Goal: Task Accomplishment & Management: Manage account settings

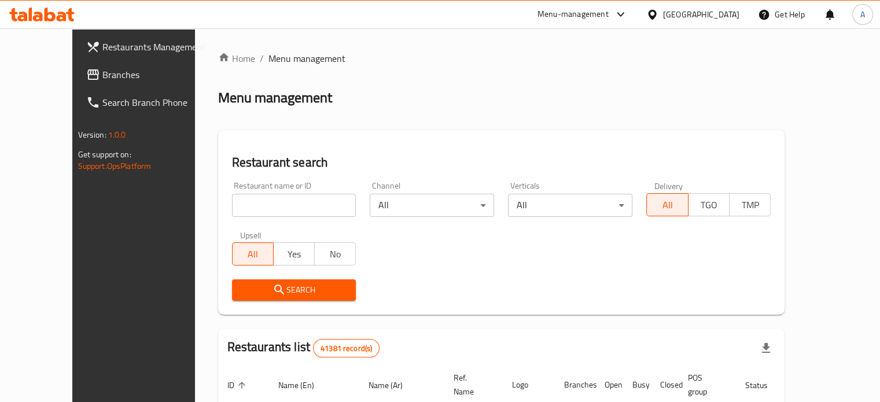
click at [250, 210] on input "search" at bounding box center [294, 205] width 124 height 23
paste input "potasta"
type input "potasta"
click at [264, 283] on span "Search" at bounding box center [294, 290] width 106 height 14
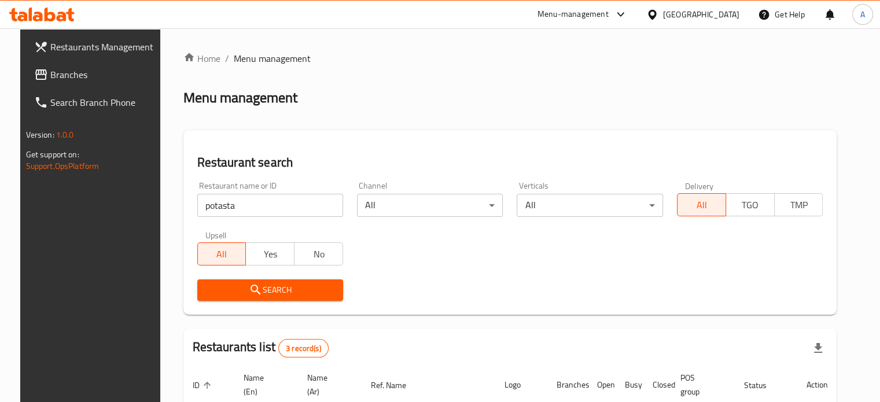
scroll to position [185, 0]
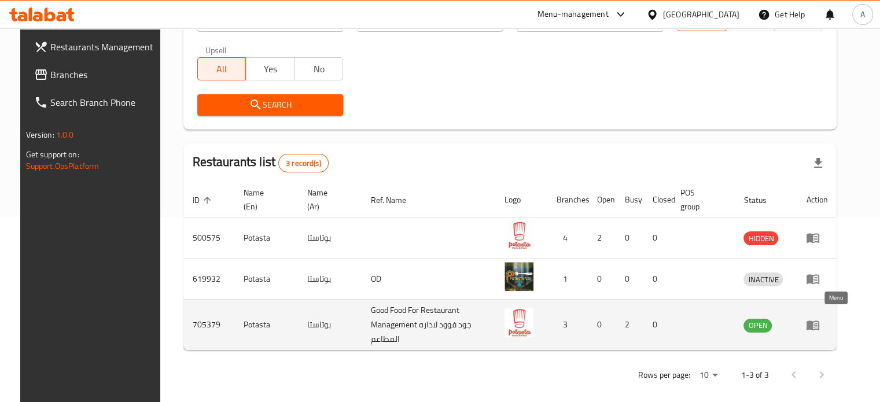
click at [819, 320] on icon "enhanced table" at bounding box center [812, 325] width 13 height 10
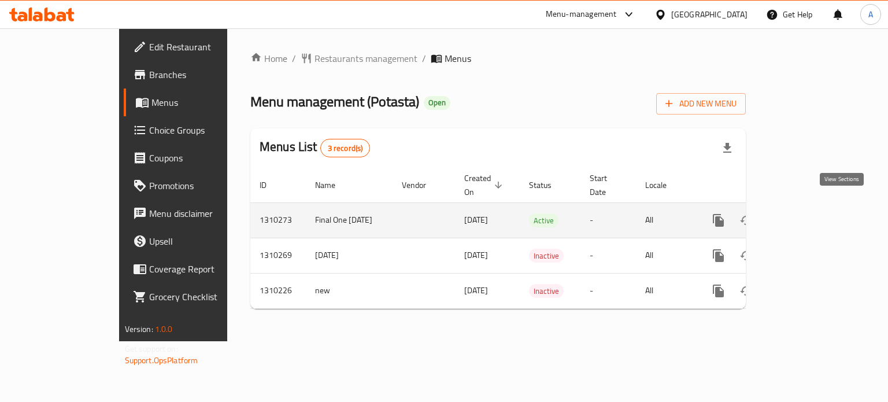
click at [807, 215] on icon "enhanced table" at bounding box center [802, 220] width 10 height 10
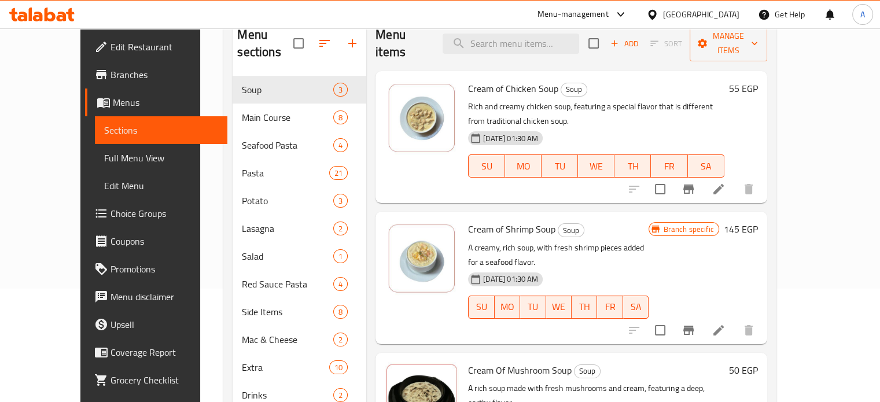
scroll to position [104, 0]
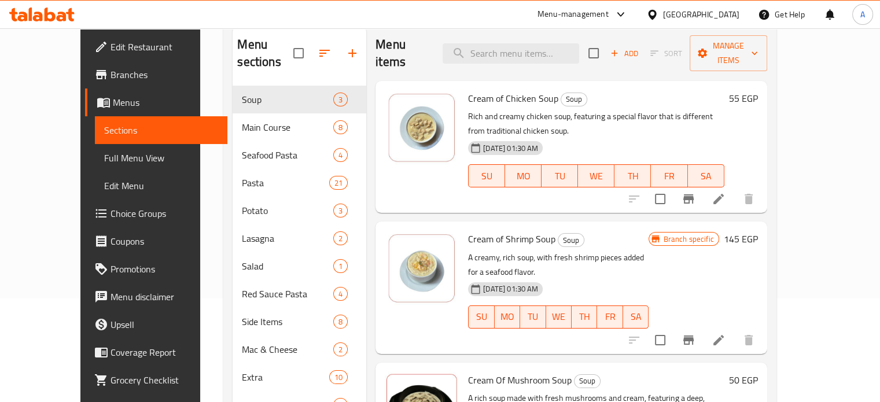
click at [758, 90] on h6 "55 EGP" at bounding box center [743, 98] width 29 height 16
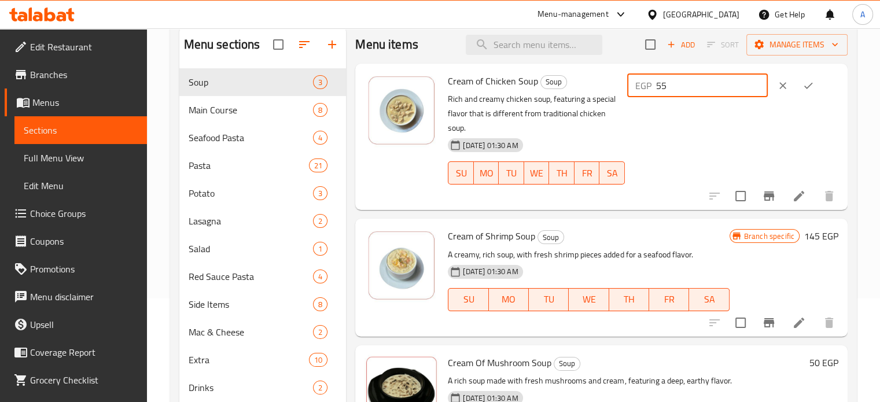
click at [674, 83] on input "55" at bounding box center [712, 85] width 112 height 23
type input "63"
click at [803, 87] on icon "ok" at bounding box center [808, 86] width 12 height 12
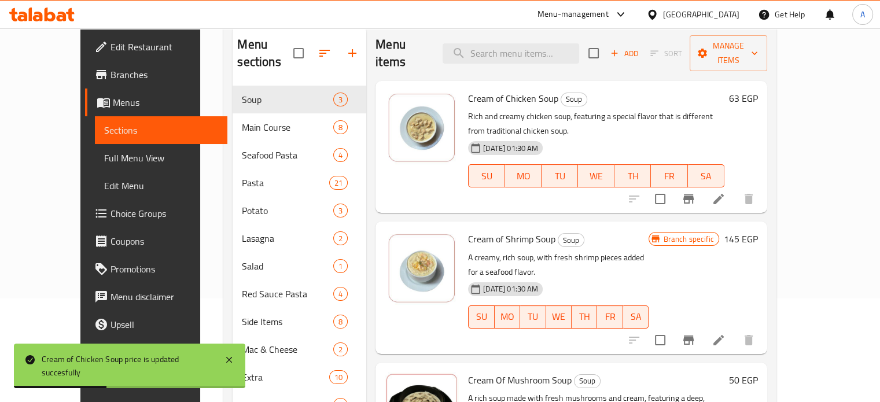
click at [758, 231] on h6 "145 EGP" at bounding box center [741, 239] width 34 height 16
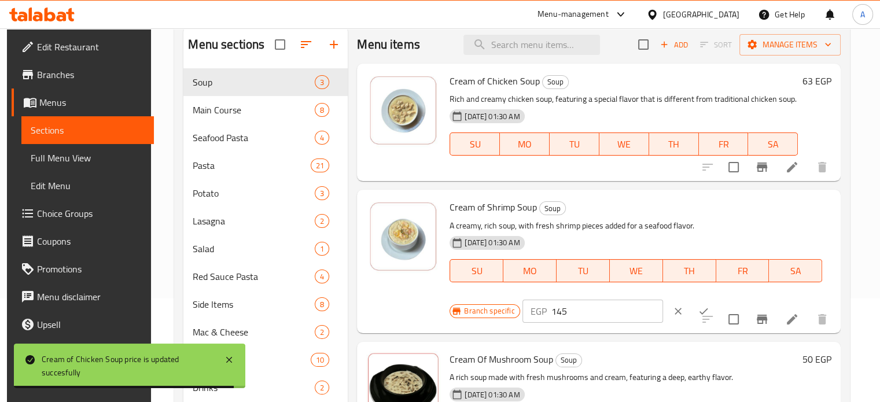
click at [706, 219] on p "A creamy, rich soup, with fresh shrimp pieces added for a seafood flavor." at bounding box center [635, 226] width 373 height 14
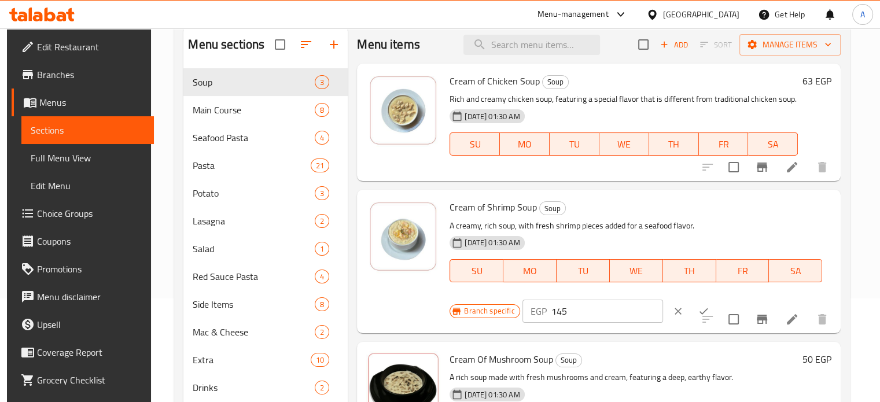
click at [779, 214] on h6 "Cream of Shrimp Soup Soup" at bounding box center [635, 207] width 373 height 16
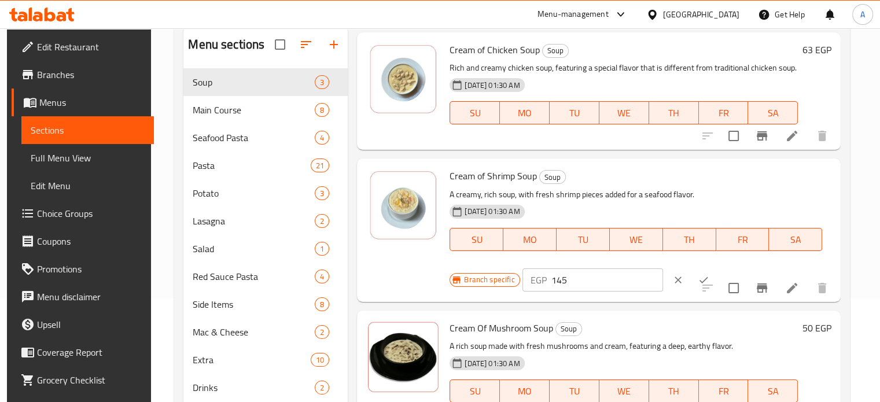
click at [730, 326] on h6 "Cream Of Mushroom Soup Soup" at bounding box center [623, 328] width 348 height 16
click at [499, 280] on span "Branch specific" at bounding box center [489, 279] width 60 height 11
click at [472, 277] on span "Branch specific" at bounding box center [489, 279] width 60 height 11
click at [707, 287] on div at bounding box center [765, 288] width 142 height 28
click at [557, 281] on input "145" at bounding box center [607, 279] width 112 height 23
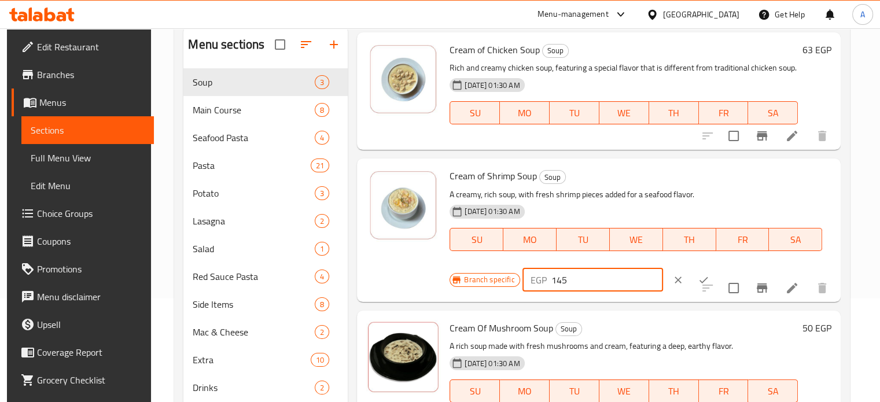
click at [557, 281] on input "145" at bounding box center [607, 279] width 112 height 23
type input "165"
click at [698, 275] on icon "ok" at bounding box center [704, 280] width 12 height 12
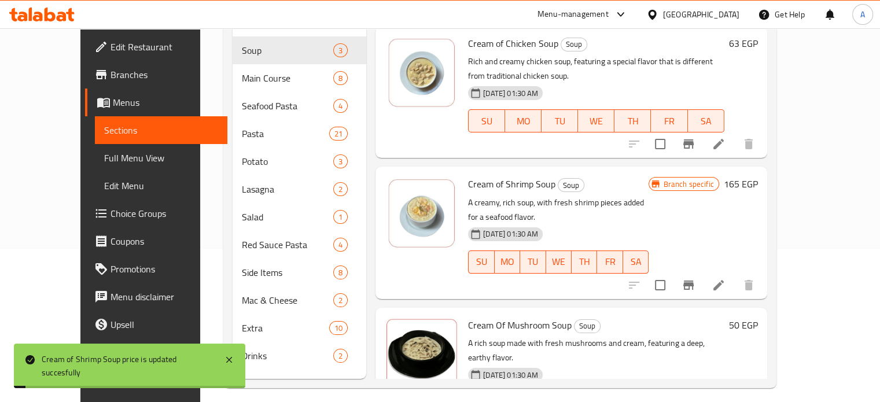
scroll to position [162, 0]
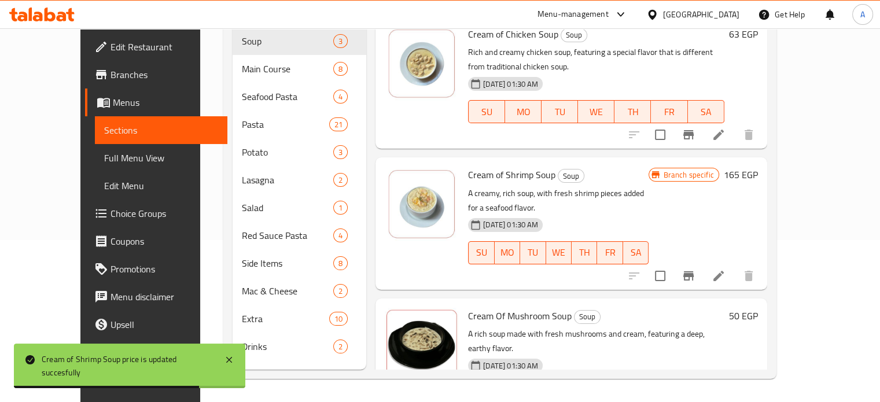
click at [758, 167] on h6 "165 EGP" at bounding box center [741, 175] width 34 height 16
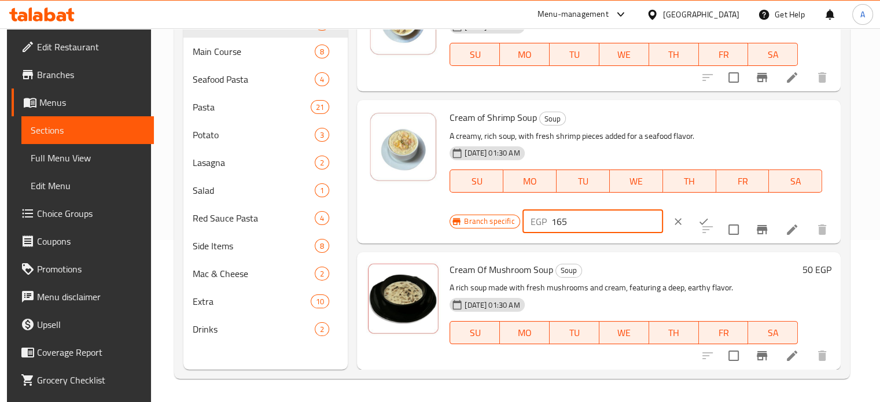
click at [558, 223] on input "165" at bounding box center [607, 221] width 112 height 23
type input "188"
click at [691, 217] on button "ok" at bounding box center [703, 221] width 25 height 25
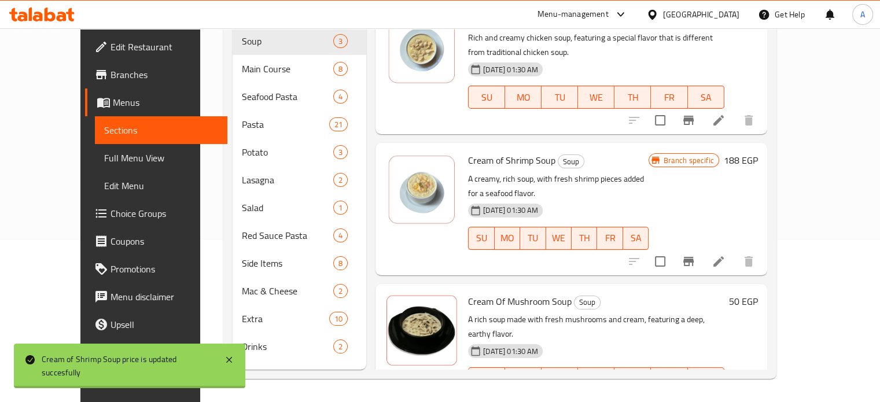
scroll to position [6, 0]
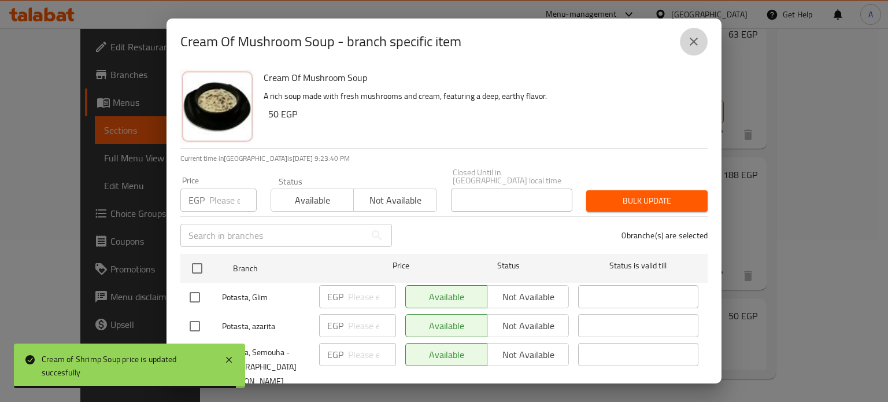
click at [696, 39] on icon "close" at bounding box center [694, 42] width 14 height 14
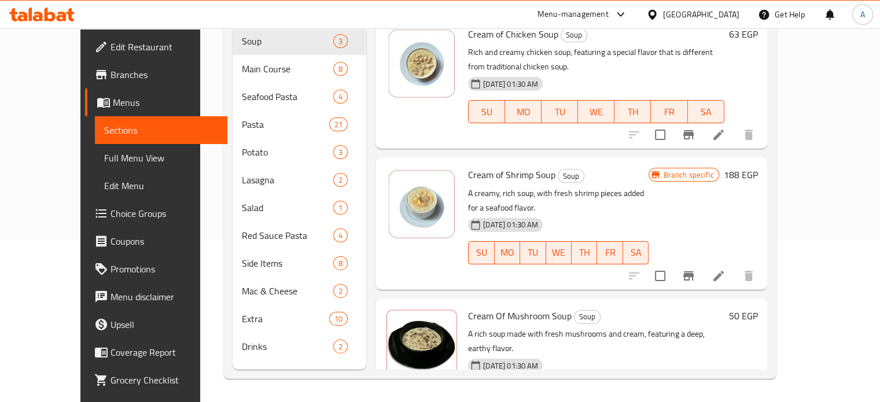
click at [758, 308] on h6 "50 EGP" at bounding box center [743, 316] width 29 height 16
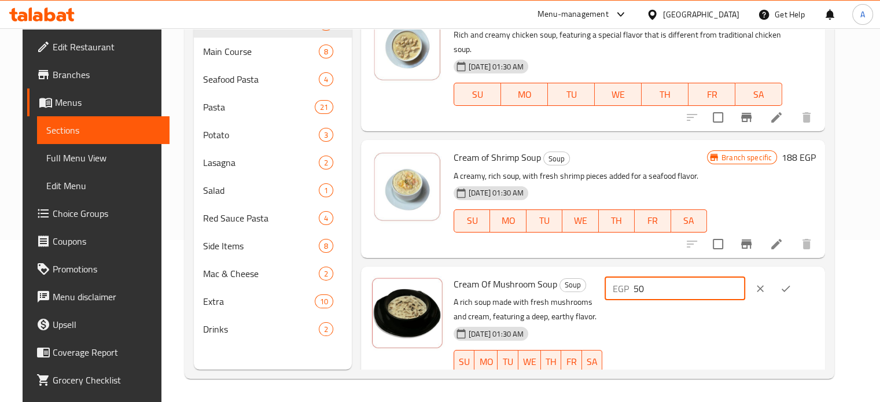
drag, startPoint x: 678, startPoint y: 270, endPoint x: 685, endPoint y: 269, distance: 7.0
click at [685, 277] on input "50" at bounding box center [689, 288] width 112 height 23
type input "57"
click at [791, 283] on icon "ok" at bounding box center [786, 289] width 12 height 12
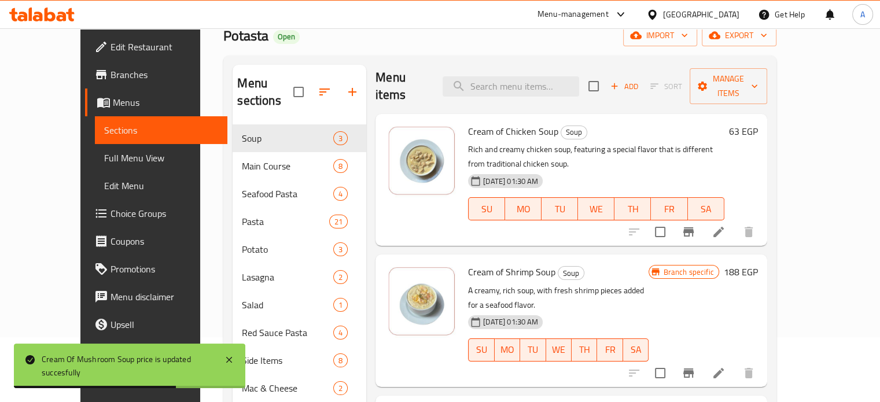
scroll to position [56, 0]
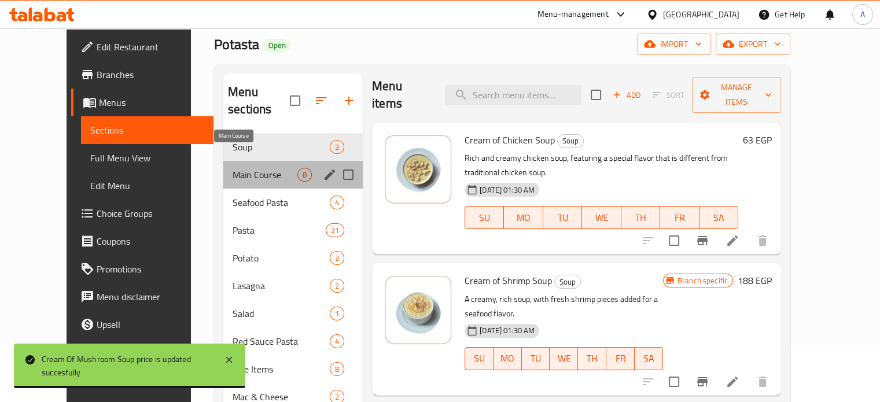
click at [233, 168] on span "Main Course" at bounding box center [265, 175] width 65 height 14
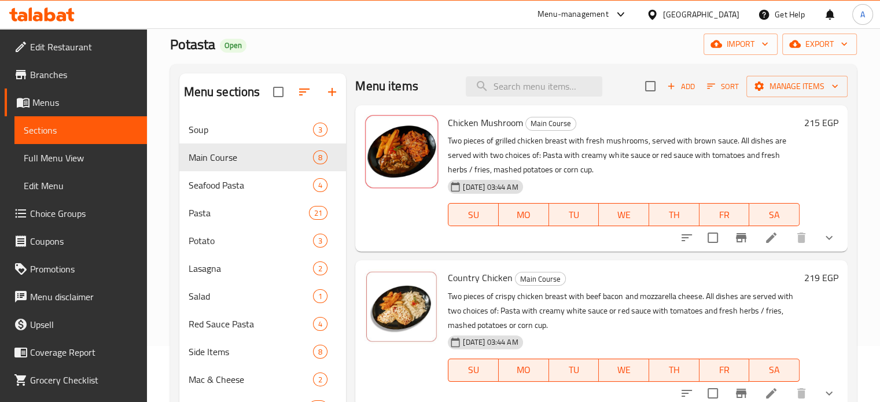
click at [804, 118] on h6 "215 EGP" at bounding box center [821, 123] width 34 height 16
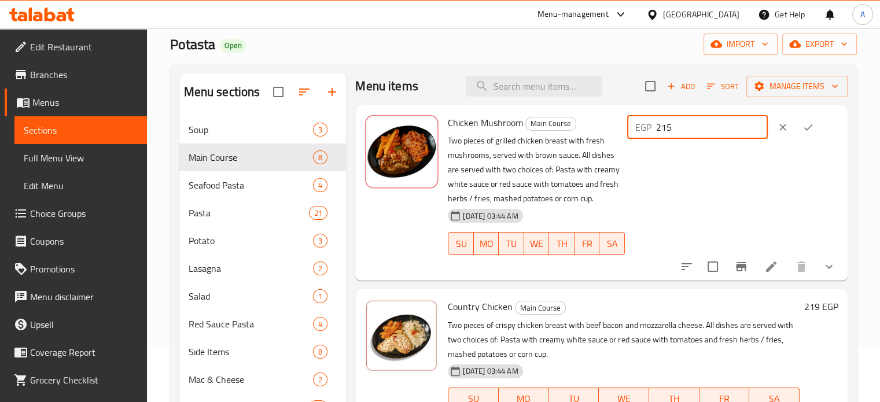
click at [681, 128] on input "215" at bounding box center [712, 127] width 112 height 23
type input "245"
click at [802, 124] on icon "ok" at bounding box center [808, 127] width 12 height 12
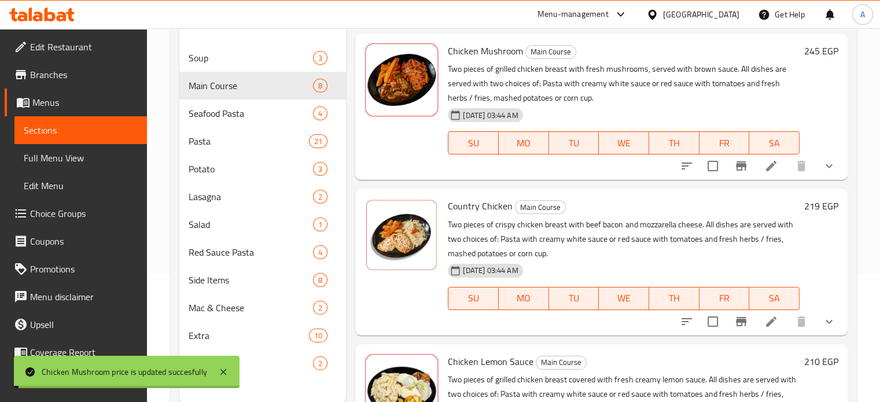
scroll to position [162, 0]
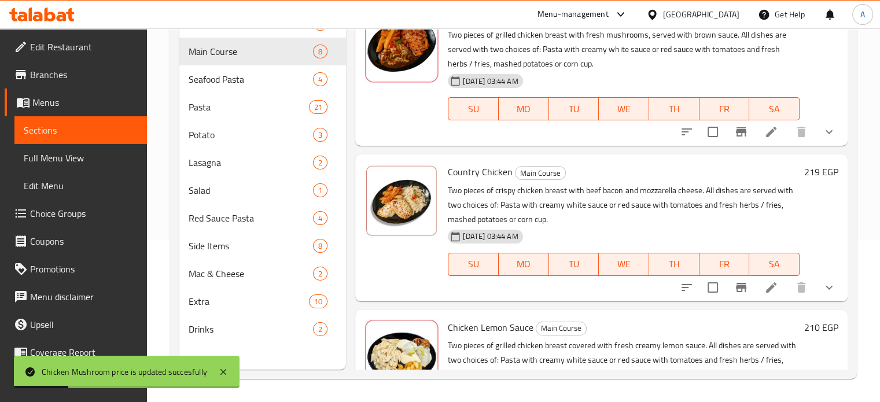
click at [804, 171] on h6 "219 EGP" at bounding box center [821, 172] width 34 height 16
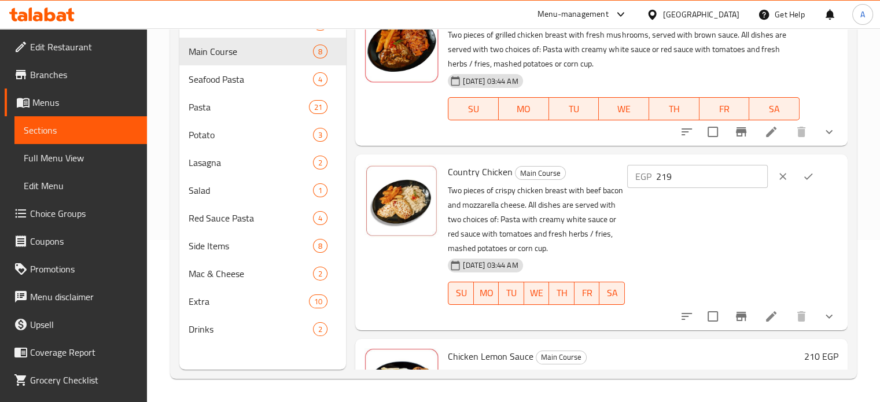
click at [675, 181] on input "219" at bounding box center [712, 176] width 112 height 23
type input "250"
click at [805, 175] on icon "ok" at bounding box center [808, 177] width 12 height 12
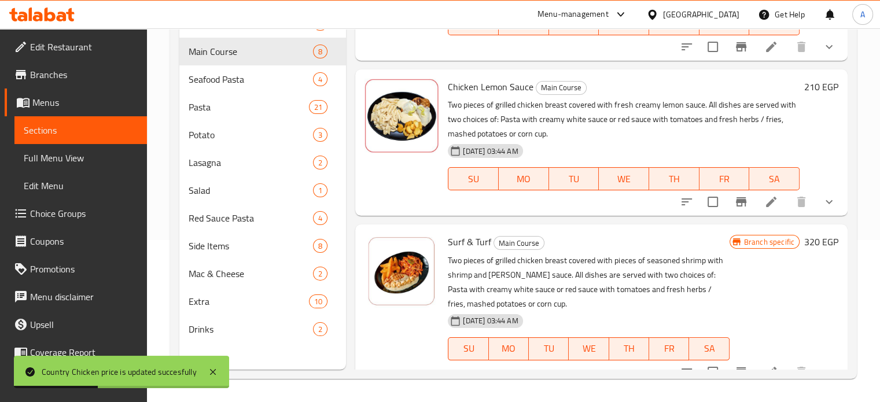
scroll to position [259, 0]
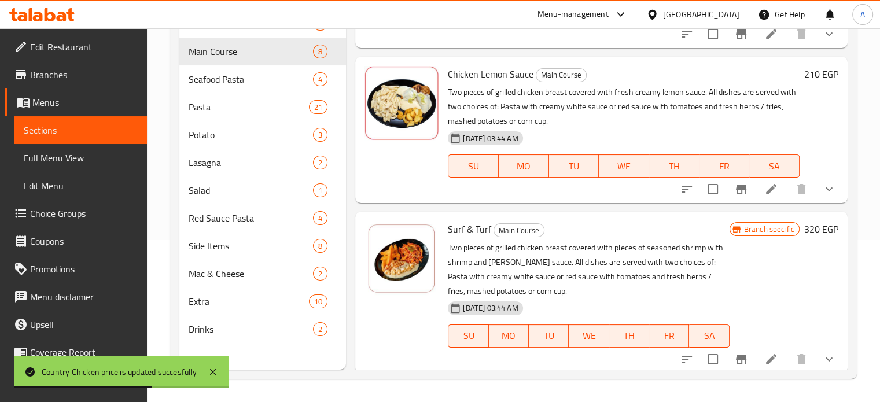
click at [807, 73] on h6 "210 EGP" at bounding box center [821, 74] width 34 height 16
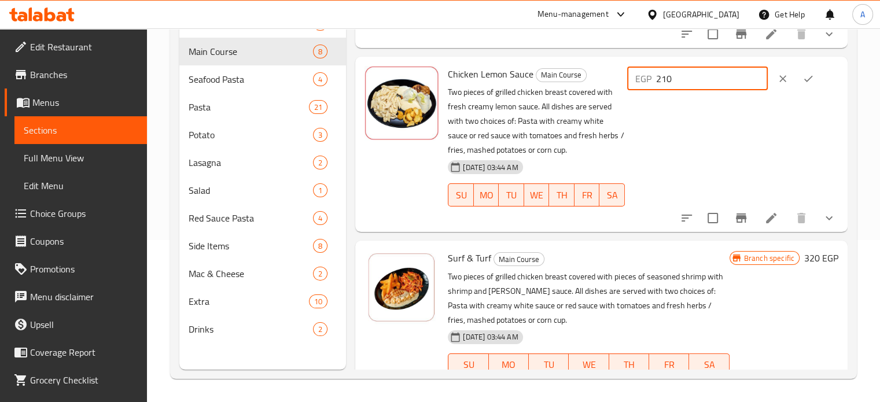
drag, startPoint x: 679, startPoint y: 78, endPoint x: 694, endPoint y: 78, distance: 15.6
click at [694, 78] on input "210" at bounding box center [712, 78] width 112 height 23
type input "239"
click at [803, 78] on icon "ok" at bounding box center [808, 79] width 12 height 12
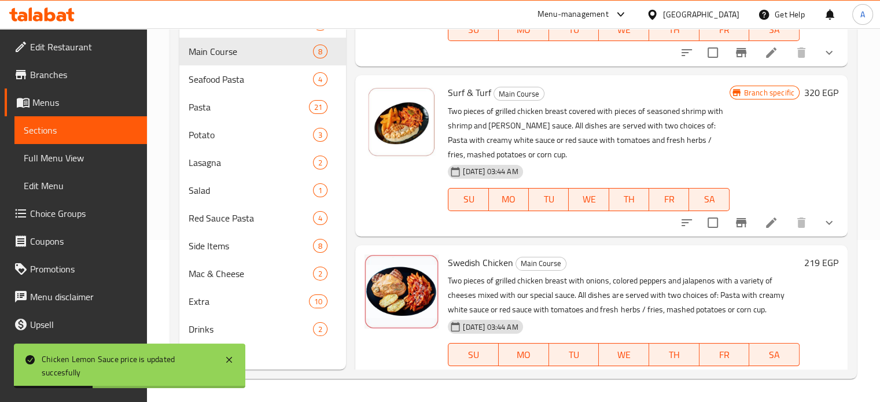
scroll to position [416, 0]
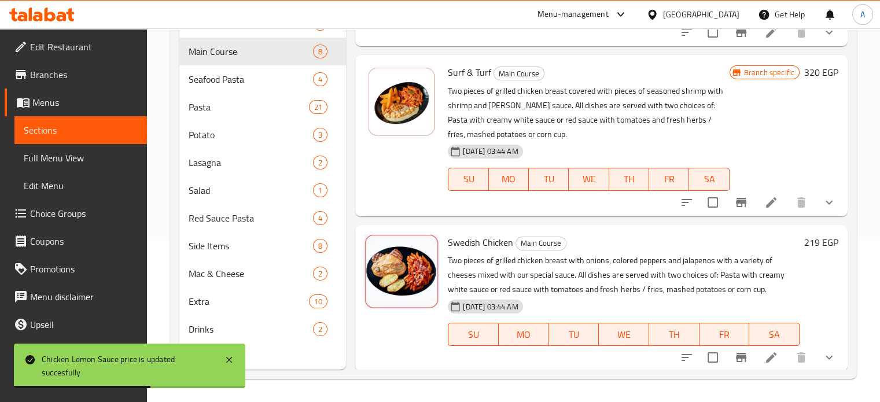
click at [807, 73] on h6 "320 EGP" at bounding box center [821, 72] width 34 height 16
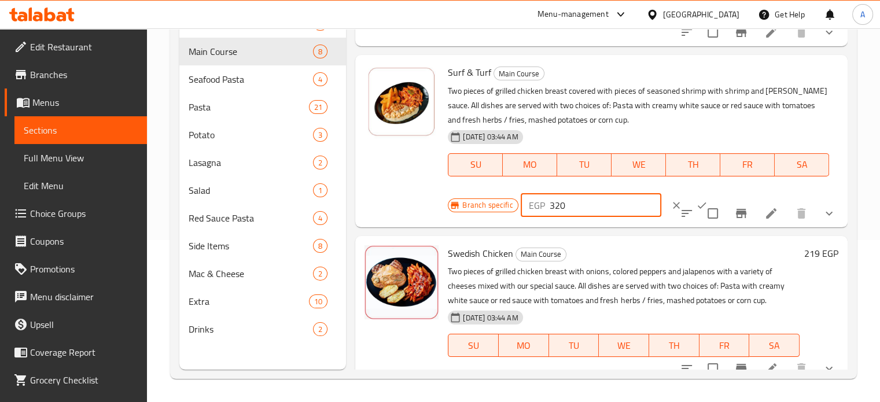
drag, startPoint x: 555, startPoint y: 207, endPoint x: 575, endPoint y: 210, distance: 20.5
click at [575, 210] on input "320" at bounding box center [606, 205] width 112 height 23
type input "365"
click at [670, 203] on icon "clear" at bounding box center [676, 206] width 12 height 12
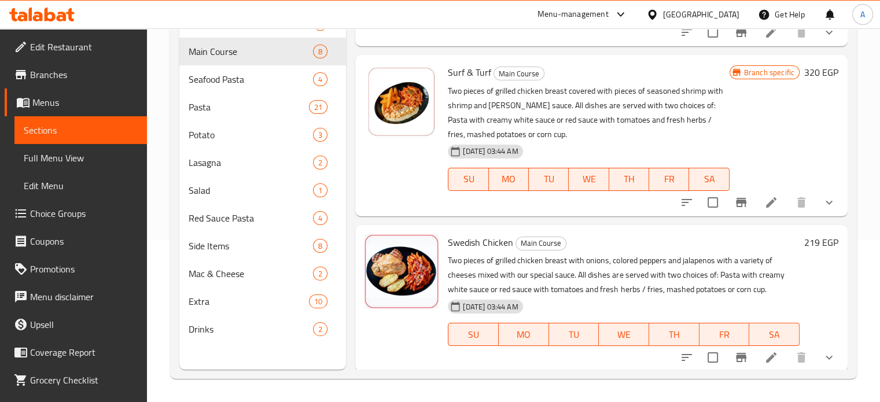
click at [807, 72] on h6 "320 EGP" at bounding box center [821, 72] width 34 height 16
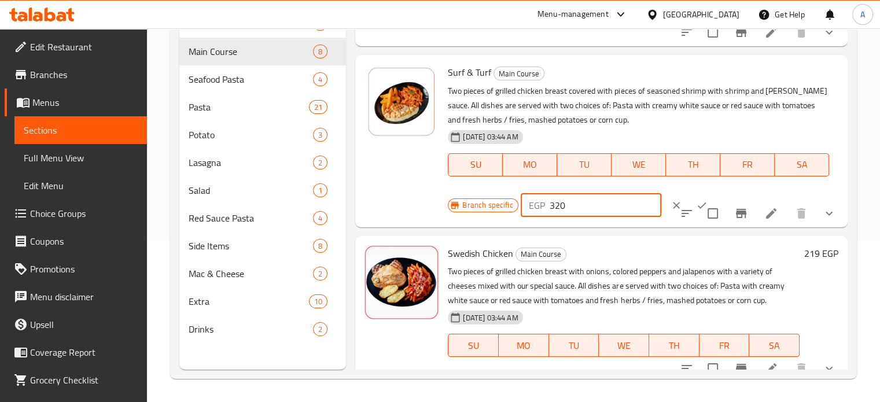
drag, startPoint x: 570, startPoint y: 207, endPoint x: 551, endPoint y: 205, distance: 19.1
click at [551, 205] on input "320" at bounding box center [606, 205] width 112 height 23
type input "365"
click at [696, 206] on icon "ok" at bounding box center [702, 206] width 12 height 12
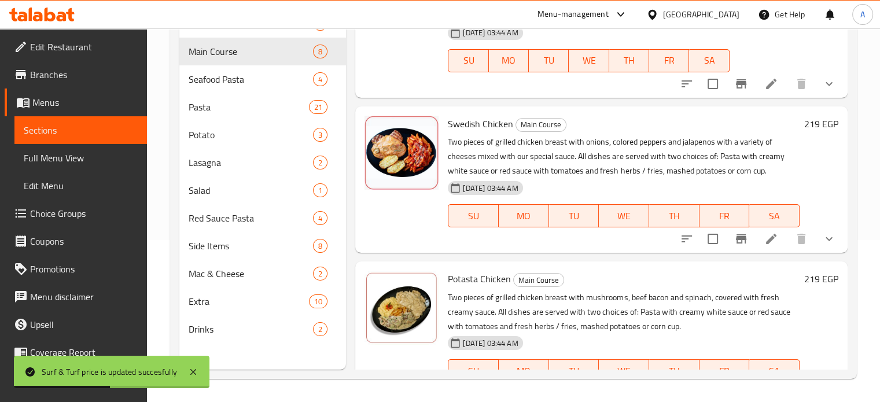
scroll to position [532, 0]
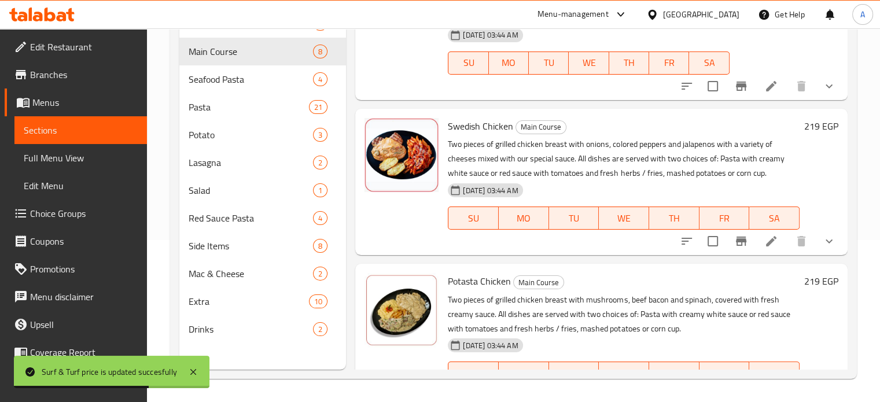
click at [804, 129] on h6 "219 EGP" at bounding box center [821, 126] width 34 height 16
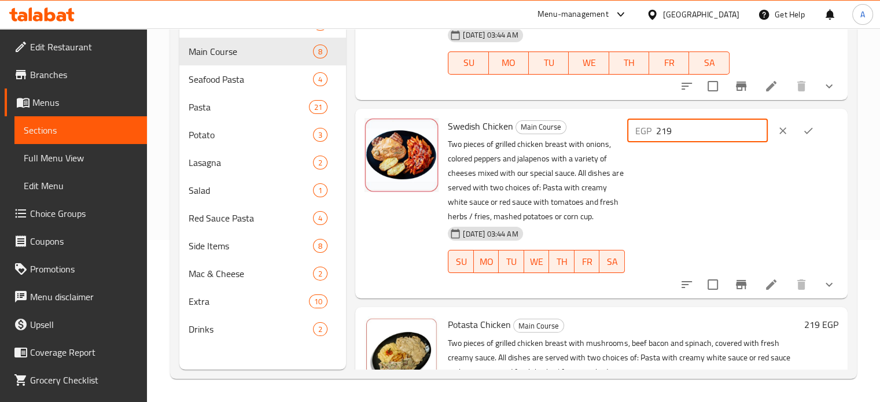
drag, startPoint x: 678, startPoint y: 134, endPoint x: 699, endPoint y: 134, distance: 20.8
click at [699, 134] on input "219" at bounding box center [712, 130] width 112 height 23
type input "250"
click at [804, 130] on icon "ok" at bounding box center [808, 131] width 12 height 12
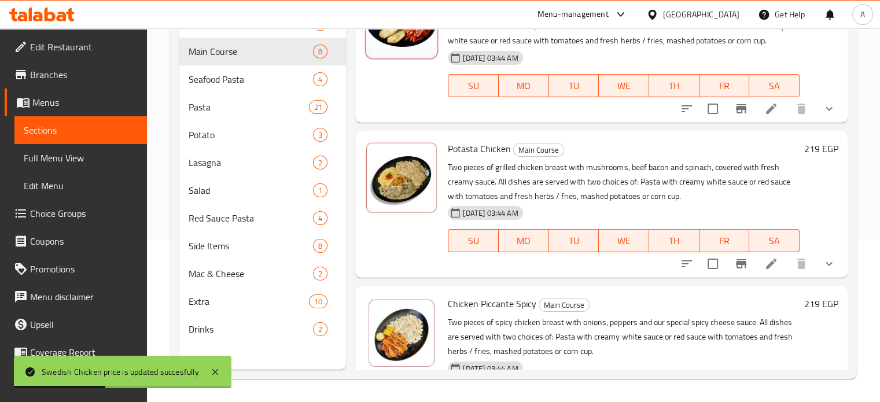
scroll to position [670, 0]
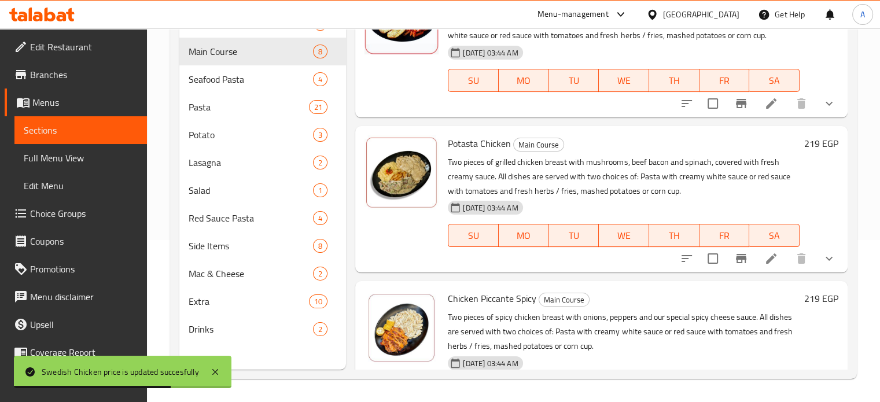
click at [807, 140] on h6 "219 EGP" at bounding box center [821, 143] width 34 height 16
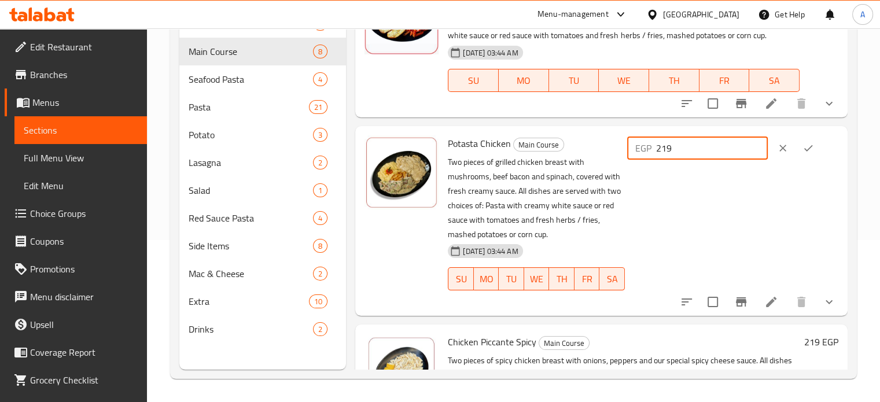
drag, startPoint x: 678, startPoint y: 149, endPoint x: 692, endPoint y: 148, distance: 13.9
click at [692, 148] on input "219" at bounding box center [712, 148] width 112 height 23
type input "250"
click at [806, 150] on icon "ok" at bounding box center [808, 148] width 9 height 6
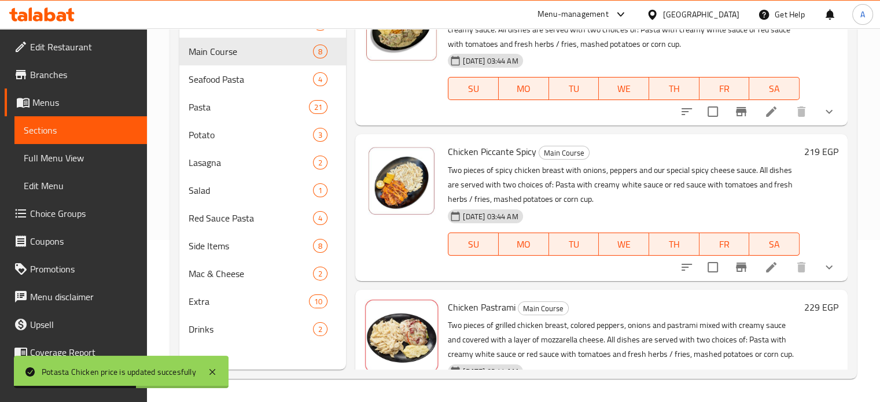
scroll to position [826, 0]
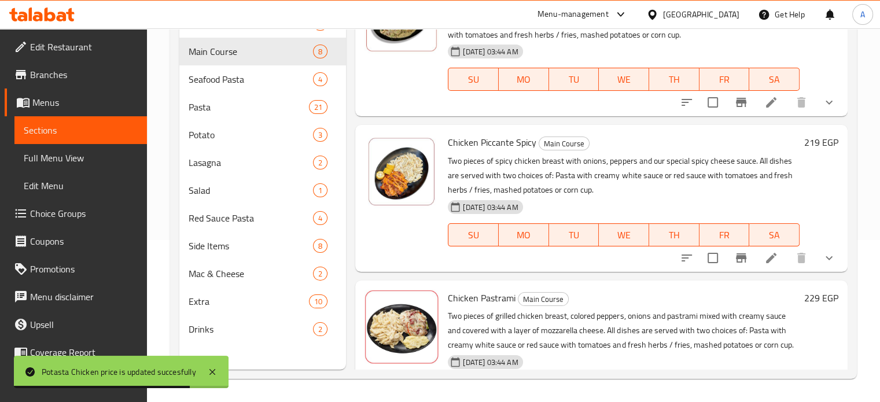
click at [807, 139] on h6 "219 EGP" at bounding box center [821, 142] width 34 height 16
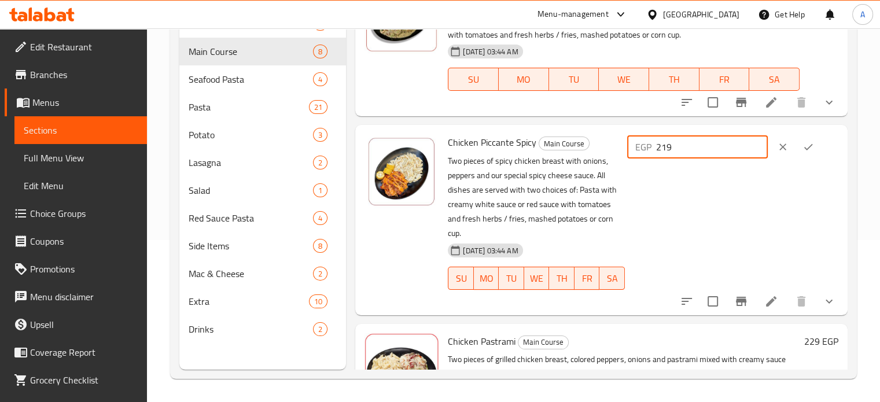
drag, startPoint x: 679, startPoint y: 148, endPoint x: 698, endPoint y: 149, distance: 19.1
click at [698, 149] on input "219" at bounding box center [712, 146] width 112 height 23
click at [673, 149] on input "219" at bounding box center [712, 146] width 112 height 23
drag, startPoint x: 677, startPoint y: 149, endPoint x: 692, endPoint y: 149, distance: 14.5
click at [692, 149] on input "219" at bounding box center [712, 146] width 112 height 23
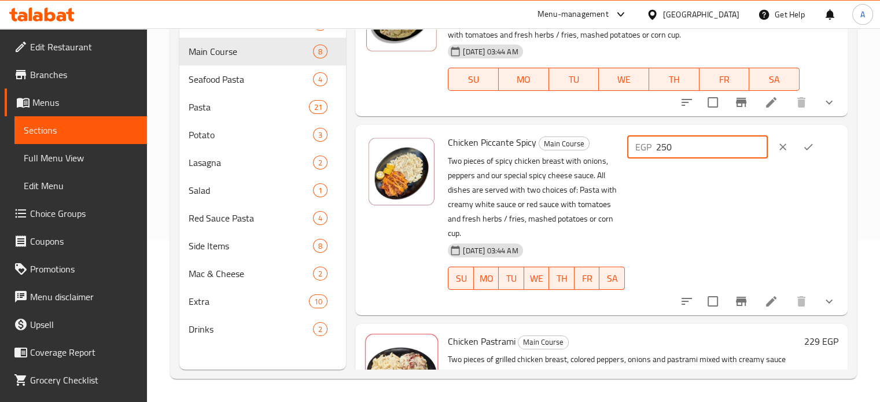
type input "250"
click at [802, 142] on icon "ok" at bounding box center [808, 147] width 12 height 12
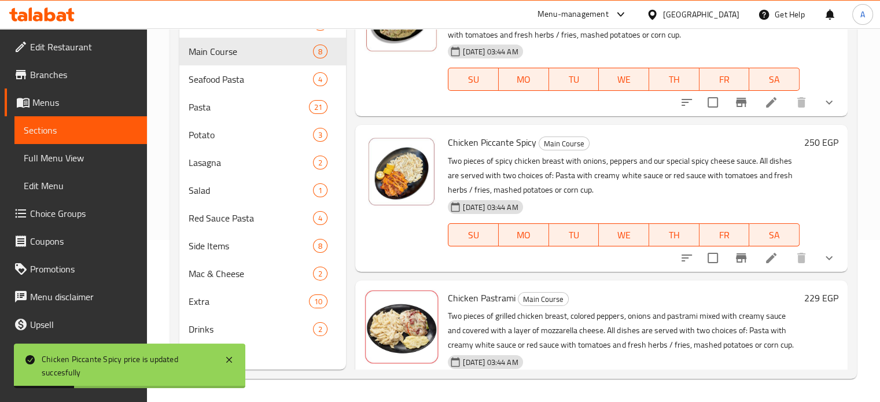
scroll to position [898, 0]
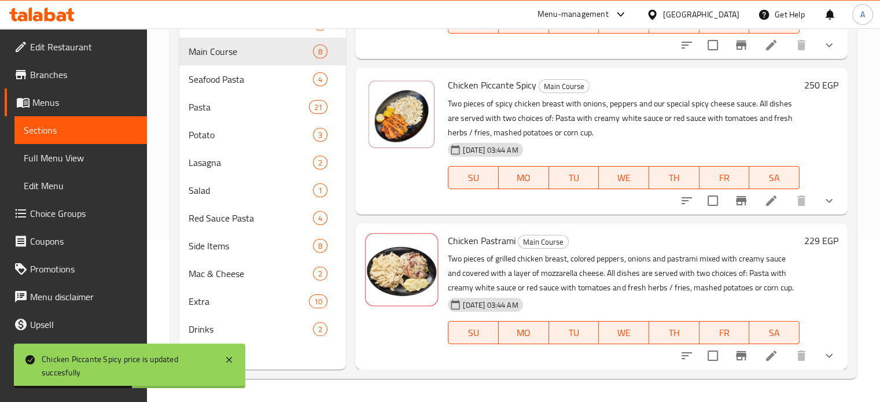
click at [807, 233] on h6 "229 EGP" at bounding box center [821, 241] width 34 height 16
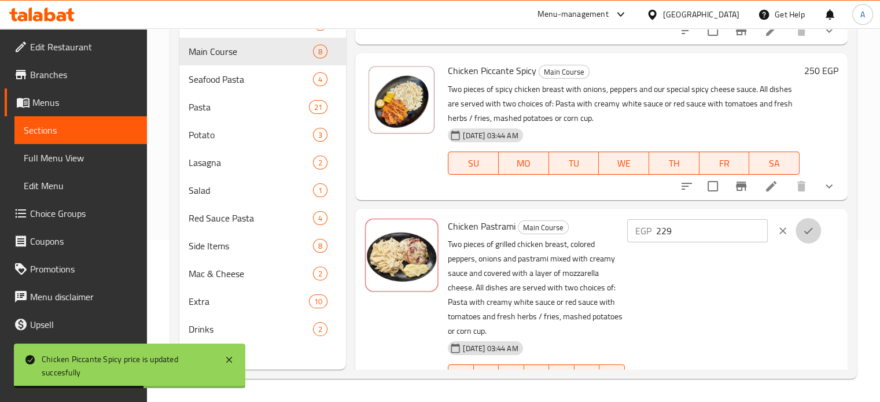
click at [807, 228] on icon "ok" at bounding box center [808, 231] width 12 height 12
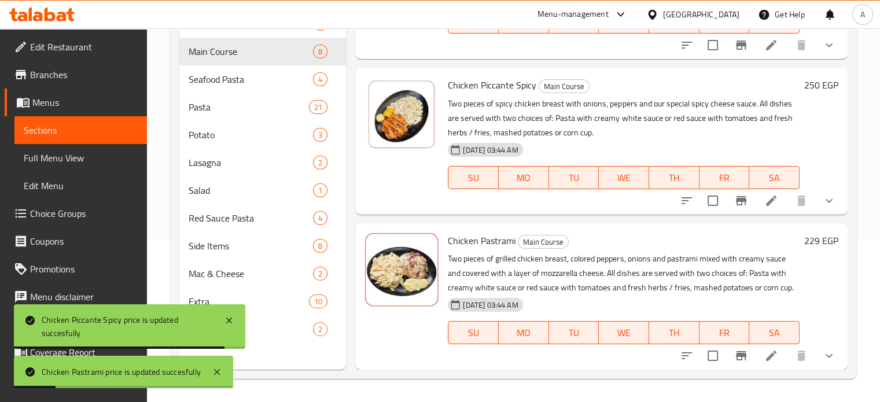
click at [804, 233] on h6 "229 EGP" at bounding box center [821, 241] width 34 height 16
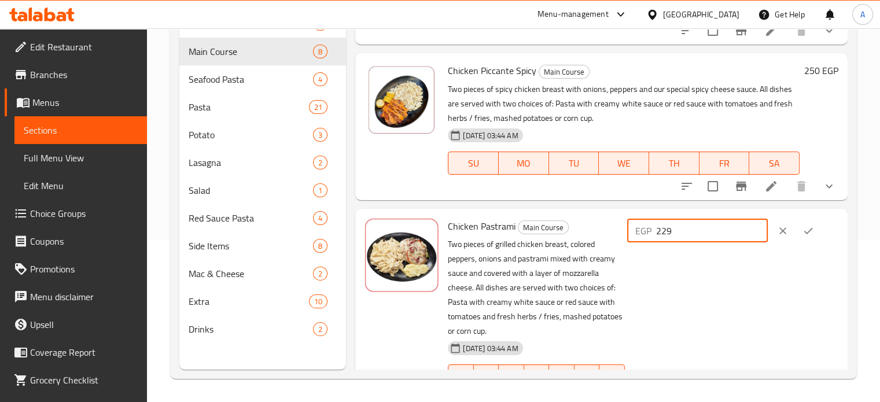
drag, startPoint x: 674, startPoint y: 231, endPoint x: 738, endPoint y: 231, distance: 63.6
click at [738, 231] on input "229" at bounding box center [712, 230] width 112 height 23
type input "260"
click at [805, 228] on icon "ok" at bounding box center [808, 231] width 12 height 12
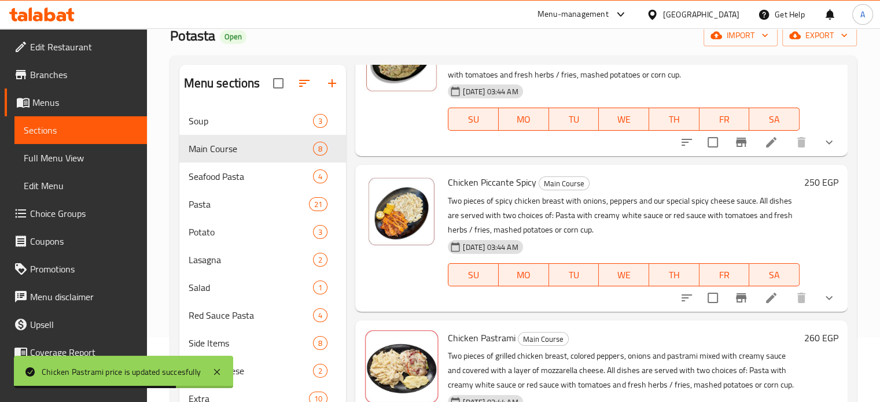
scroll to position [65, 0]
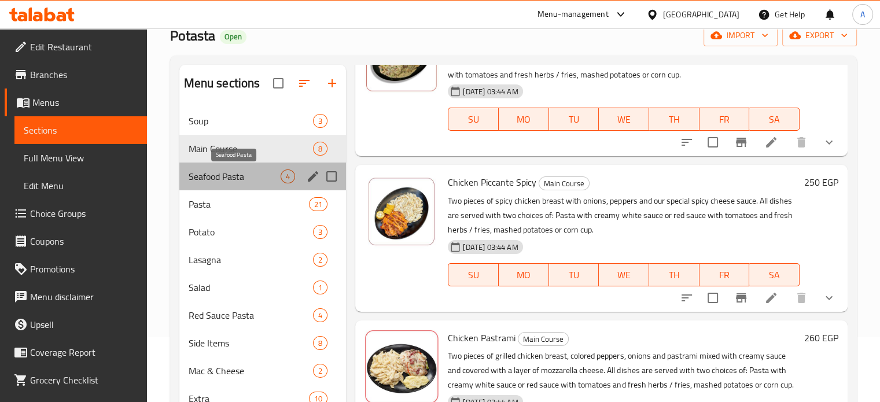
click at [195, 173] on span "Seafood Pasta" at bounding box center [235, 176] width 93 height 14
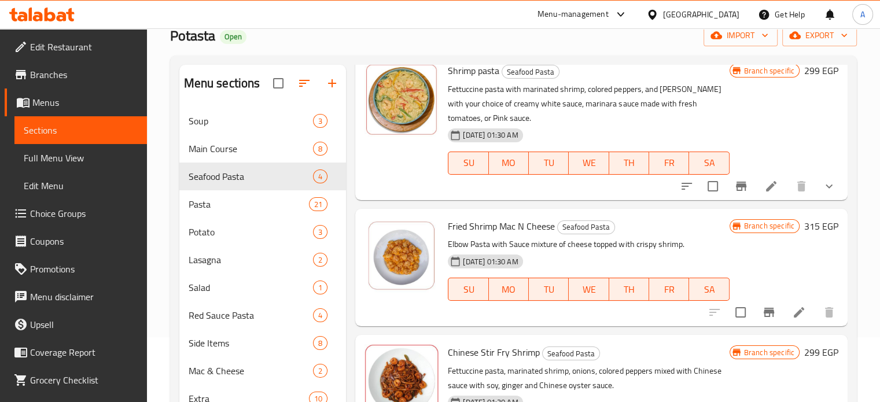
click at [804, 71] on h6 "299 EGP" at bounding box center [821, 70] width 34 height 16
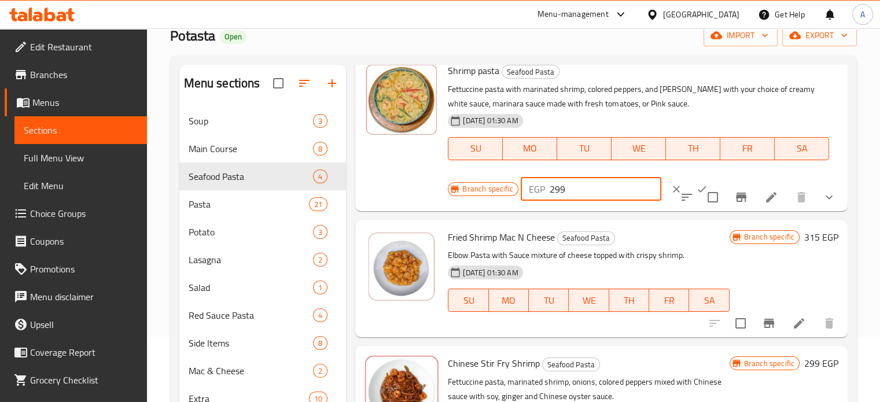
click at [551, 189] on input "299" at bounding box center [606, 189] width 112 height 23
type input "340"
click at [696, 189] on icon "ok" at bounding box center [702, 189] width 12 height 12
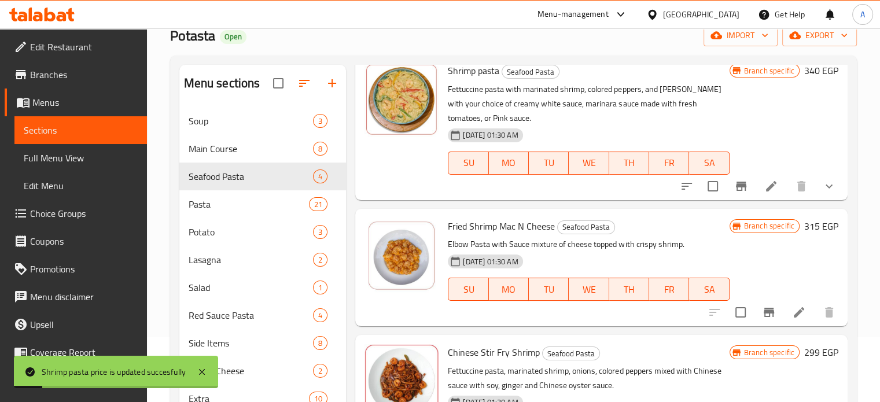
scroll to position [92, 0]
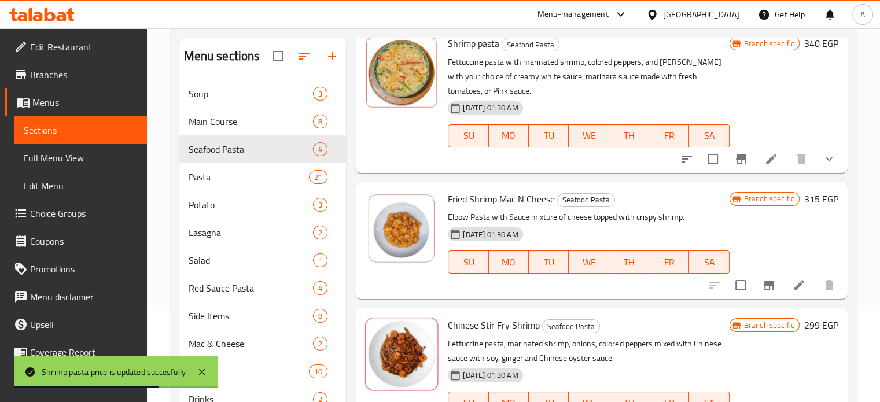
click at [805, 202] on h6 "315 EGP" at bounding box center [821, 199] width 34 height 16
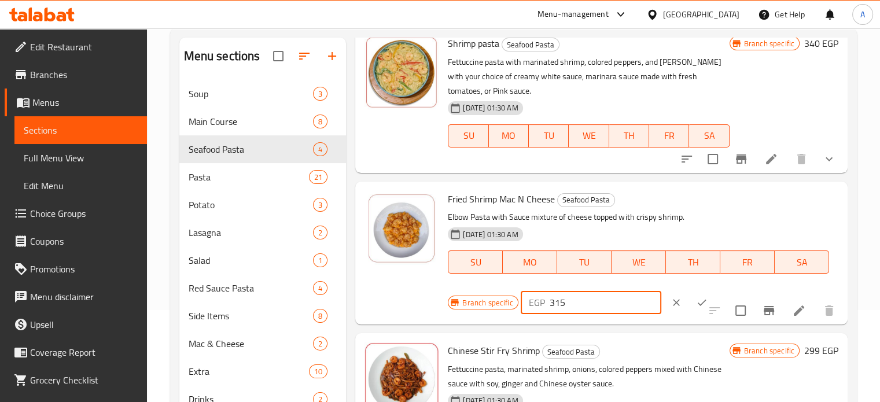
drag, startPoint x: 556, startPoint y: 299, endPoint x: 571, endPoint y: 300, distance: 15.1
click at [571, 300] on input "315" at bounding box center [606, 302] width 112 height 23
drag, startPoint x: 553, startPoint y: 300, endPoint x: 600, endPoint y: 300, distance: 47.4
click at [600, 300] on input "315" at bounding box center [606, 302] width 112 height 23
type input "359"
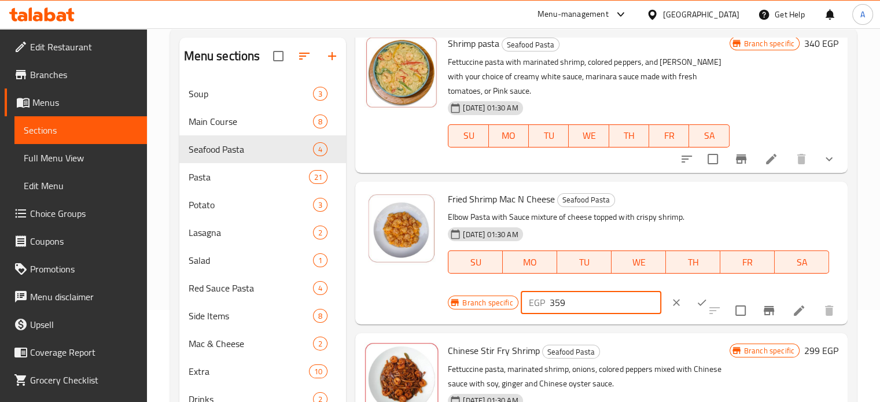
click at [696, 304] on icon "ok" at bounding box center [702, 303] width 12 height 12
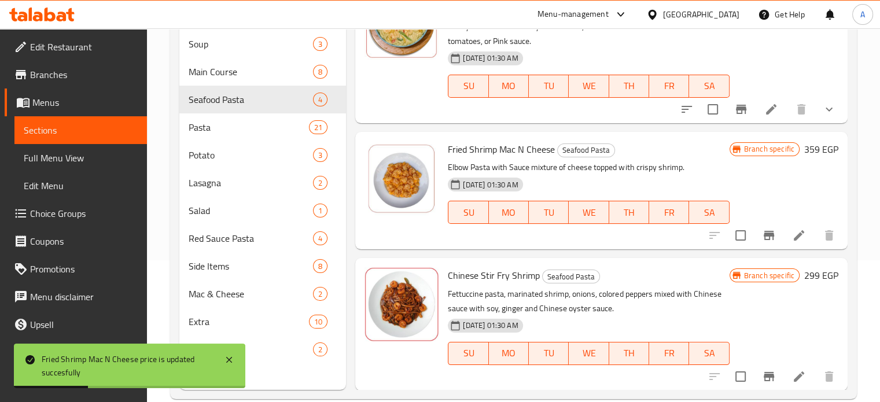
scroll to position [162, 0]
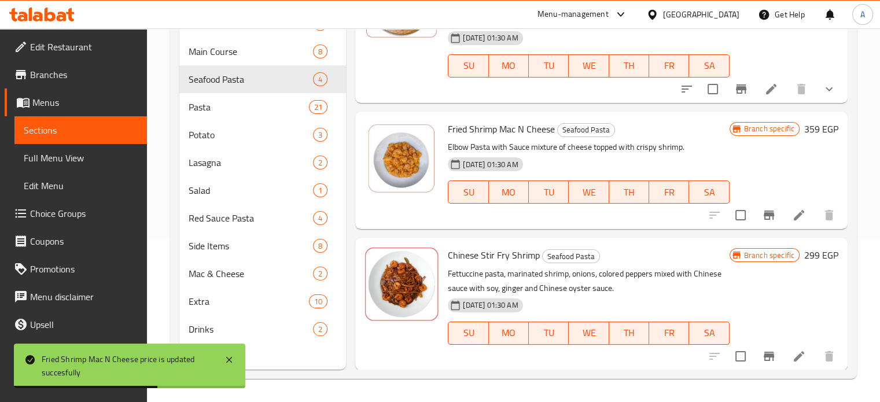
click at [805, 252] on h6 "299 EGP" at bounding box center [821, 255] width 34 height 16
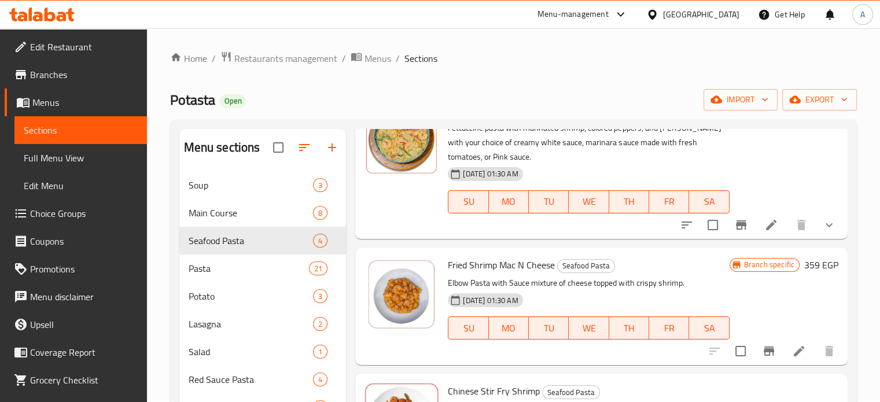
scroll to position [0, 0]
click at [836, 201] on div "Shrimp pasta Seafood Pasta Fettuccine pasta with marinated shrimp, colored pepp…" at bounding box center [601, 166] width 492 height 146
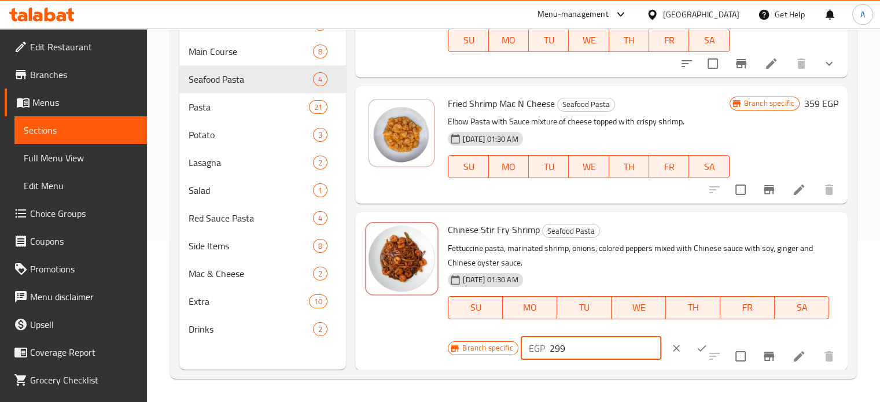
drag, startPoint x: 550, startPoint y: 344, endPoint x: 586, endPoint y: 351, distance: 37.1
click at [586, 351] on input "299" at bounding box center [606, 348] width 112 height 23
type input "340"
click at [696, 346] on icon "ok" at bounding box center [702, 348] width 12 height 12
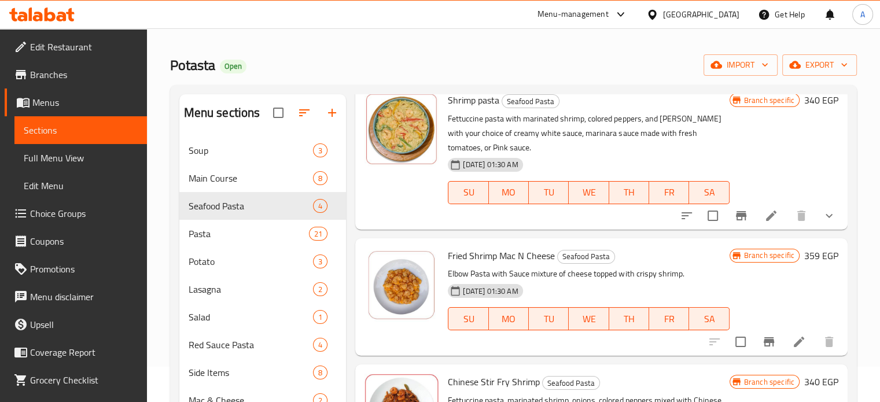
scroll to position [37, 0]
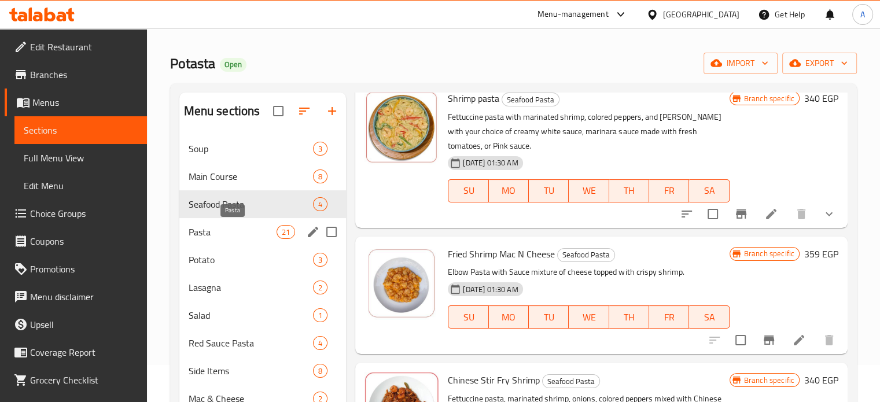
click at [197, 233] on span "Pasta" at bounding box center [233, 232] width 89 height 14
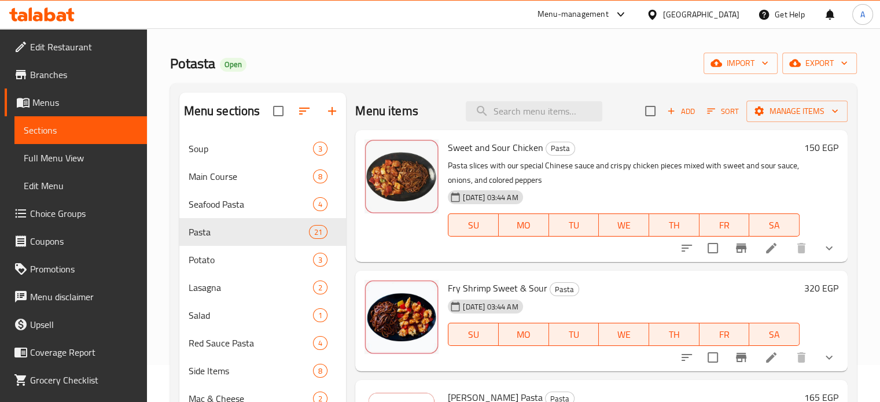
click at [804, 146] on h6 "150 EGP" at bounding box center [821, 147] width 34 height 16
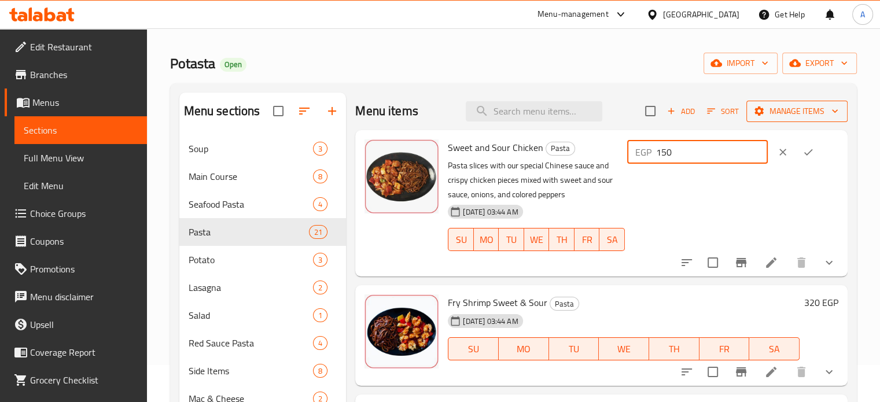
drag, startPoint x: 676, startPoint y: 154, endPoint x: 777, endPoint y: 121, distance: 106.3
click at [777, 121] on div "Menu items Add Sort Manage items Sweet and Sour Chicken Pasta Pasta slices with…" at bounding box center [597, 294] width 502 height 402
type input "170"
click at [802, 150] on icon "ok" at bounding box center [808, 152] width 12 height 12
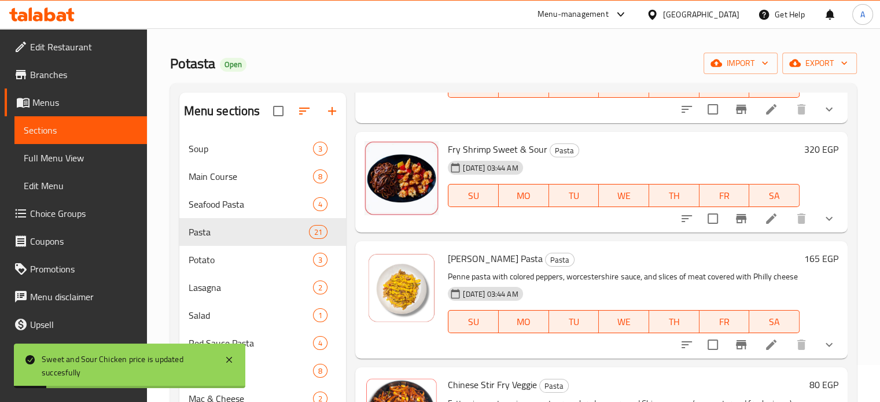
scroll to position [149, 0]
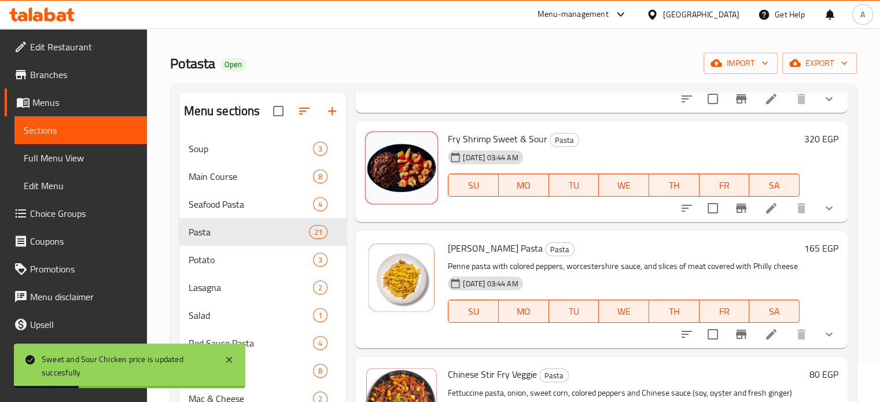
click at [807, 138] on h6 "320 EGP" at bounding box center [821, 139] width 34 height 16
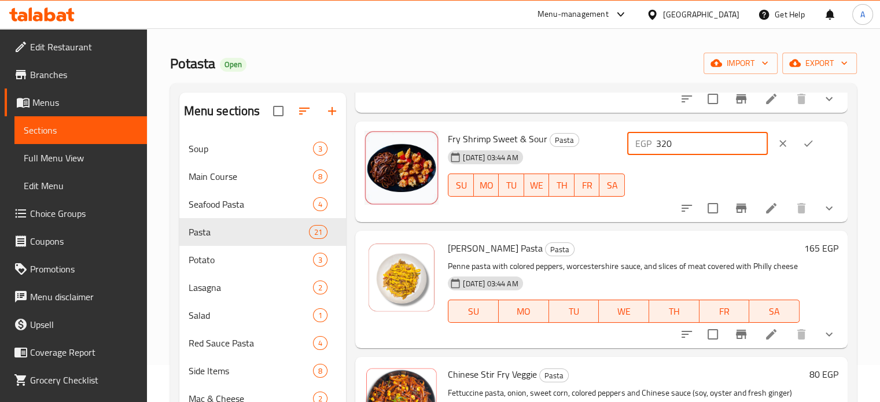
drag, startPoint x: 679, startPoint y: 143, endPoint x: 694, endPoint y: 143, distance: 15.6
click at [694, 143] on input "320" at bounding box center [712, 143] width 112 height 23
type input "365"
click at [806, 143] on icon "ok" at bounding box center [808, 144] width 12 height 12
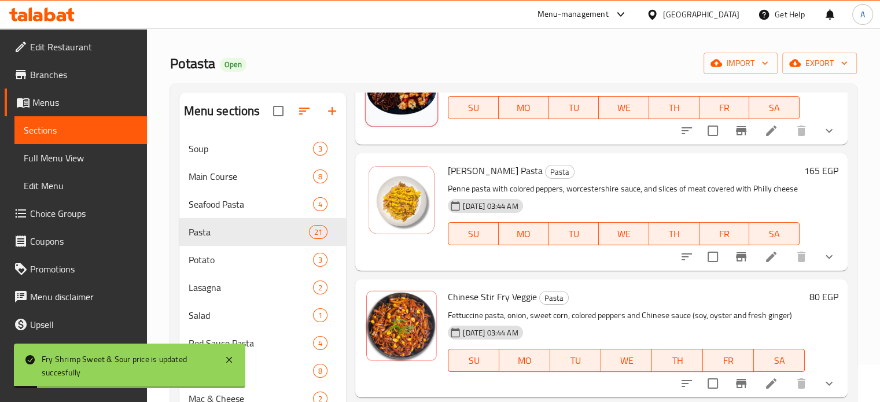
scroll to position [291, 0]
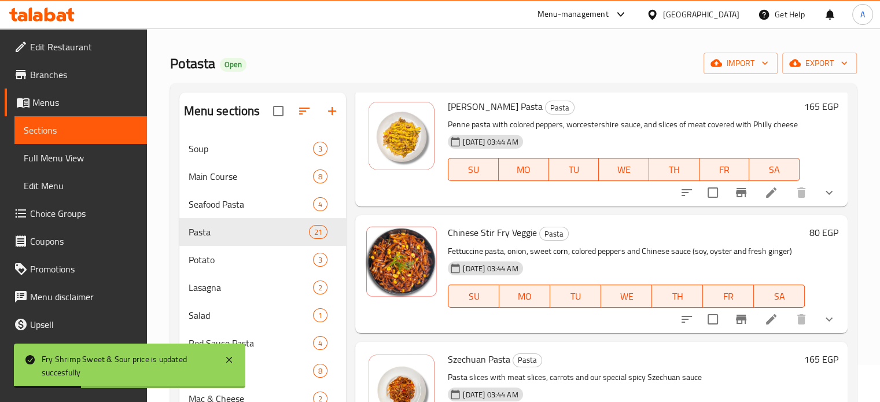
click at [807, 109] on h6 "165 EGP" at bounding box center [821, 106] width 34 height 16
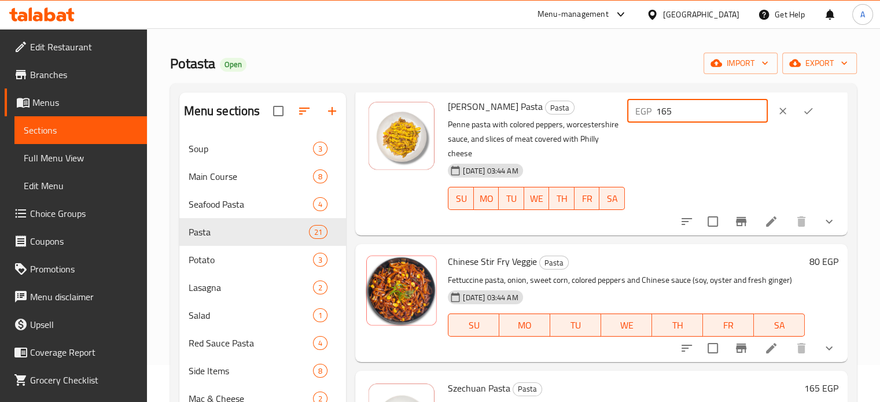
drag, startPoint x: 676, startPoint y: 112, endPoint x: 759, endPoint y: 107, distance: 84.0
click at [759, 107] on input "165" at bounding box center [712, 110] width 112 height 23
type input "190"
click at [805, 113] on icon "ok" at bounding box center [808, 111] width 9 height 6
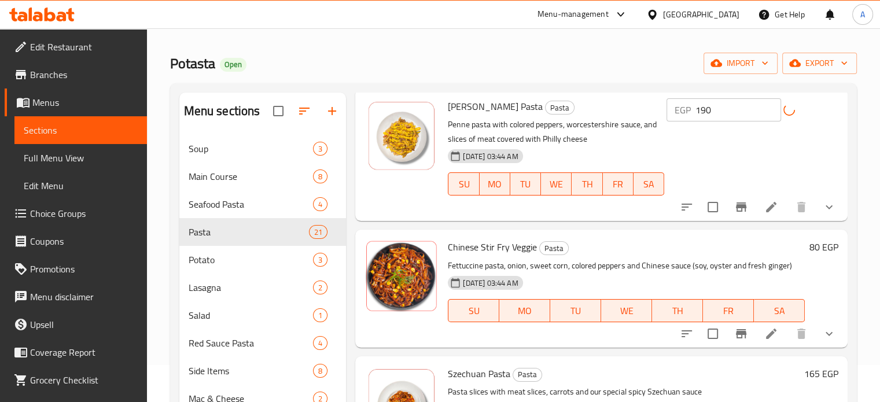
click at [809, 249] on h6 "80 EGP" at bounding box center [823, 247] width 29 height 16
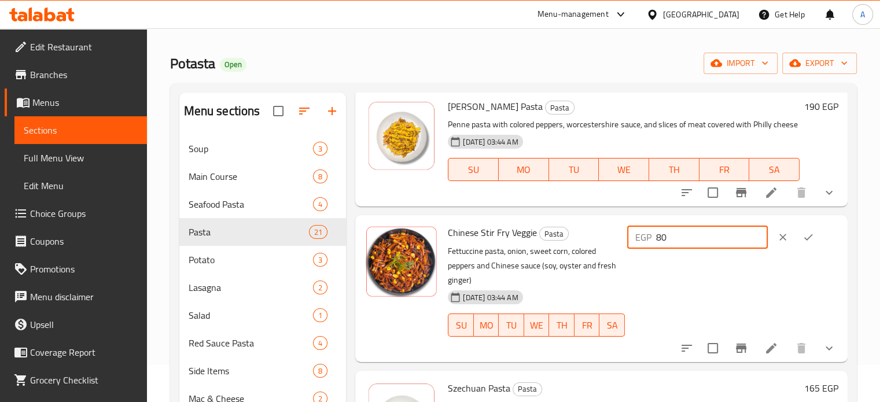
drag, startPoint x: 671, startPoint y: 253, endPoint x: 742, endPoint y: 254, distance: 71.1
click at [742, 249] on input "80" at bounding box center [712, 237] width 112 height 23
type input "91"
click at [810, 243] on icon "ok" at bounding box center [808, 237] width 12 height 12
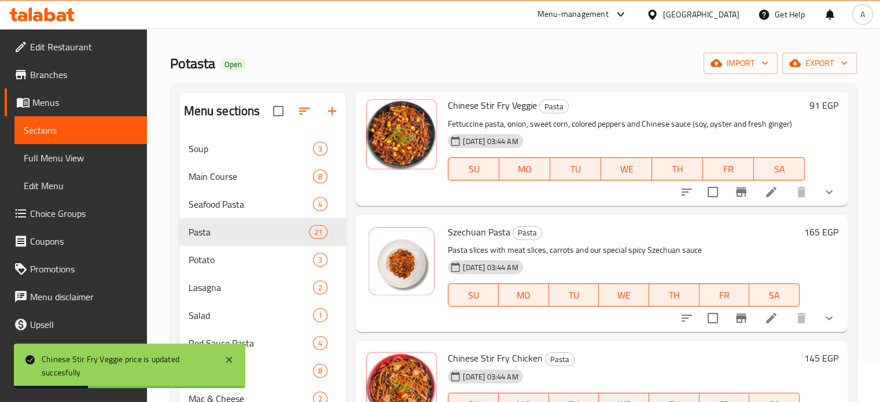
scroll to position [425, 0]
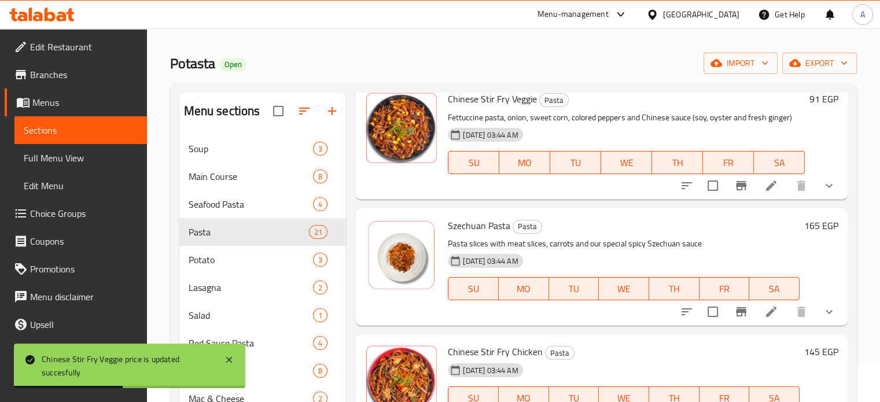
click at [804, 234] on h6 "165 EGP" at bounding box center [821, 225] width 34 height 16
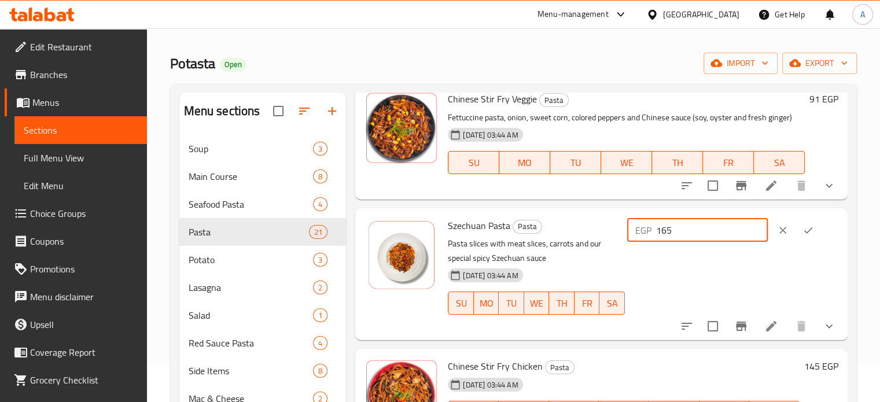
drag, startPoint x: 676, startPoint y: 249, endPoint x: 724, endPoint y: 249, distance: 48.0
click at [724, 242] on input "165" at bounding box center [712, 230] width 112 height 23
type input "188"
click at [803, 236] on icon "ok" at bounding box center [808, 230] width 12 height 12
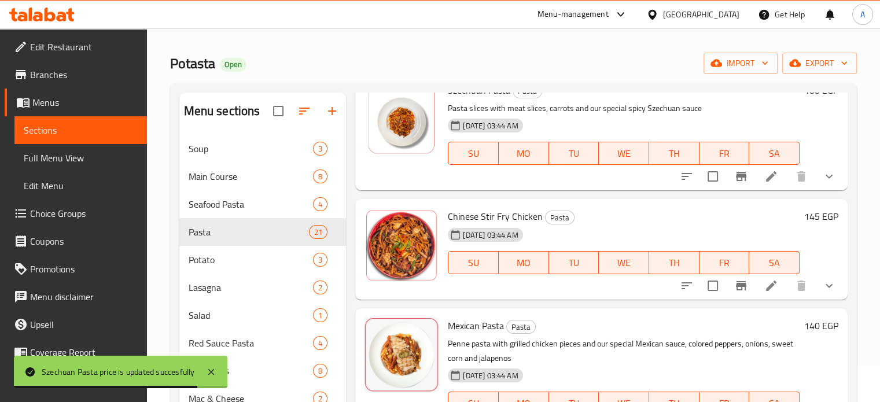
scroll to position [570, 0]
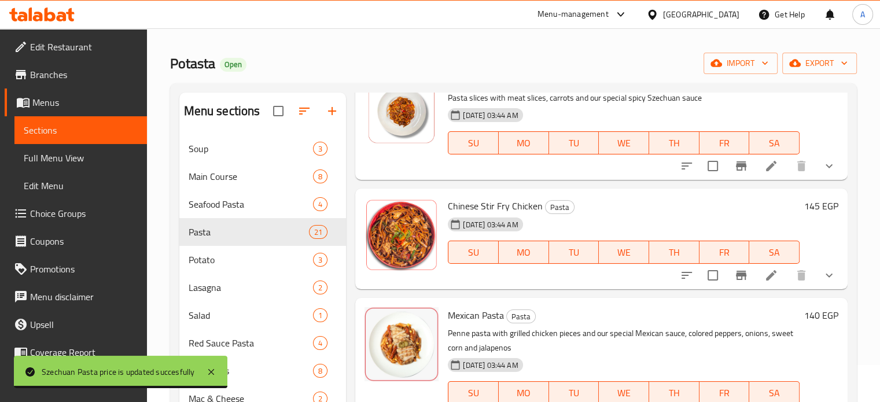
click at [808, 214] on h6 "145 EGP" at bounding box center [821, 206] width 34 height 16
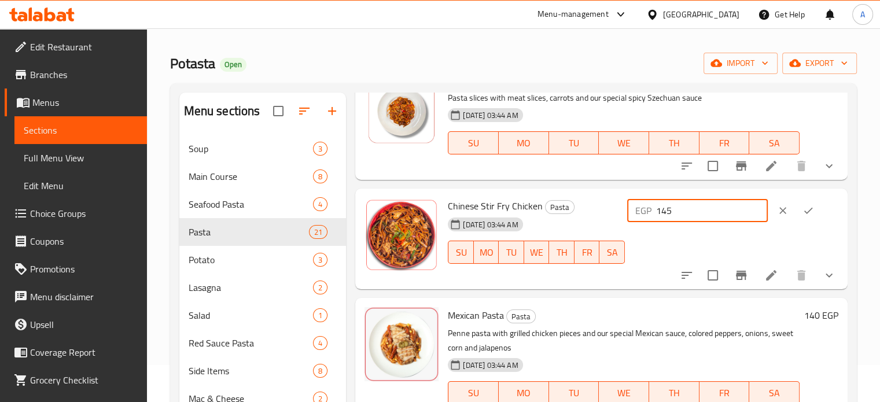
click at [676, 222] on input "145" at bounding box center [712, 210] width 112 height 23
type input "165"
click at [803, 216] on icon "ok" at bounding box center [808, 211] width 12 height 12
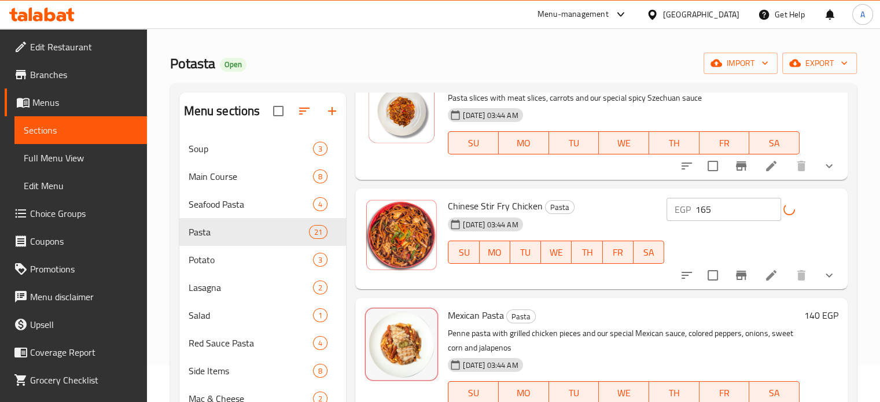
click at [847, 213] on div "Menu sections Soup 3 Main Course 8 Seafood Pasta 4 Pasta 21 Potato 3 Lasagna 2 …" at bounding box center [513, 293] width 687 height 421
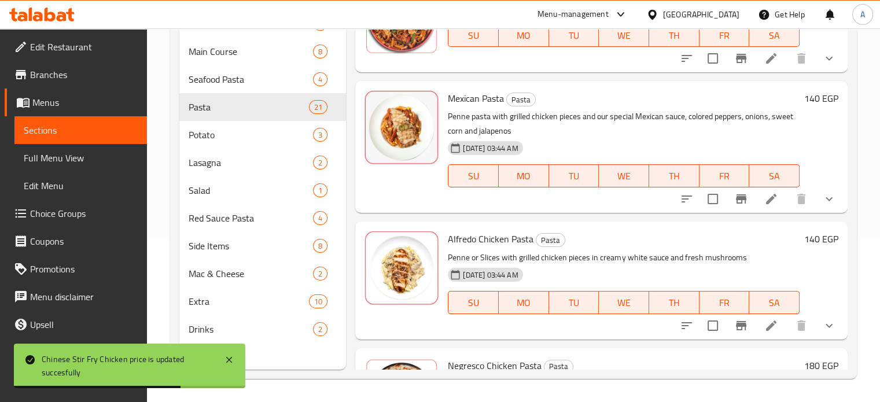
scroll to position [669, 0]
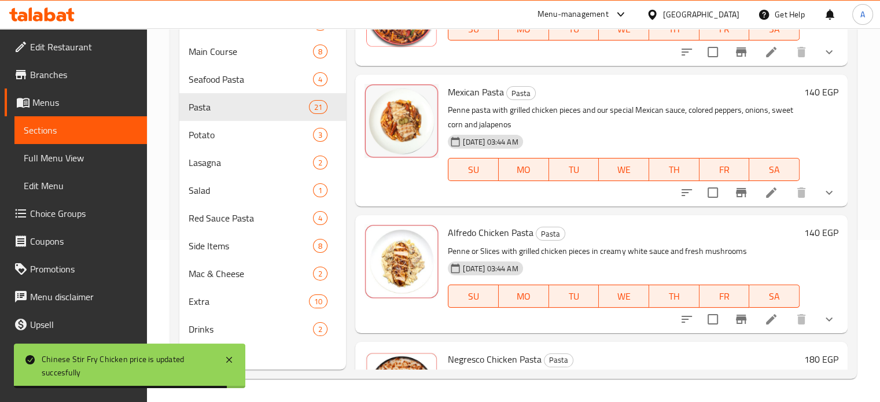
click at [813, 100] on h6 "140 EGP" at bounding box center [821, 92] width 34 height 16
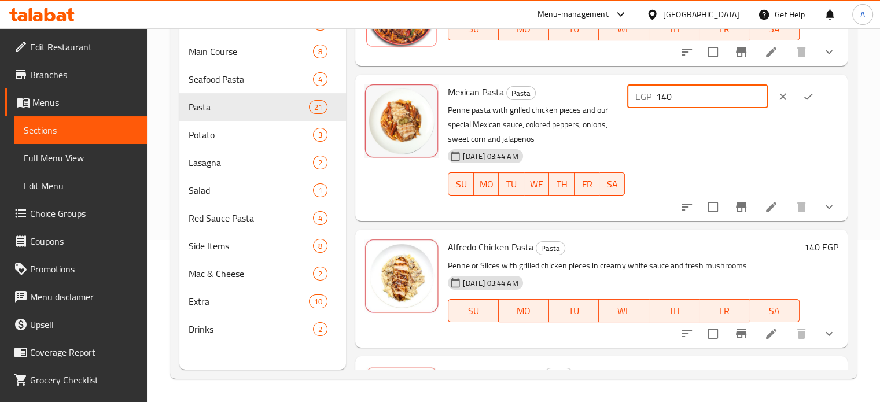
drag, startPoint x: 677, startPoint y: 112, endPoint x: 688, endPoint y: 105, distance: 12.7
click at [688, 105] on input "140" at bounding box center [712, 96] width 112 height 23
type input "159"
click at [808, 100] on icon "ok" at bounding box center [808, 97] width 9 height 6
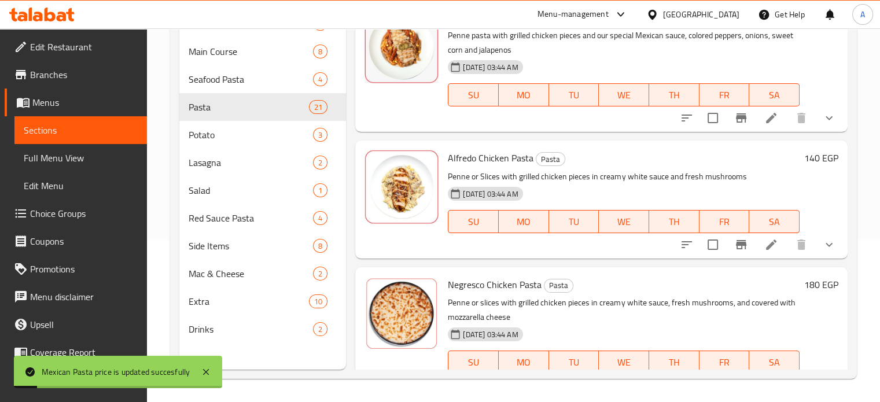
scroll to position [807, 0]
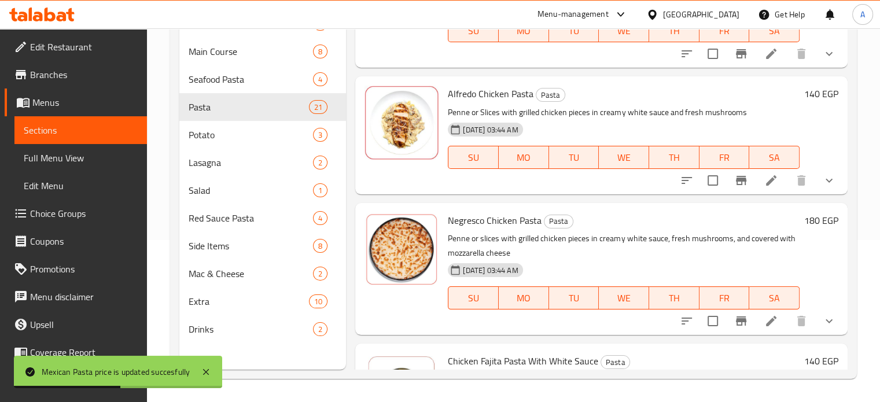
click at [813, 102] on h6 "140 EGP" at bounding box center [821, 94] width 34 height 16
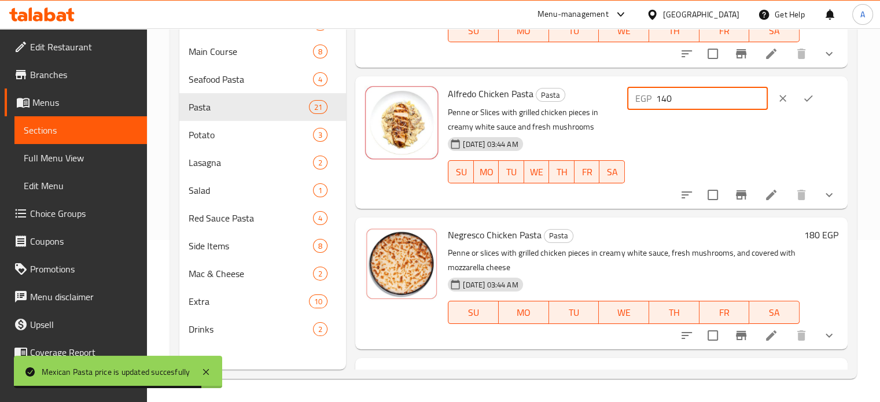
drag, startPoint x: 678, startPoint y: 111, endPoint x: 706, endPoint y: 115, distance: 28.6
click at [706, 110] on input "140" at bounding box center [712, 98] width 112 height 23
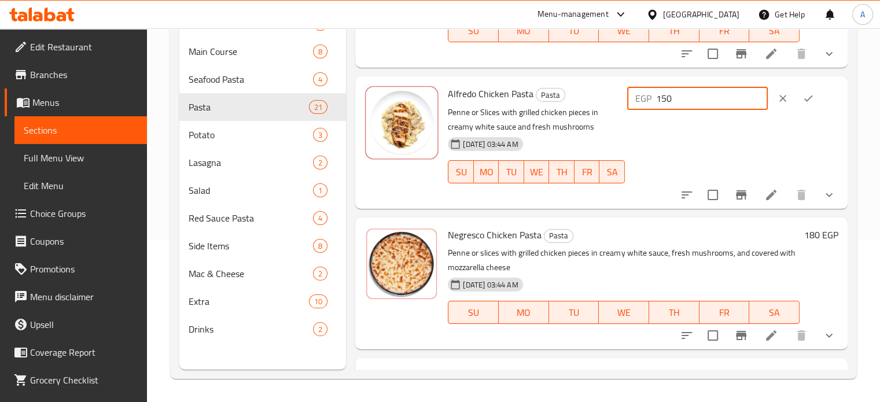
type input "150"
click at [801, 111] on button "ok" at bounding box center [807, 98] width 25 height 25
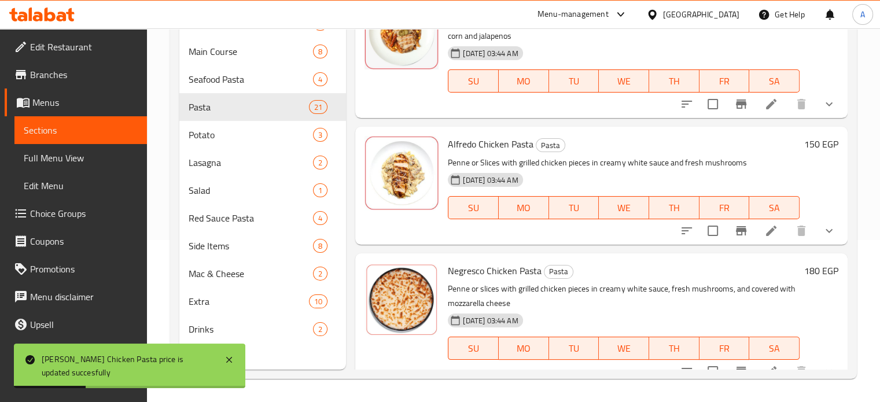
scroll to position [737, 0]
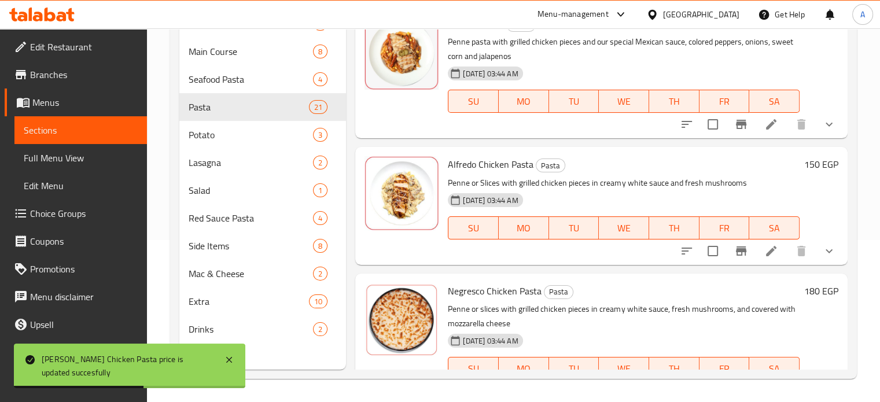
click at [805, 172] on h6 "150 EGP" at bounding box center [821, 164] width 34 height 16
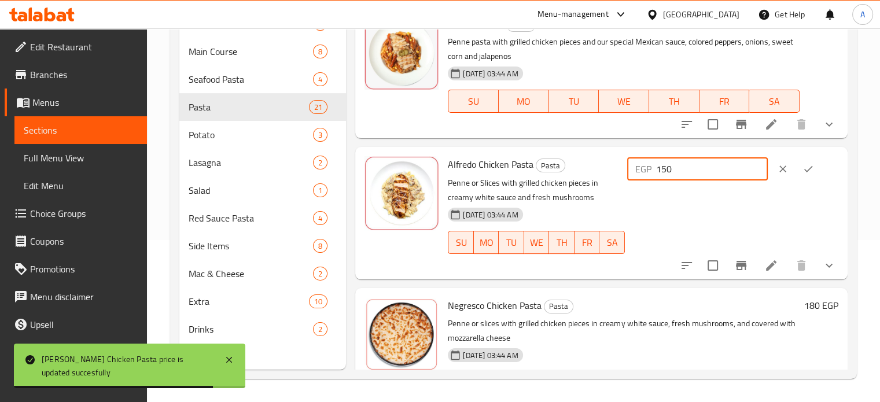
click at [686, 180] on input "150" at bounding box center [712, 168] width 112 height 23
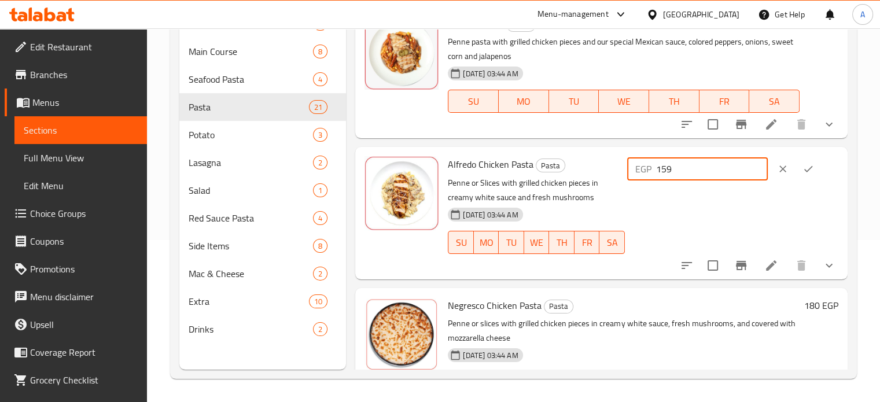
type input "159"
click at [808, 175] on icon "ok" at bounding box center [808, 169] width 12 height 12
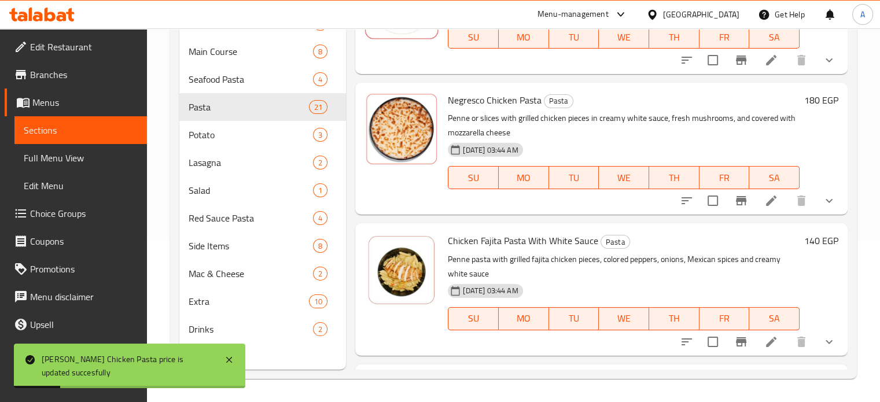
scroll to position [931, 0]
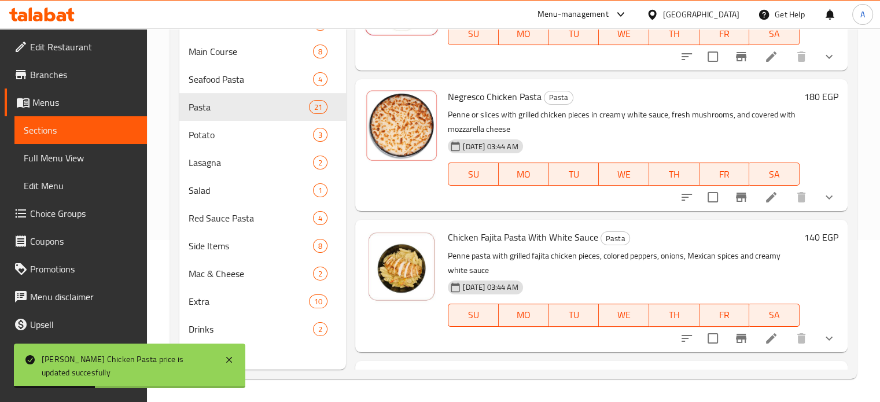
click at [816, 105] on h6 "180 EGP" at bounding box center [821, 97] width 34 height 16
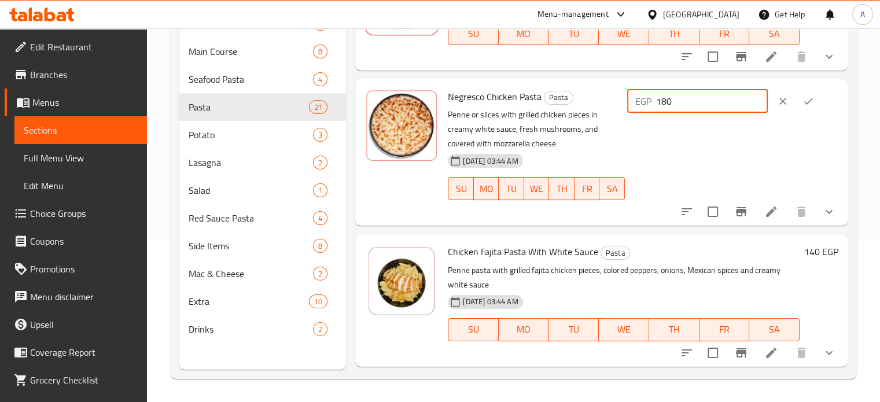
click at [684, 113] on input "180" at bounding box center [712, 101] width 112 height 23
drag, startPoint x: 687, startPoint y: 117, endPoint x: 638, endPoint y: 131, distance: 50.9
click at [638, 131] on div "Negresco Chicken Pasta Pasta Penne or slices with grilled chicken pieces in cre…" at bounding box center [643, 152] width 400 height 137
type input "205"
click at [800, 112] on button "ok" at bounding box center [807, 101] width 25 height 25
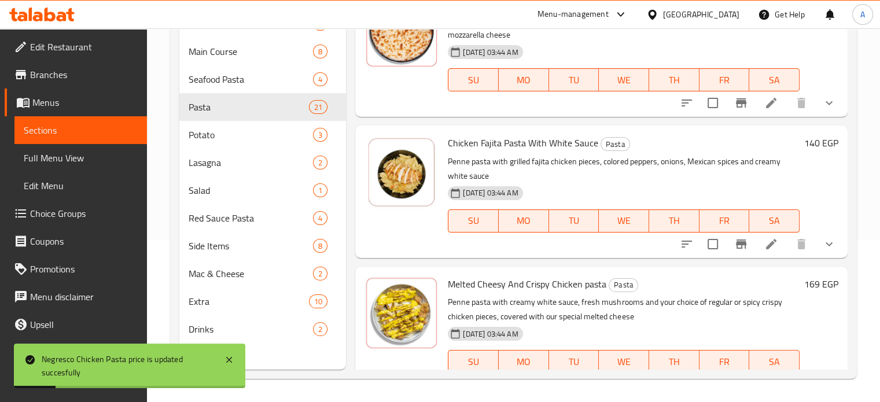
scroll to position [1063, 0]
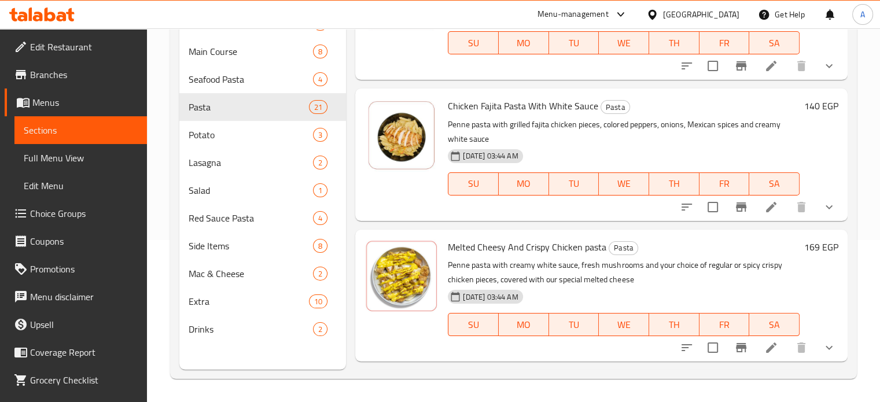
click at [806, 114] on h6 "140 EGP" at bounding box center [821, 106] width 34 height 16
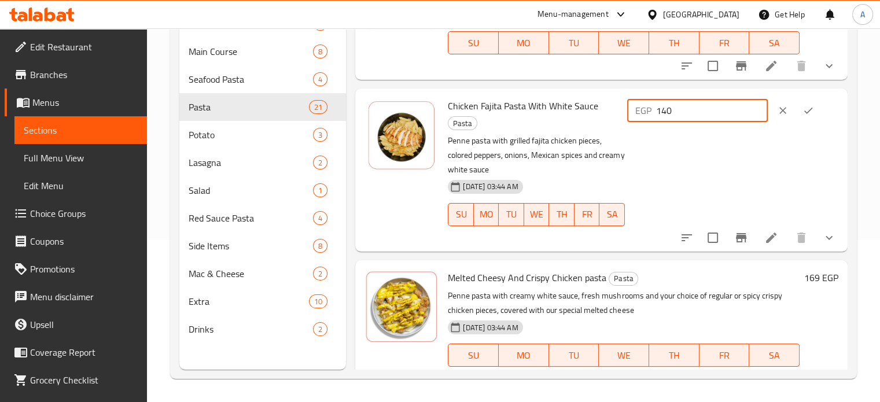
drag, startPoint x: 679, startPoint y: 125, endPoint x: 739, endPoint y: 130, distance: 61.0
click at [739, 122] on input "140" at bounding box center [712, 110] width 112 height 23
type input "160"
click at [803, 123] on button "ok" at bounding box center [807, 110] width 25 height 25
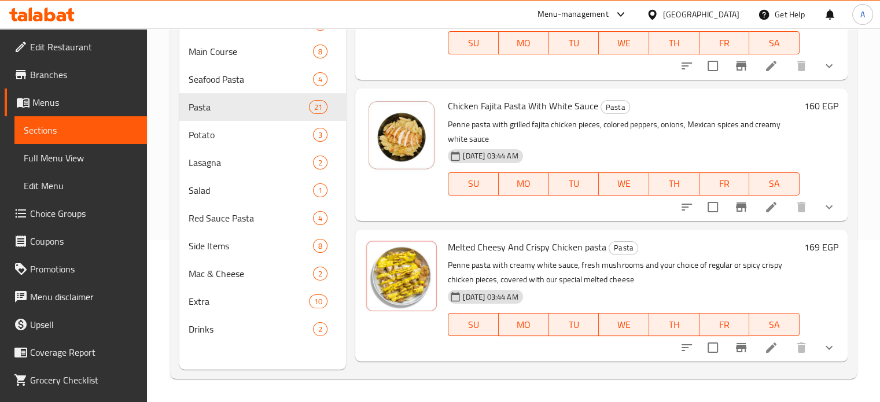
click at [804, 255] on h6 "169 EGP" at bounding box center [821, 247] width 34 height 16
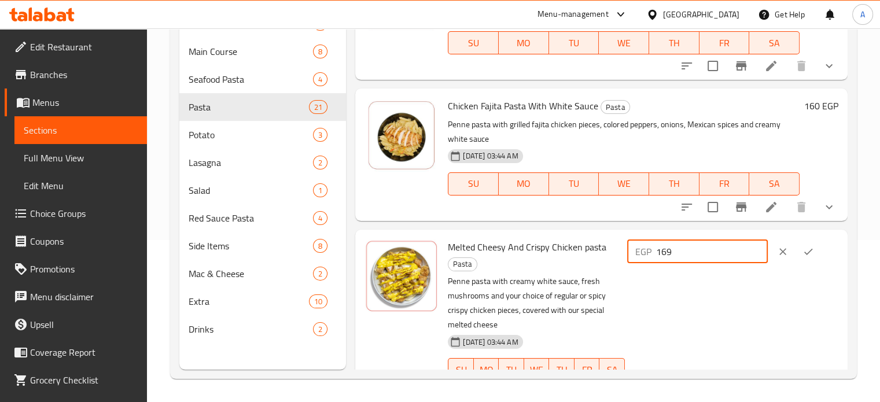
drag, startPoint x: 677, startPoint y: 266, endPoint x: 731, endPoint y: 266, distance: 53.8
click at [731, 263] on input "169" at bounding box center [712, 251] width 112 height 23
type input "193"
click at [808, 257] on icon "ok" at bounding box center [808, 252] width 12 height 12
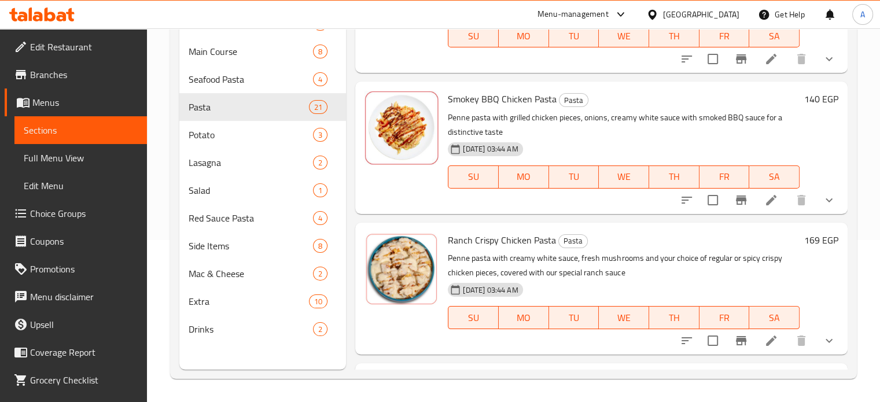
scroll to position [1355, 0]
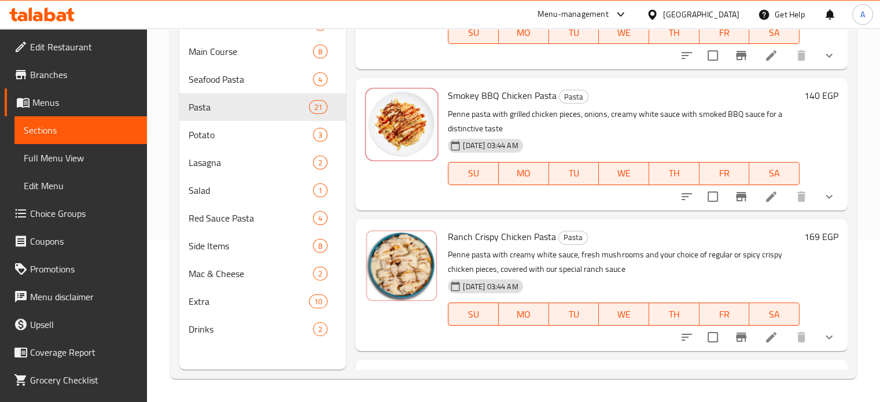
click at [807, 104] on h6 "140 EGP" at bounding box center [821, 95] width 34 height 16
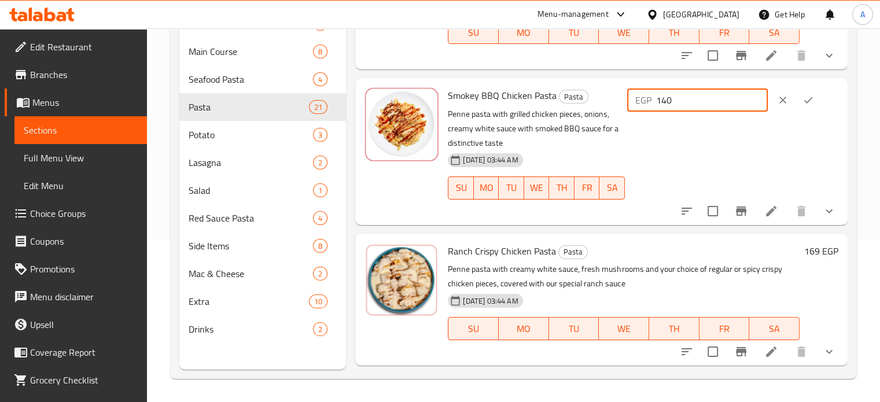
drag, startPoint x: 678, startPoint y: 117, endPoint x: 706, endPoint y: 114, distance: 28.0
click at [706, 112] on input "140" at bounding box center [712, 100] width 112 height 23
type input "160"
click at [809, 106] on icon "ok" at bounding box center [808, 100] width 12 height 12
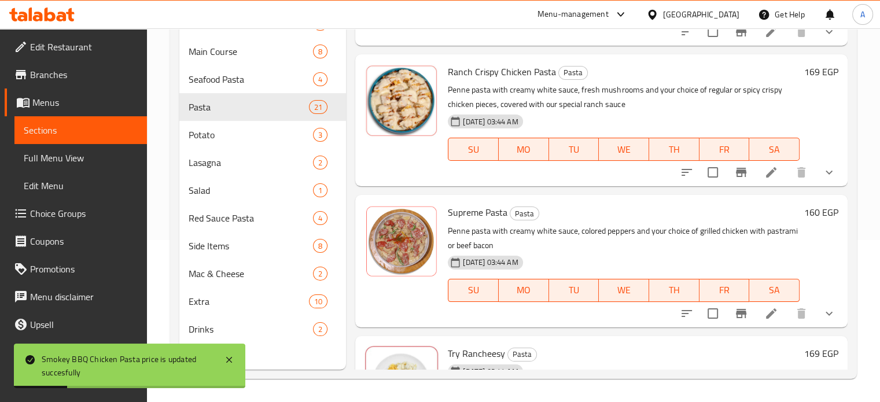
scroll to position [1492, 0]
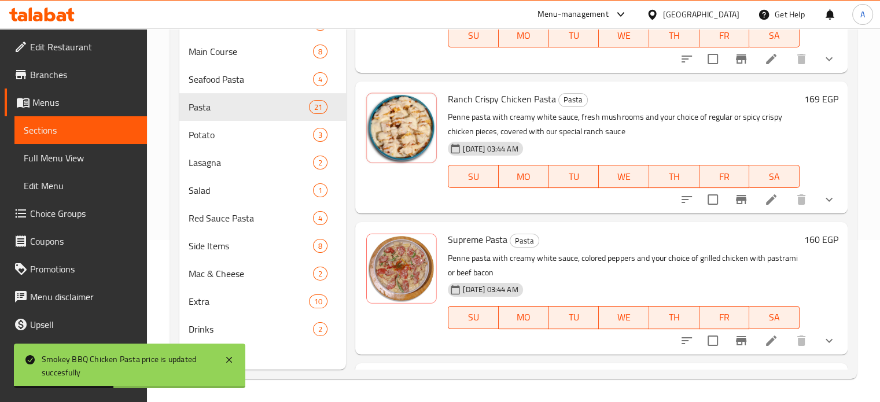
click at [809, 107] on h6 "169 EGP" at bounding box center [821, 99] width 34 height 16
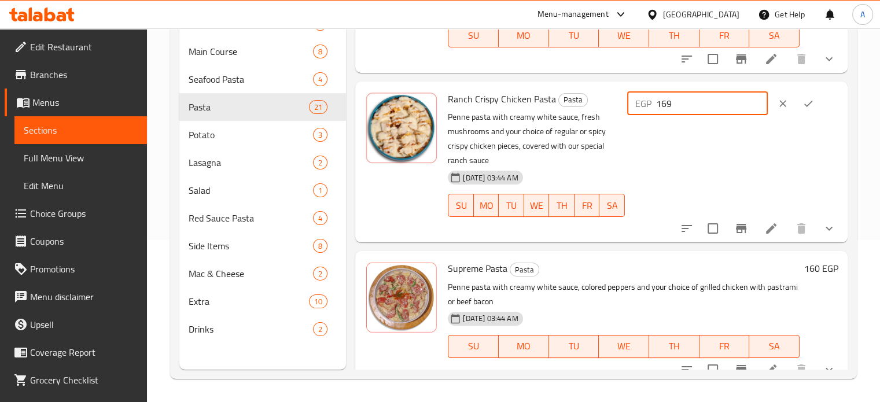
click at [680, 115] on input "169" at bounding box center [712, 103] width 112 height 23
drag, startPoint x: 678, startPoint y: 119, endPoint x: 713, endPoint y: 122, distance: 35.5
click at [713, 115] on input "169" at bounding box center [712, 103] width 112 height 23
type input "193"
click at [803, 109] on icon "ok" at bounding box center [808, 104] width 12 height 12
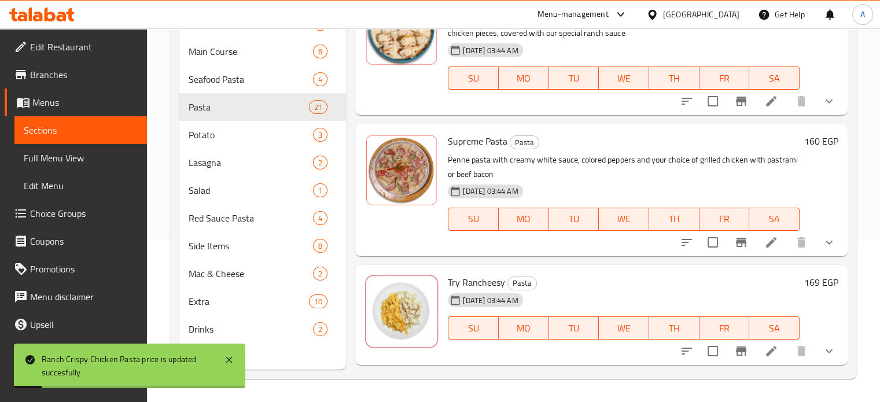
scroll to position [1640, 0]
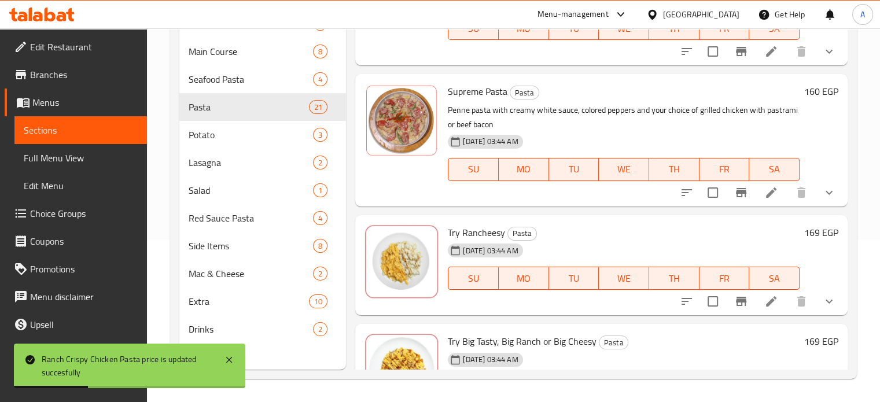
click at [811, 99] on h6 "160 EGP" at bounding box center [821, 91] width 34 height 16
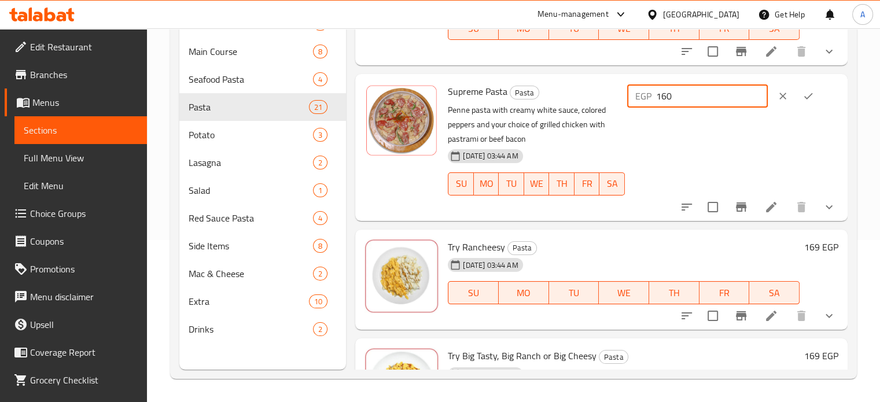
drag, startPoint x: 675, startPoint y: 110, endPoint x: 751, endPoint y: 117, distance: 76.0
click at [751, 108] on input "160" at bounding box center [712, 95] width 112 height 23
type input "182"
click at [804, 102] on icon "ok" at bounding box center [808, 96] width 12 height 12
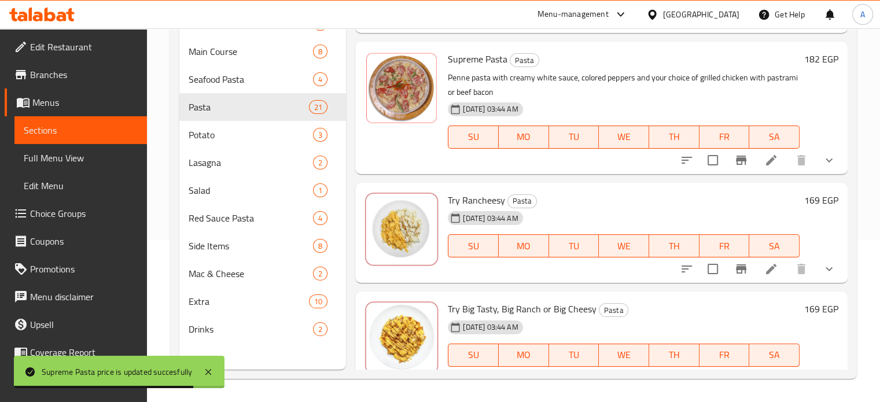
scroll to position [1683, 0]
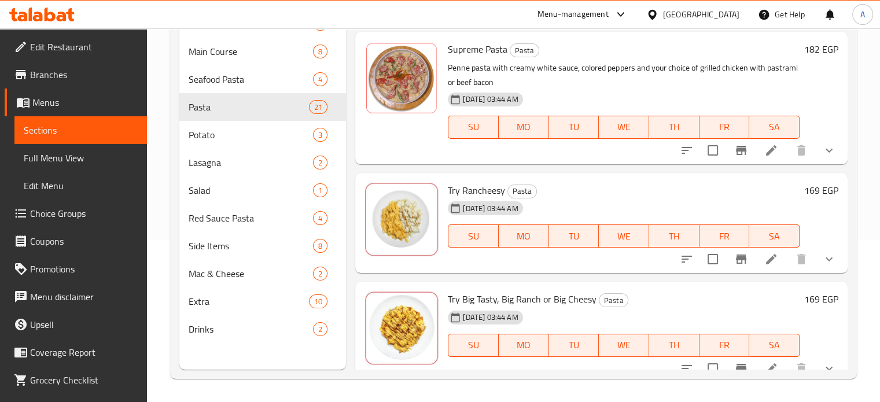
click at [807, 213] on div "169 EGP" at bounding box center [818, 223] width 39 height 82
click at [807, 198] on h6 "169 EGP" at bounding box center [821, 190] width 34 height 16
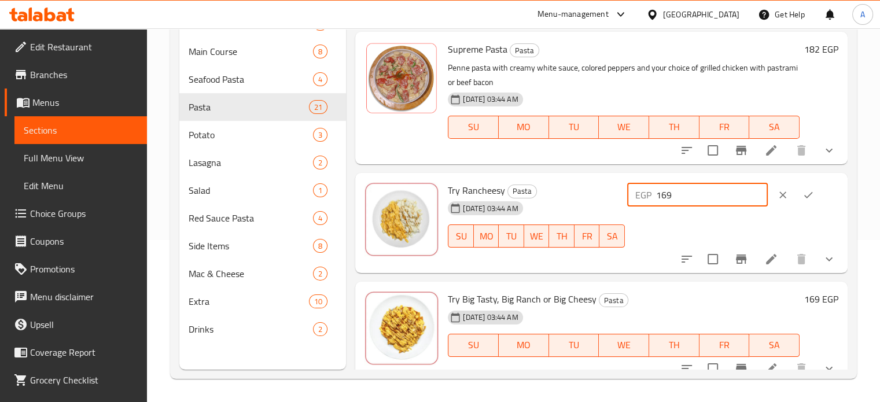
drag, startPoint x: 679, startPoint y: 209, endPoint x: 692, endPoint y: 210, distance: 12.7
click at [692, 207] on input "169" at bounding box center [712, 194] width 112 height 23
click at [679, 207] on input "169" at bounding box center [712, 194] width 112 height 23
drag, startPoint x: 677, startPoint y: 207, endPoint x: 685, endPoint y: 207, distance: 8.1
click at [685, 207] on input "169" at bounding box center [712, 194] width 112 height 23
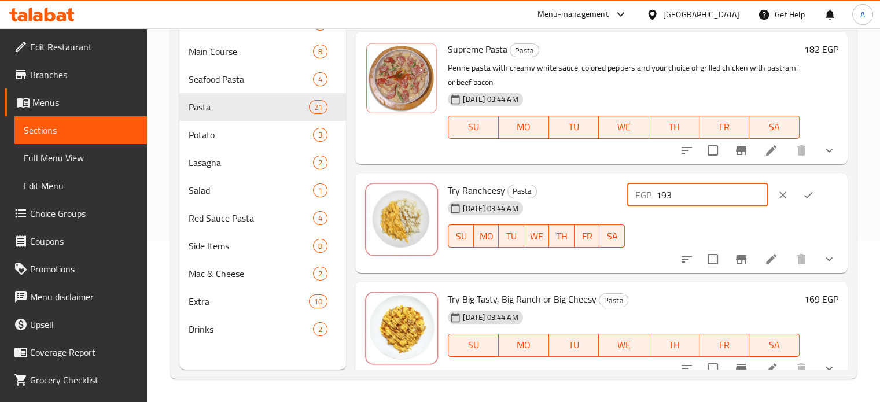
type input "193"
click at [797, 208] on button "ok" at bounding box center [807, 194] width 25 height 25
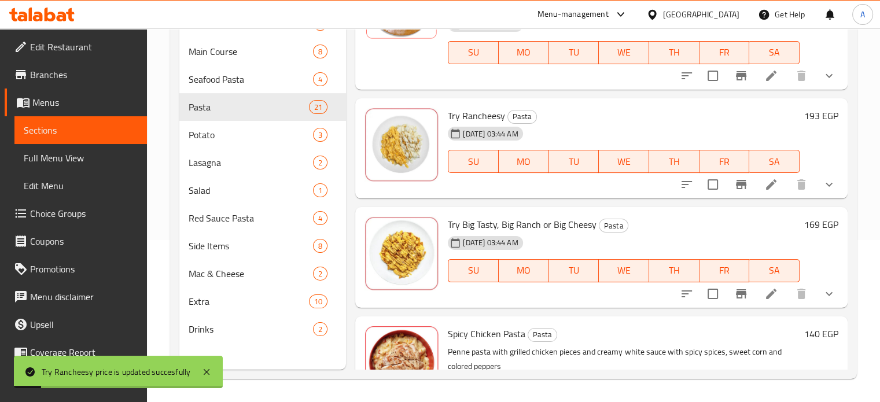
scroll to position [1780, 0]
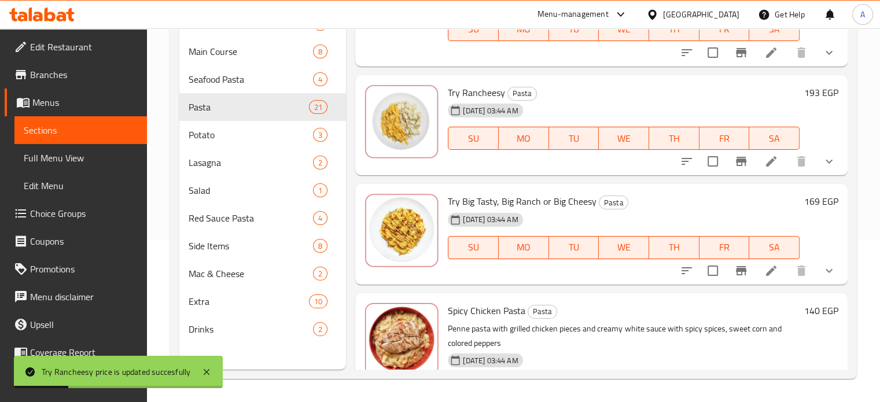
click at [818, 209] on h6 "169 EGP" at bounding box center [821, 201] width 34 height 16
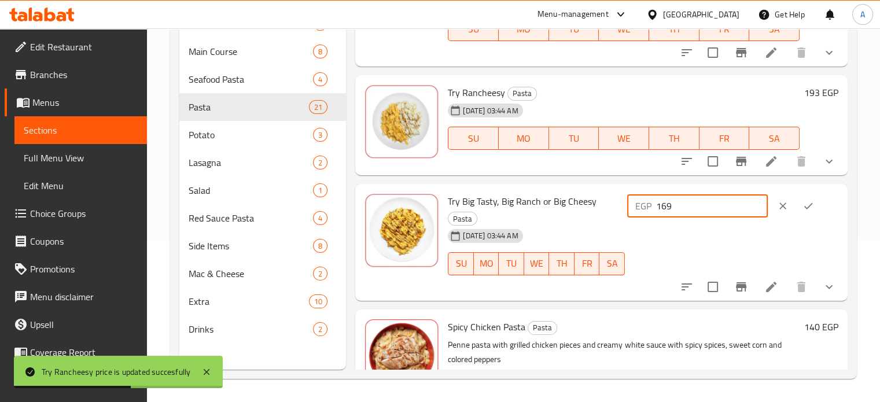
drag, startPoint x: 678, startPoint y: 223, endPoint x: 741, endPoint y: 205, distance: 65.4
click at [741, 205] on div "Try Big Tasty, Big Ranch or Big Cheesy Pasta [DATE] 03:44 AM SU MO TU WE TH FR …" at bounding box center [643, 243] width 400 height 108
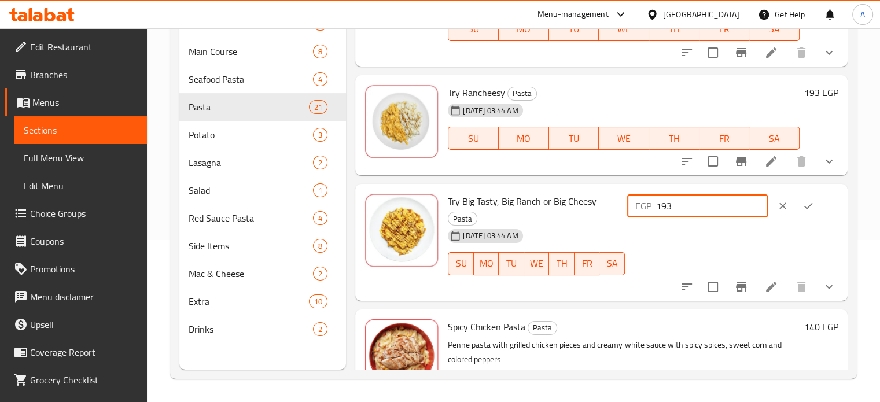
type input "193"
click at [812, 212] on icon "ok" at bounding box center [808, 206] width 12 height 12
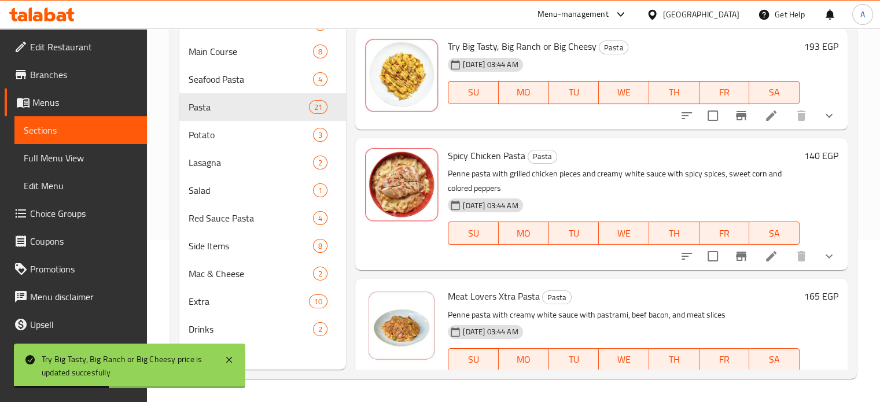
scroll to position [1962, 0]
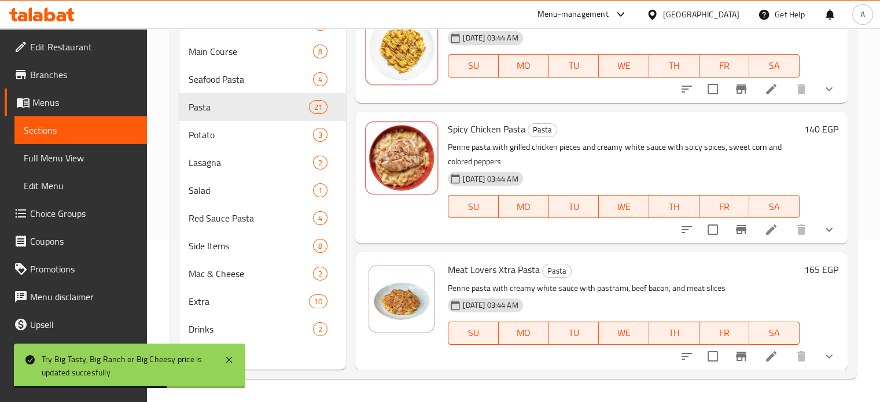
click at [804, 137] on h6 "140 EGP" at bounding box center [821, 129] width 34 height 16
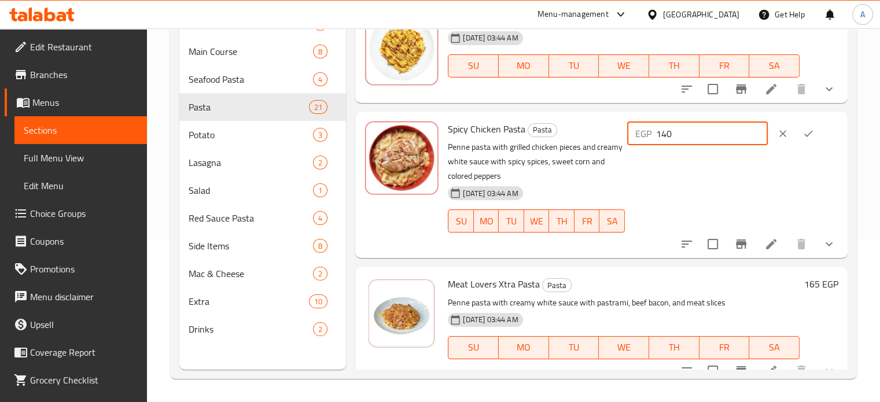
click at [678, 145] on input "140" at bounding box center [712, 133] width 112 height 23
type input "160"
click at [803, 139] on icon "ok" at bounding box center [808, 134] width 12 height 12
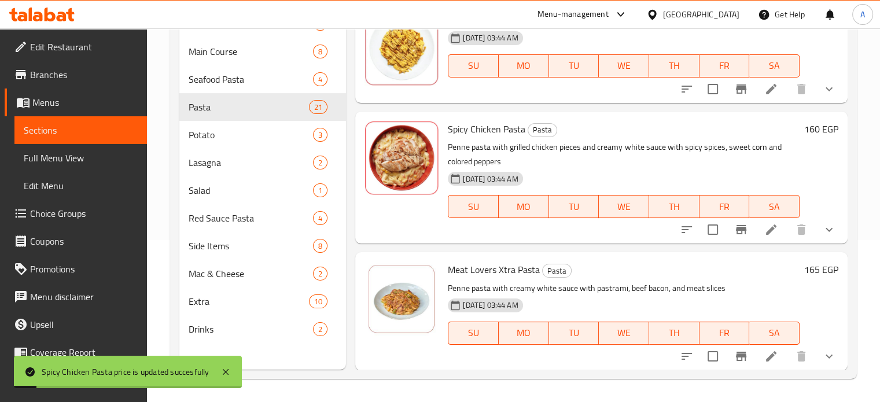
click at [847, 267] on div "Menu sections Soup 3 Main Course 8 Seafood Pasta 4 Pasta 21 Potato 3 Lasagna 2 …" at bounding box center [513, 168] width 687 height 421
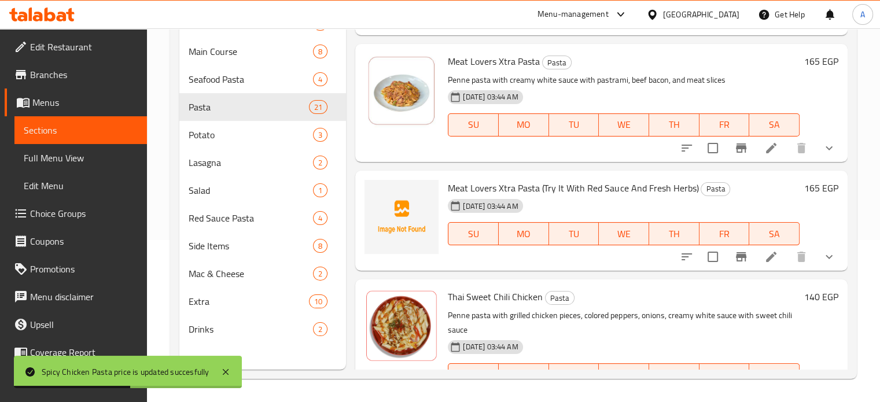
scroll to position [2177, 0]
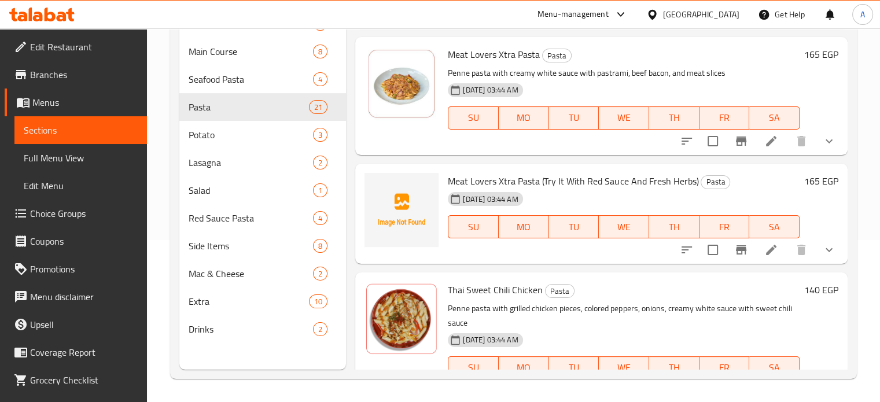
click at [809, 58] on div "Meat Lovers Xtra Pasta Pasta Penne pasta with creamy white sauce with pastrami,…" at bounding box center [643, 96] width 400 height 108
click at [804, 62] on h6 "165 EGP" at bounding box center [821, 54] width 34 height 16
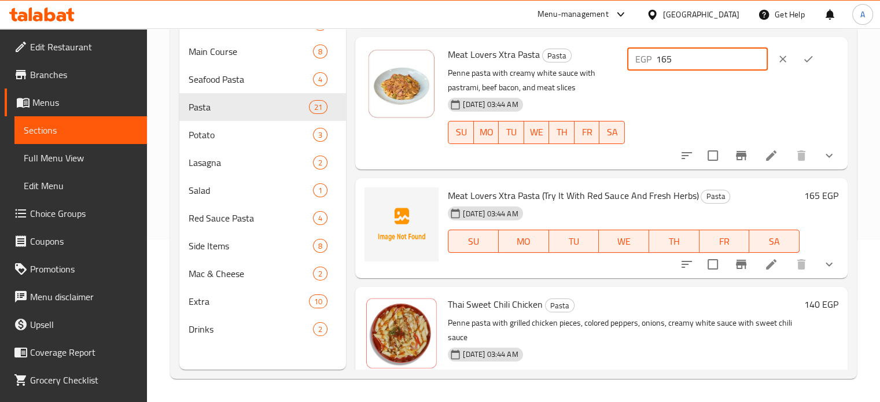
drag, startPoint x: 678, startPoint y: 76, endPoint x: 708, endPoint y: 69, distance: 30.9
click at [708, 69] on input "165" at bounding box center [712, 58] width 112 height 23
type input "188"
click at [810, 65] on icon "ok" at bounding box center [808, 59] width 12 height 12
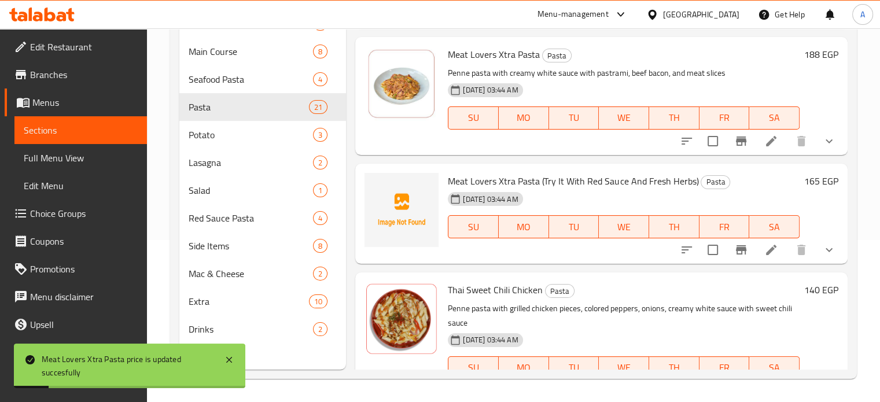
click at [807, 189] on h6 "165 EGP" at bounding box center [821, 181] width 34 height 16
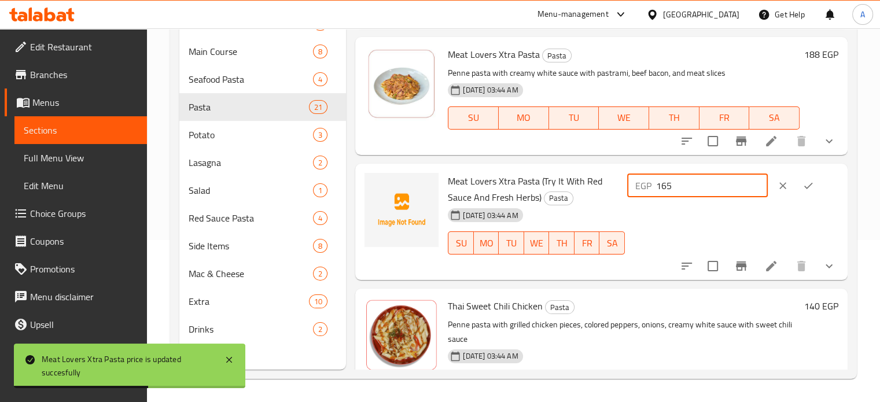
drag, startPoint x: 677, startPoint y: 201, endPoint x: 692, endPoint y: 198, distance: 15.4
click at [692, 197] on input "165" at bounding box center [712, 185] width 112 height 23
type input "188"
click at [814, 194] on button "ok" at bounding box center [807, 185] width 25 height 25
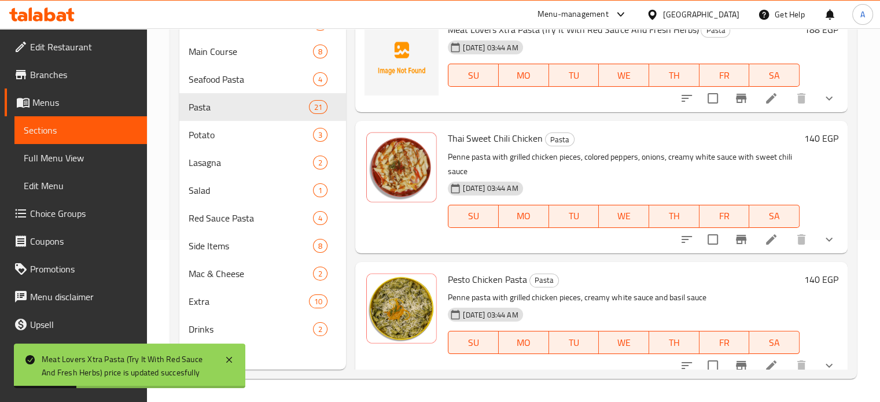
scroll to position [2353, 0]
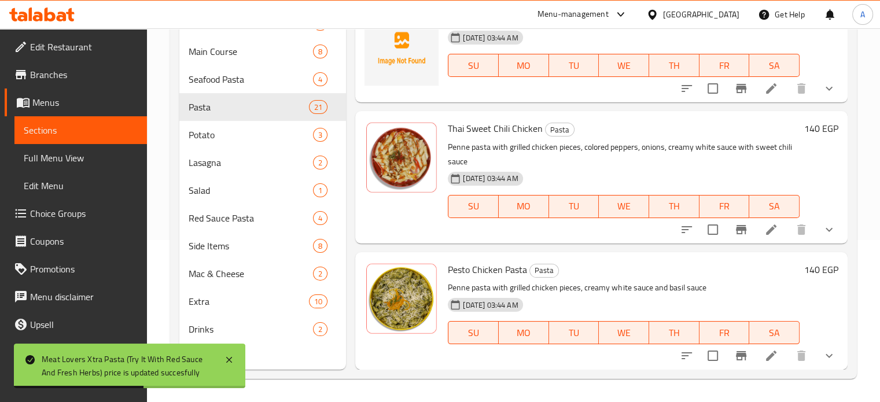
click at [812, 128] on h6 "140 EGP" at bounding box center [821, 128] width 34 height 16
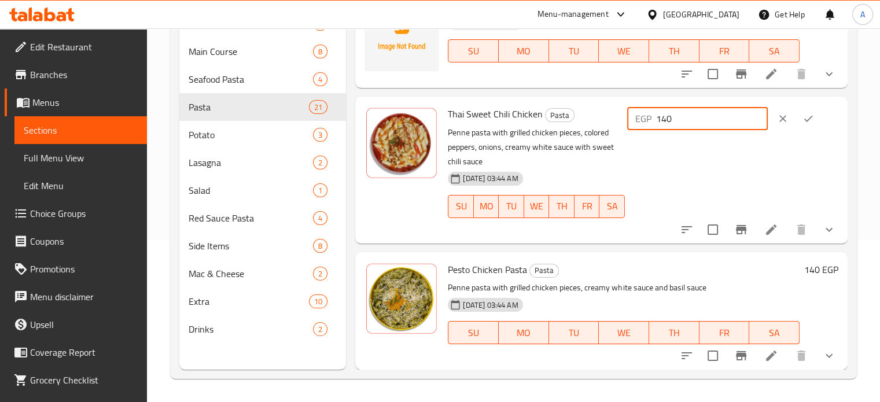
drag, startPoint x: 692, startPoint y: 132, endPoint x: 668, endPoint y: 132, distance: 24.9
click at [668, 130] on div "EGP 140 ​" at bounding box center [697, 118] width 141 height 23
type input "160"
click at [802, 124] on icon "ok" at bounding box center [808, 119] width 12 height 12
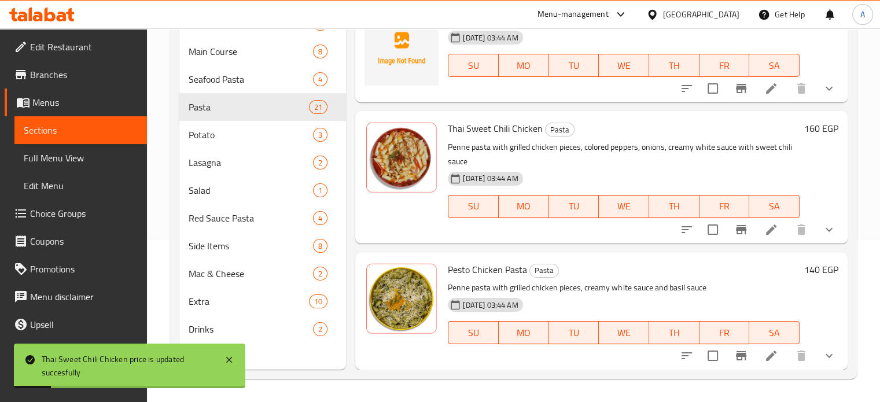
click at [810, 270] on h6 "140 EGP" at bounding box center [821, 269] width 34 height 16
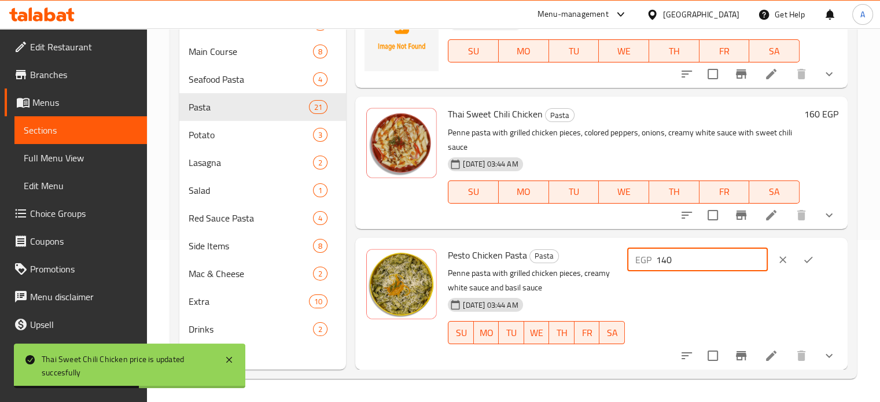
click at [676, 271] on input "140" at bounding box center [712, 259] width 112 height 23
type input "160"
click at [806, 266] on icon "ok" at bounding box center [808, 260] width 12 height 12
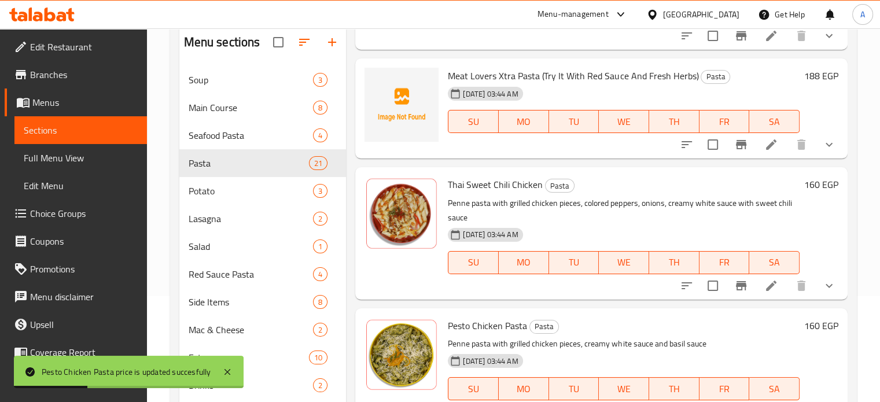
scroll to position [99, 0]
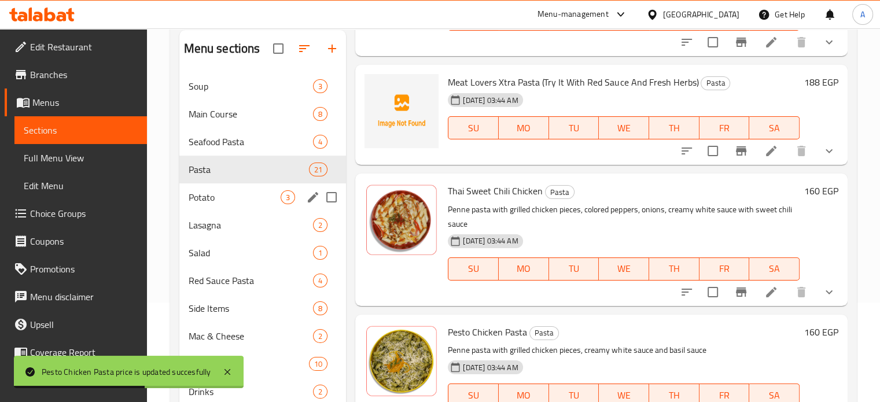
click at [207, 196] on span "Potato" at bounding box center [235, 197] width 93 height 14
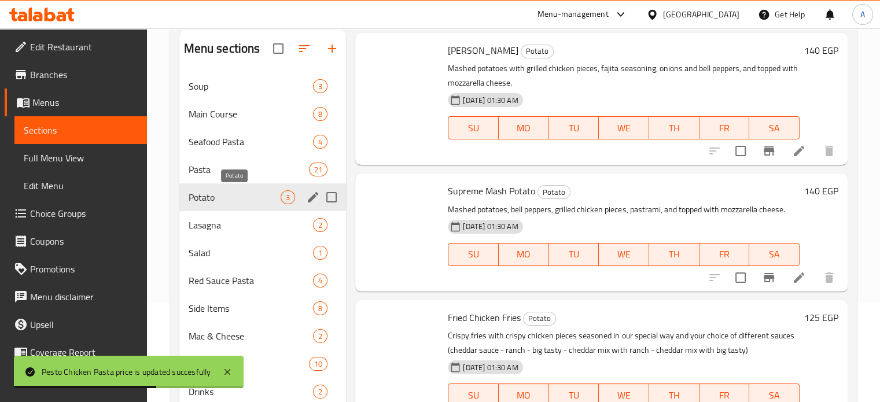
scroll to position [35, 0]
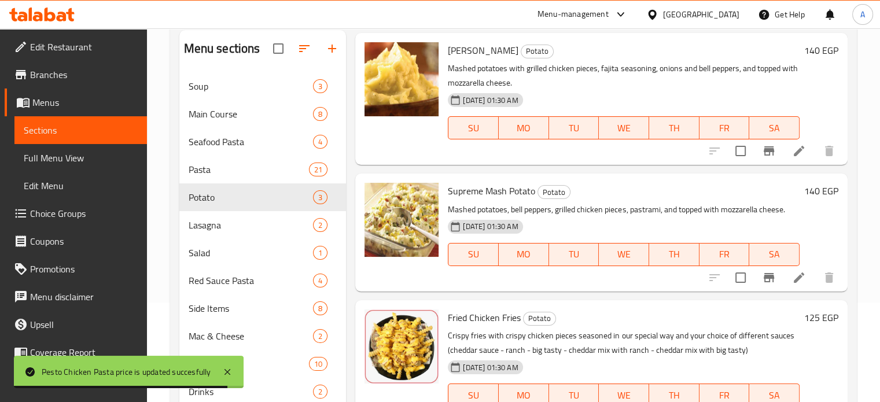
click at [804, 53] on h6 "140 EGP" at bounding box center [821, 50] width 34 height 16
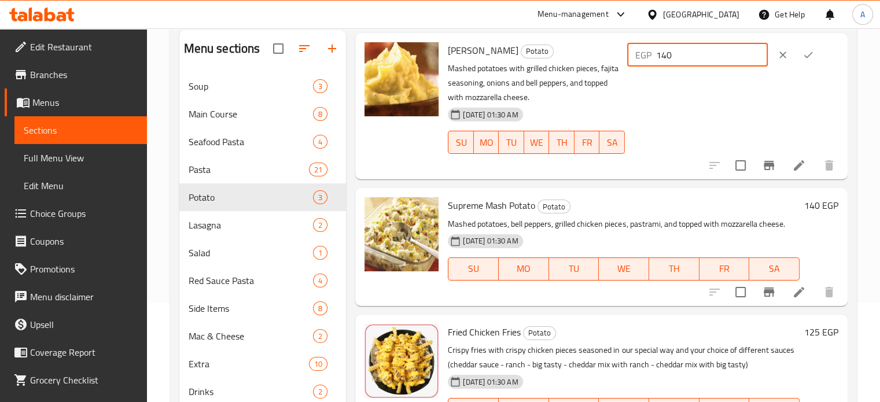
drag, startPoint x: 694, startPoint y: 57, endPoint x: 624, endPoint y: 69, distance: 70.9
click at [624, 69] on div "Fajita Mash Potato Potato Mashed potatoes with grilled chicken pieces, fajita s…" at bounding box center [643, 106] width 400 height 137
type input "160"
click at [802, 51] on icon "ok" at bounding box center [808, 55] width 12 height 12
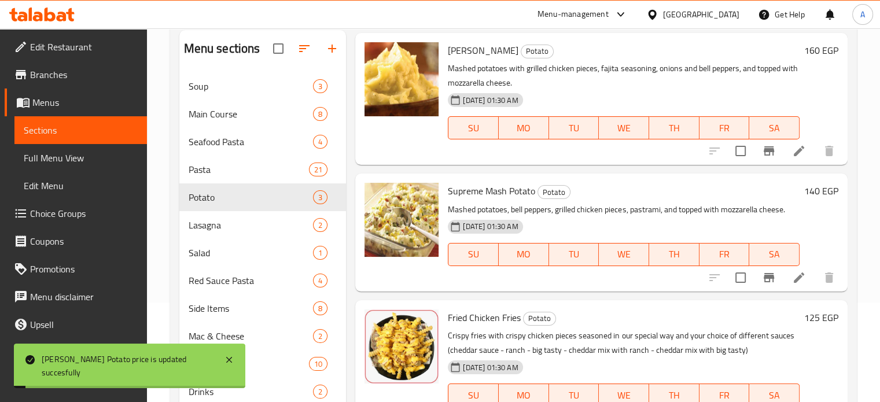
click at [810, 191] on h6 "140 EGP" at bounding box center [821, 191] width 34 height 16
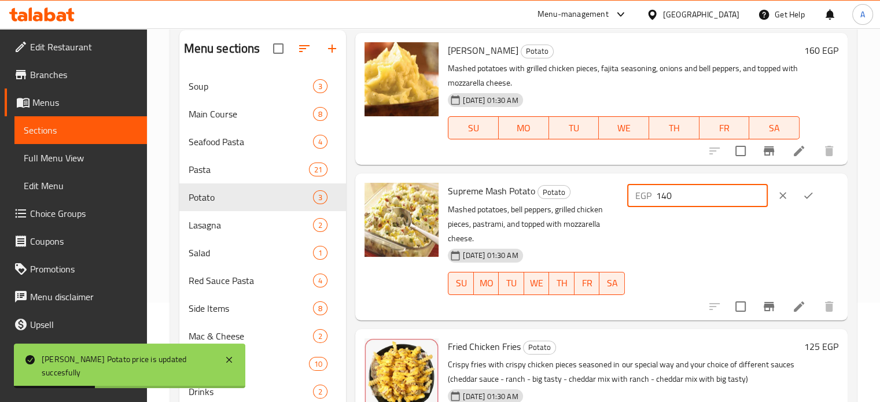
drag, startPoint x: 698, startPoint y: 194, endPoint x: 597, endPoint y: 202, distance: 100.9
click at [597, 202] on div "Supreme Mash Potato Potato Mashed potatoes, bell peppers, grilled chicken piece…" at bounding box center [643, 246] width 400 height 137
type input "160"
click at [801, 190] on button "ok" at bounding box center [807, 195] width 25 height 25
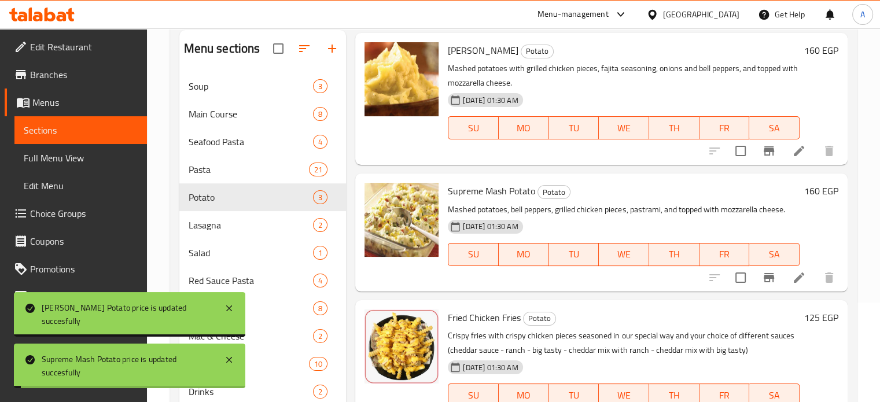
scroll to position [162, 0]
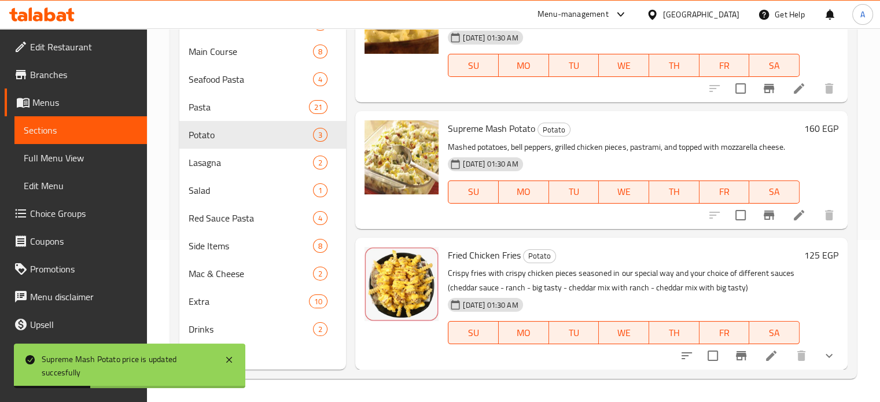
click at [805, 254] on h6 "125 EGP" at bounding box center [821, 255] width 34 height 16
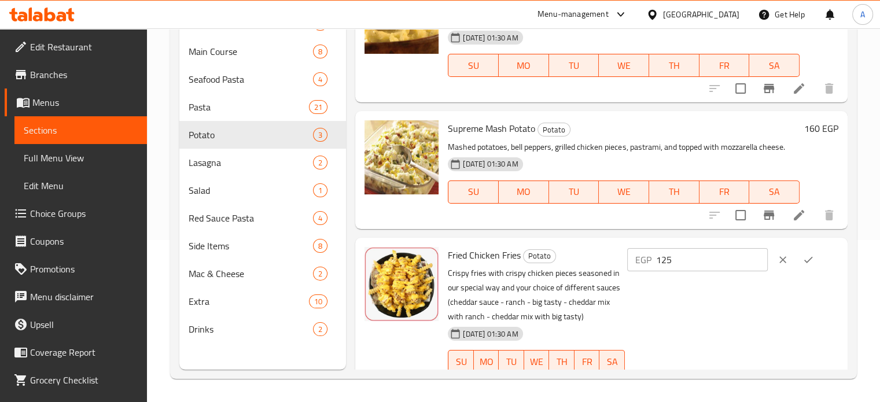
click at [671, 261] on input "125" at bounding box center [712, 259] width 112 height 23
drag, startPoint x: 677, startPoint y: 261, endPoint x: 735, endPoint y: 259, distance: 57.9
click at [735, 259] on input "125" at bounding box center [712, 259] width 112 height 23
type input "142"
click at [813, 259] on icon "ok" at bounding box center [808, 260] width 12 height 12
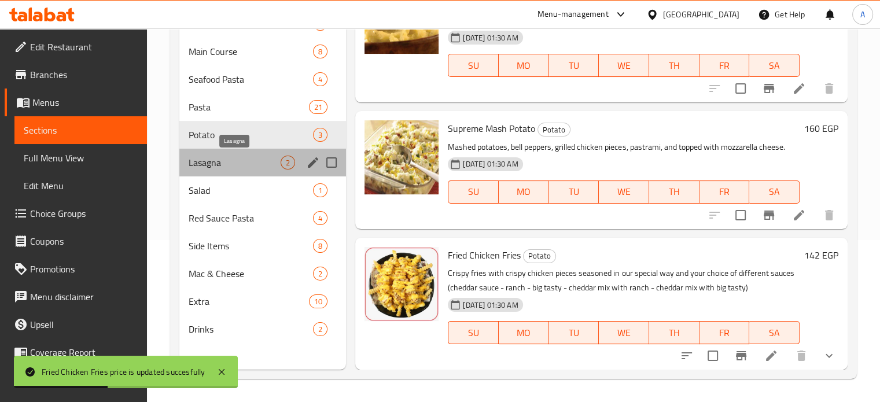
click at [215, 156] on span "Lasagna" at bounding box center [235, 163] width 93 height 14
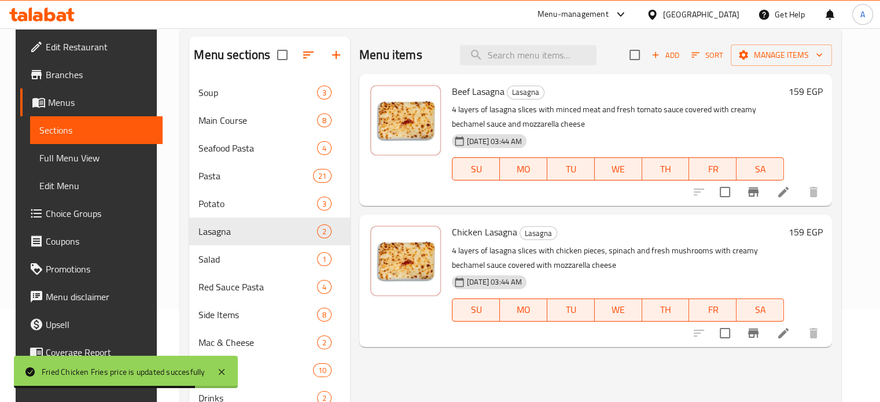
scroll to position [92, 0]
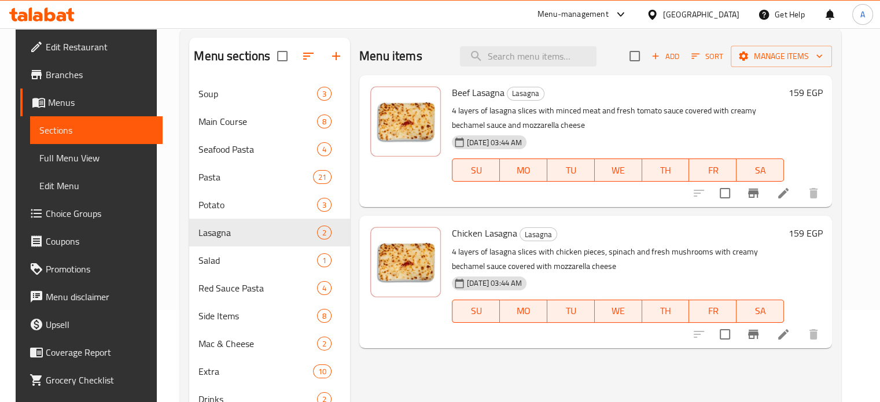
click at [823, 92] on h6 "159 EGP" at bounding box center [805, 92] width 34 height 16
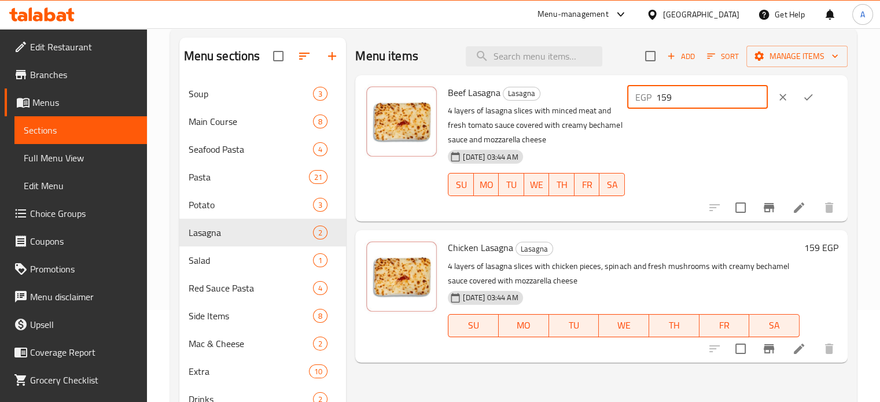
drag, startPoint x: 684, startPoint y: 99, endPoint x: 738, endPoint y: 101, distance: 54.4
click at [738, 101] on input "159" at bounding box center [712, 97] width 112 height 23
type input "181"
click at [821, 91] on button "ok" at bounding box center [807, 96] width 25 height 25
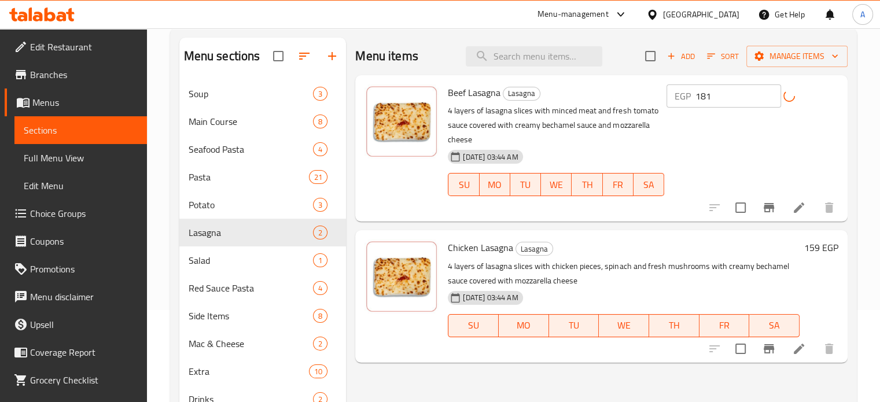
click at [814, 239] on h6 "159 EGP" at bounding box center [821, 247] width 34 height 16
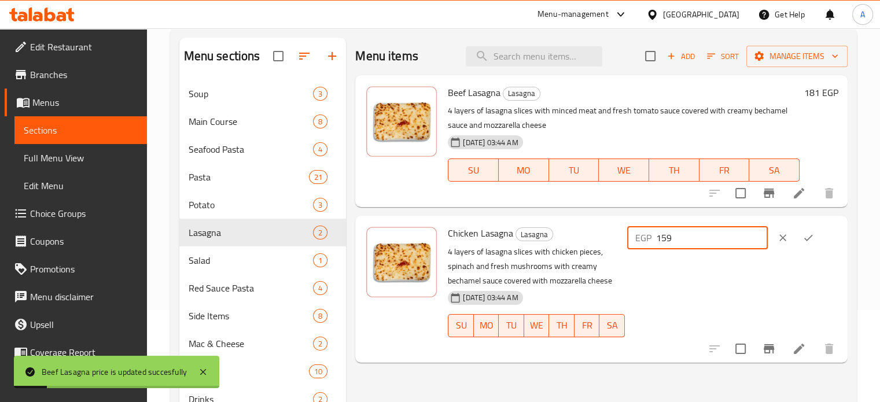
click at [688, 240] on input "159" at bounding box center [712, 237] width 112 height 23
drag, startPoint x: 684, startPoint y: 239, endPoint x: 722, endPoint y: 238, distance: 37.6
click at [722, 238] on input "159" at bounding box center [712, 237] width 112 height 23
type input "181"
click at [821, 237] on button "ok" at bounding box center [807, 237] width 25 height 25
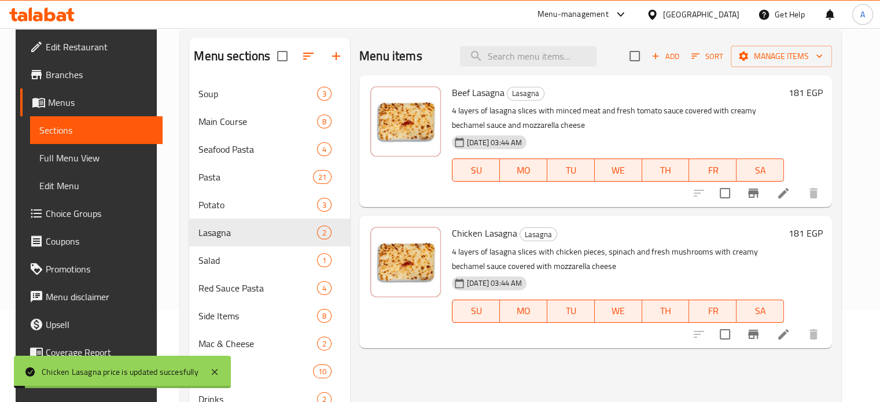
scroll to position [162, 0]
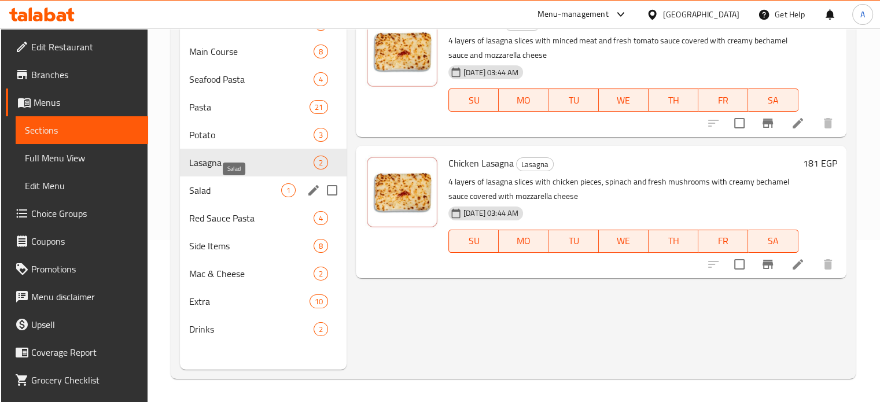
click at [229, 189] on span "Salad" at bounding box center [235, 190] width 92 height 14
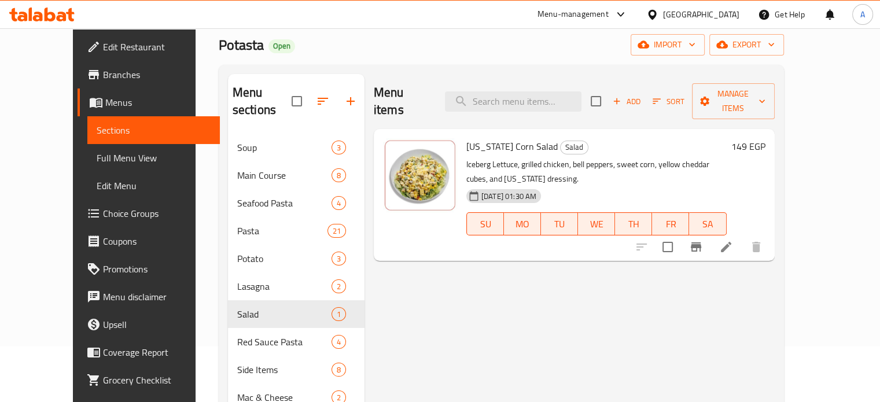
scroll to position [47, 0]
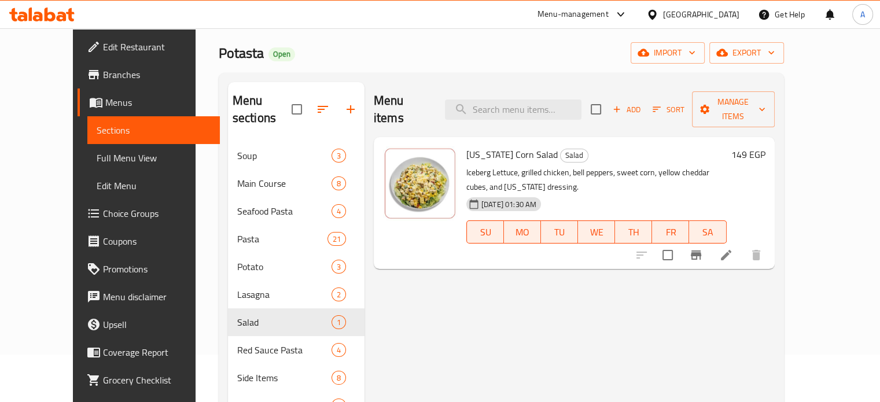
click at [765, 146] on h6 "149 EGP" at bounding box center [748, 154] width 34 height 16
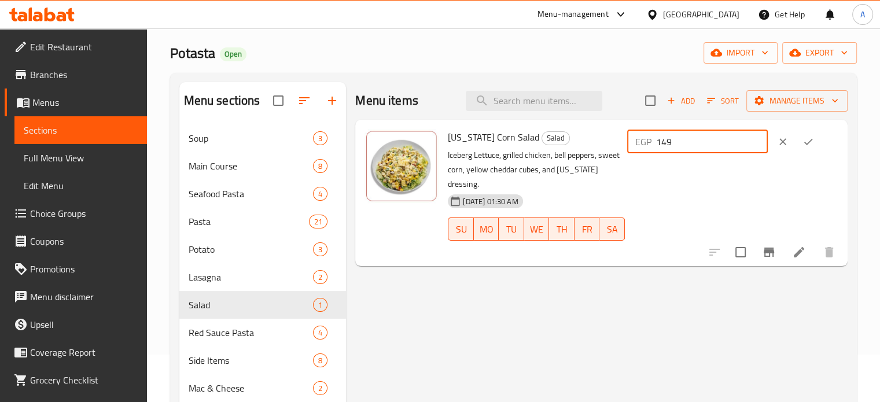
drag, startPoint x: 684, startPoint y: 143, endPoint x: 719, endPoint y: 144, distance: 35.3
click at [719, 144] on input "149" at bounding box center [712, 141] width 112 height 23
type input "170"
click at [803, 143] on button "ok" at bounding box center [807, 141] width 25 height 25
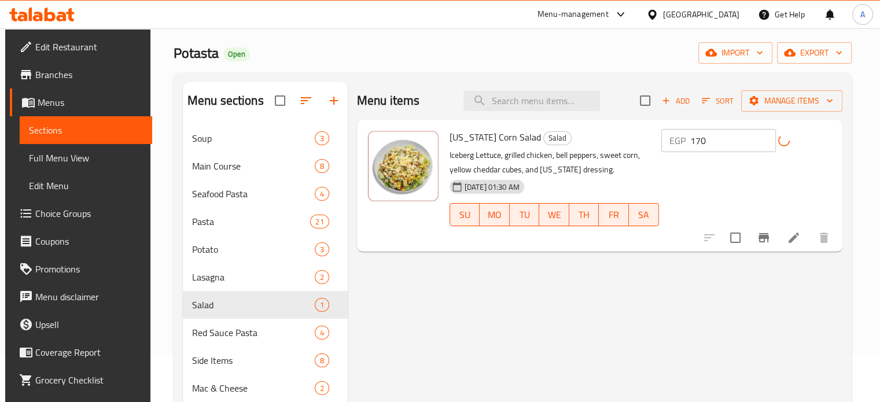
scroll to position [162, 0]
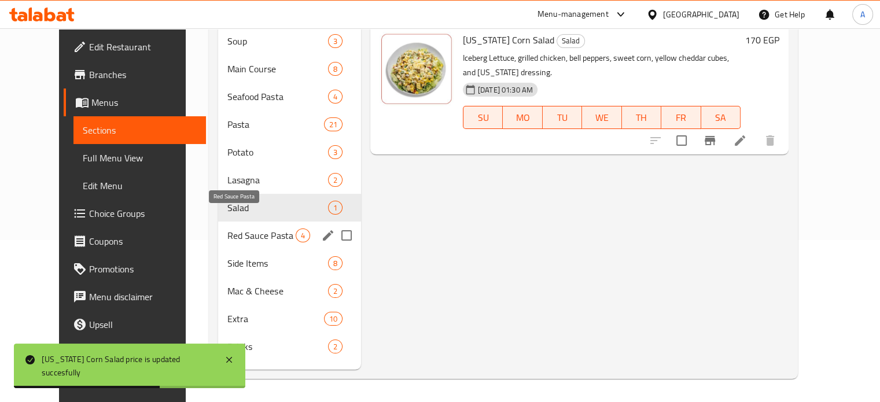
click at [237, 228] on span "Red Sauce Pasta" at bounding box center [261, 235] width 68 height 14
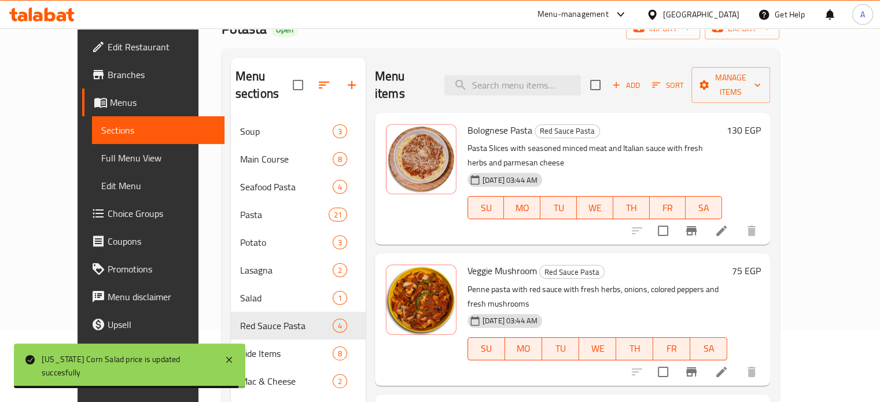
scroll to position [70, 0]
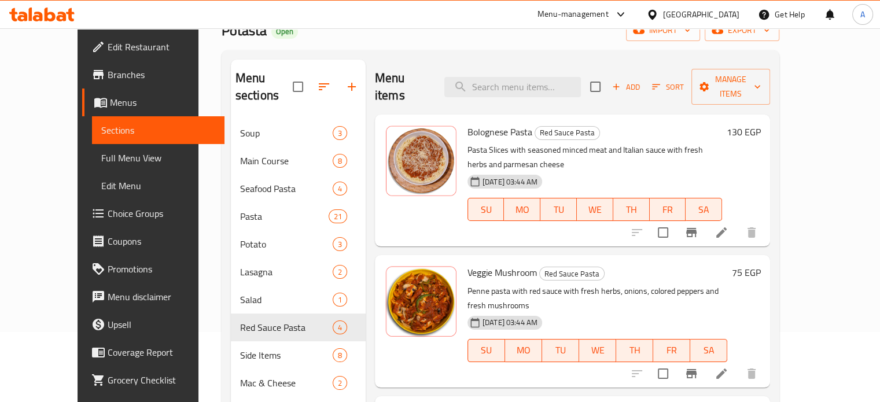
click at [761, 124] on h6 "130 EGP" at bounding box center [744, 132] width 34 height 16
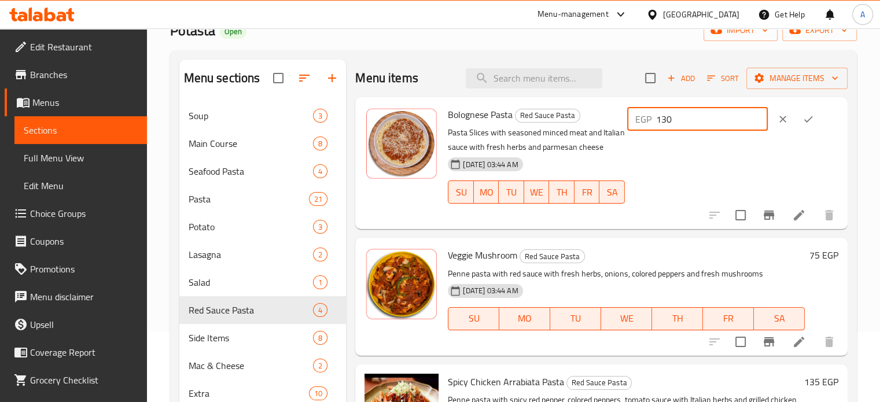
click at [680, 119] on input "130" at bounding box center [712, 119] width 112 height 23
drag, startPoint x: 679, startPoint y: 117, endPoint x: 738, endPoint y: 113, distance: 59.8
click at [738, 113] on input "130" at bounding box center [712, 119] width 112 height 23
type input "148"
click at [812, 119] on icon "ok" at bounding box center [808, 119] width 12 height 12
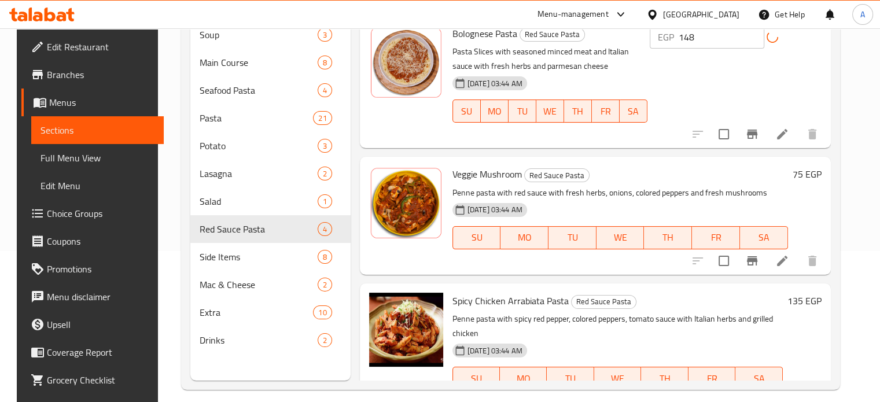
scroll to position [156, 0]
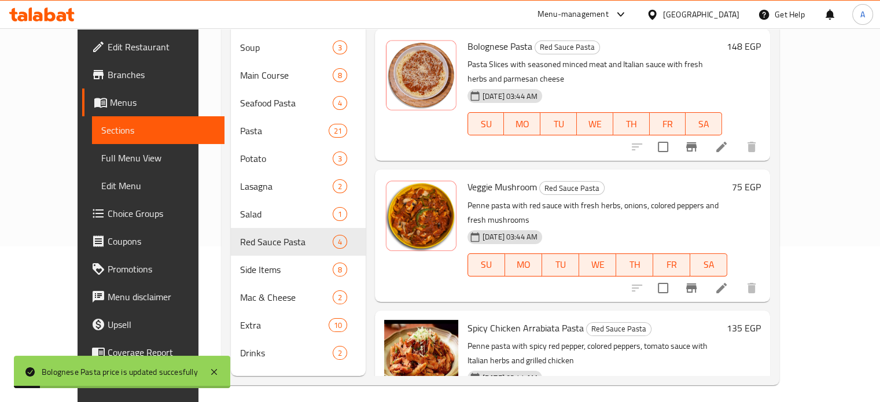
click at [761, 179] on h6 "75 EGP" at bounding box center [746, 187] width 29 height 16
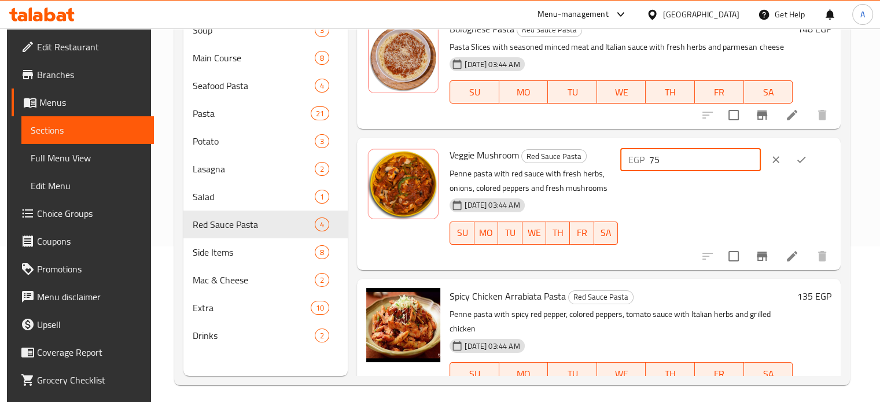
drag, startPoint x: 676, startPoint y: 160, endPoint x: 595, endPoint y: 164, distance: 80.5
click at [595, 164] on div "Veggie Mushroom Red Sauce Pasta Penne pasta with red sauce with fresh herbs, on…" at bounding box center [640, 203] width 391 height 123
type input "85"
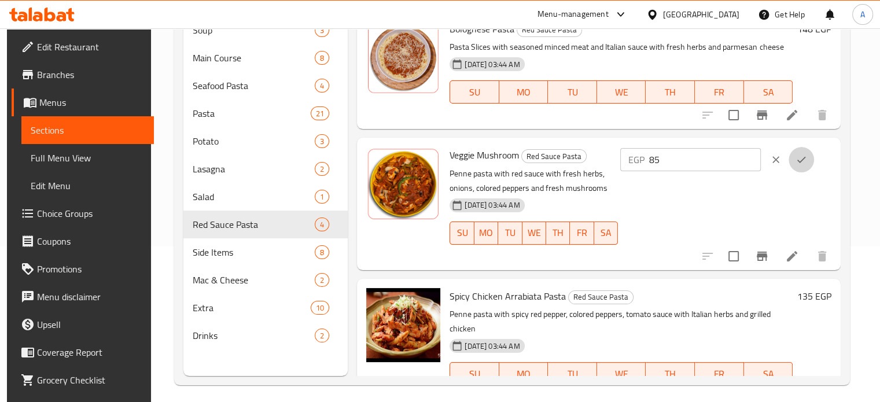
click at [814, 154] on button "ok" at bounding box center [800, 159] width 25 height 25
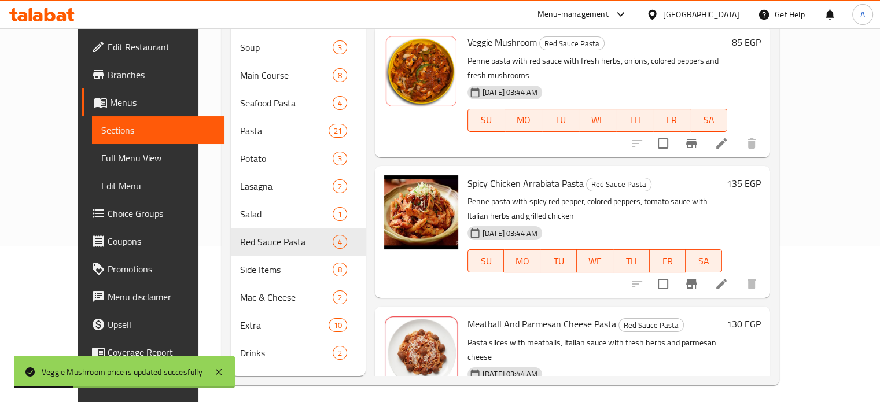
scroll to position [146, 0]
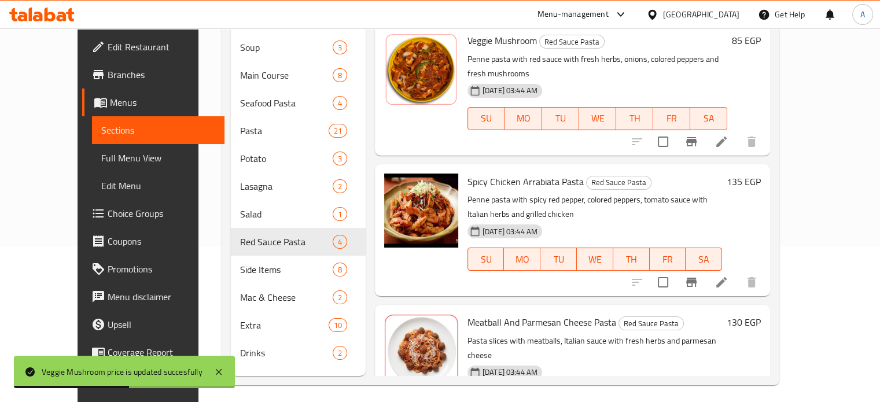
click at [761, 174] on h6 "135 EGP" at bounding box center [744, 182] width 34 height 16
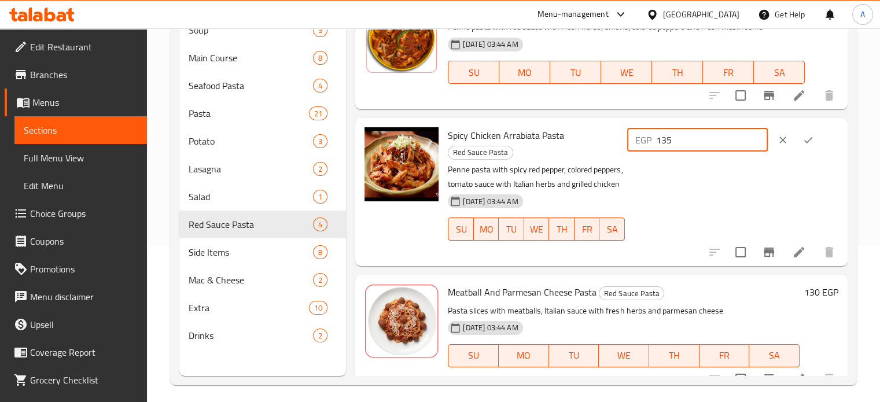
drag, startPoint x: 677, startPoint y: 142, endPoint x: 703, endPoint y: 145, distance: 26.3
click at [703, 145] on input "135" at bounding box center [712, 139] width 112 height 23
type input "140"
click at [809, 141] on icon "ok" at bounding box center [808, 140] width 12 height 12
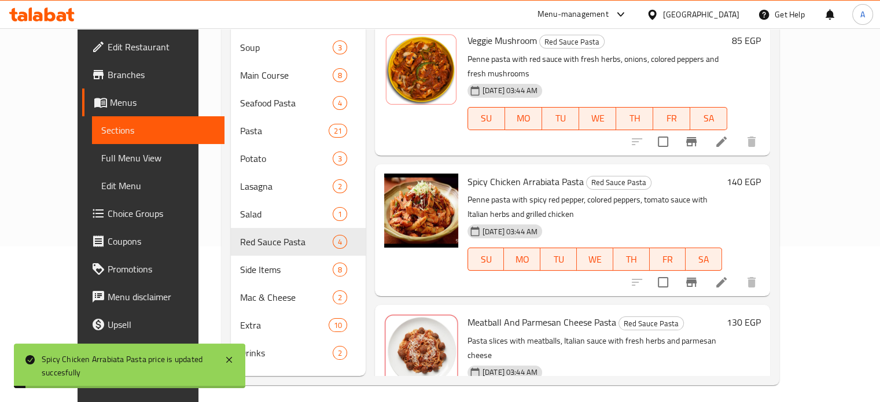
click at [761, 314] on h6 "130 EGP" at bounding box center [744, 322] width 34 height 16
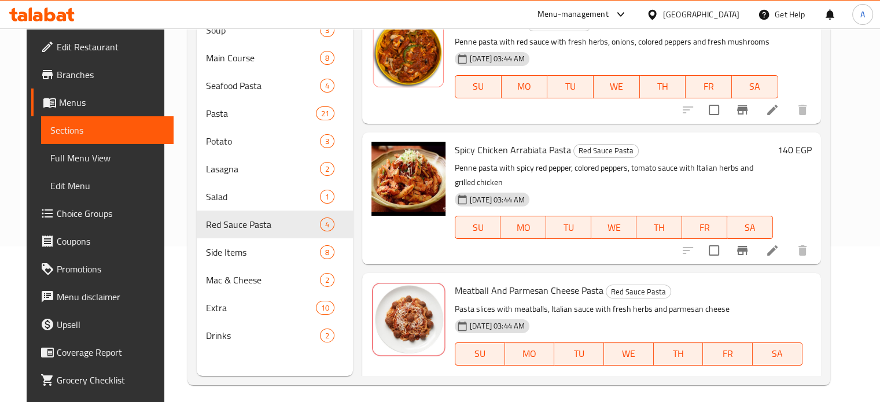
click at [668, 382] on div "EGP 130 ​" at bounding box center [562, 394] width 211 height 25
drag, startPoint x: 677, startPoint y: 282, endPoint x: 765, endPoint y: 294, distance: 88.2
click at [668, 382] on div "EGP 130 ​" at bounding box center [561, 394] width 213 height 25
type input "148"
click at [651, 382] on button "ok" at bounding box center [637, 394] width 25 height 25
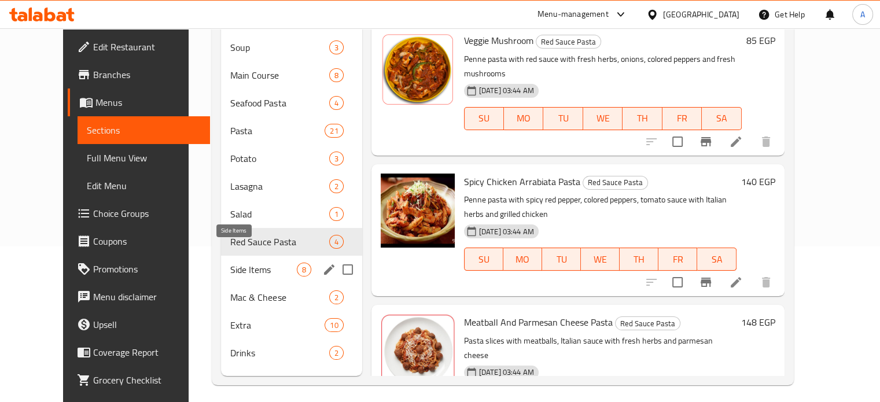
click at [230, 263] on span "Side Items" at bounding box center [263, 270] width 66 height 14
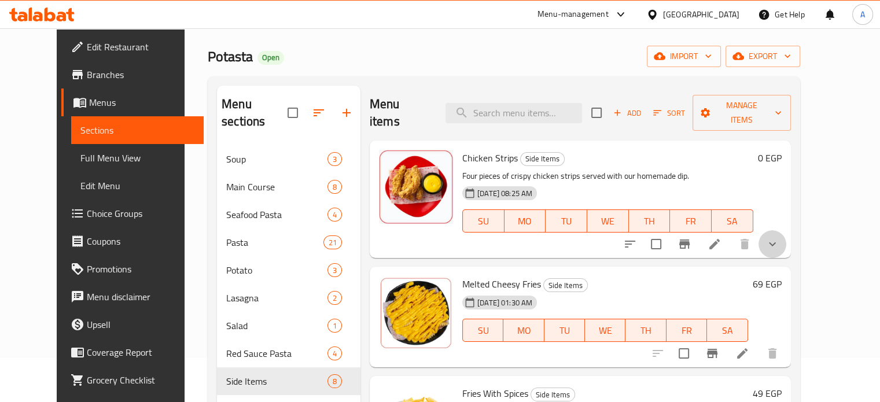
click at [786, 234] on button "show more" at bounding box center [772, 244] width 28 height 28
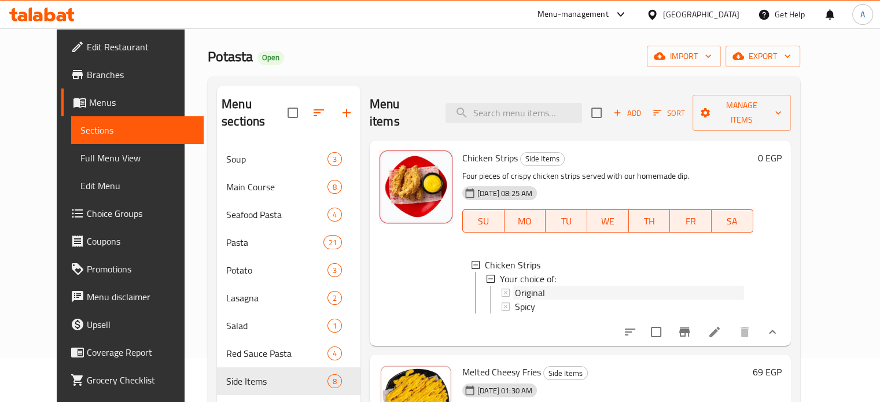
click at [580, 286] on div "Original" at bounding box center [629, 293] width 229 height 14
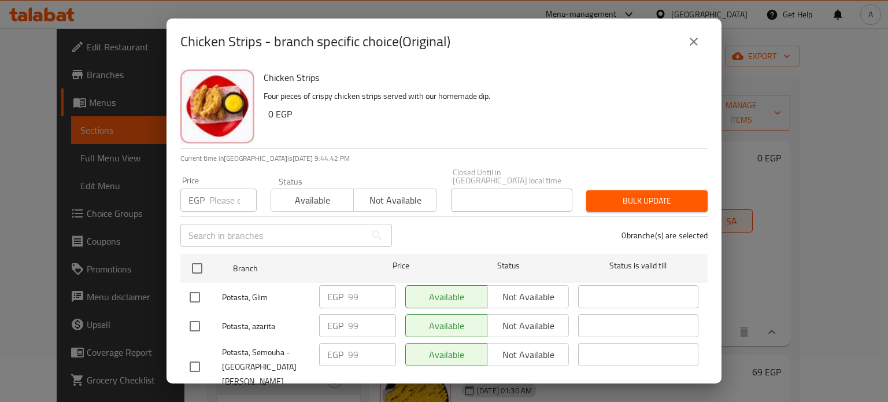
click at [436, 87] on div "Chicken Strips Four pieces of crispy chicken strips served with our homemade di…" at bounding box center [481, 106] width 444 height 83
click at [220, 189] on input "number" at bounding box center [232, 200] width 47 height 23
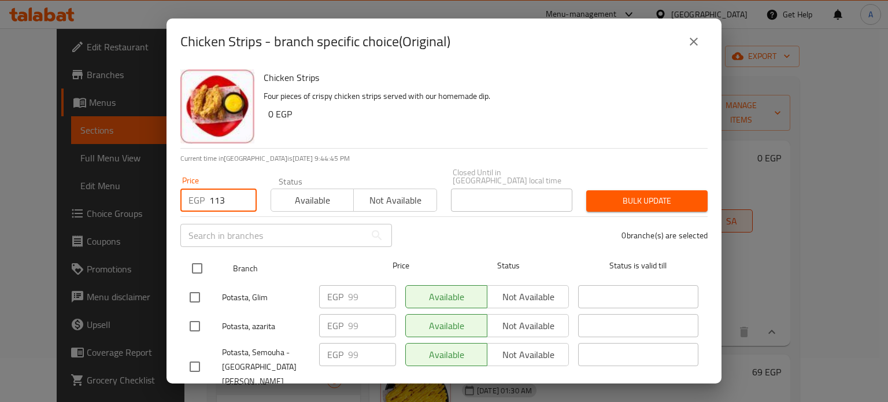
type input "113"
click at [190, 256] on input "checkbox" at bounding box center [197, 268] width 24 height 24
checkbox input "true"
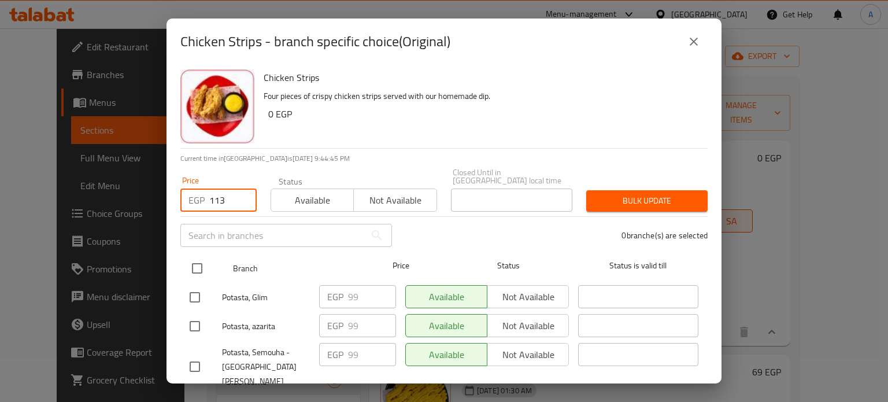
checkbox input "true"
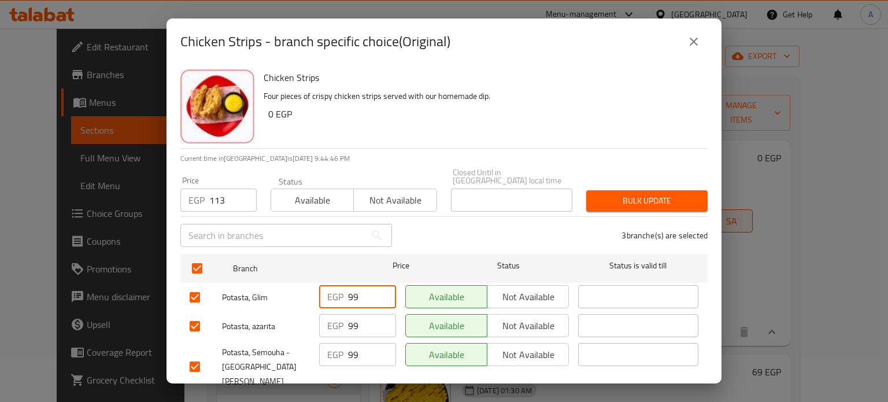
click at [353, 293] on input "99" at bounding box center [372, 296] width 48 height 23
type input "113"
click at [352, 314] on input "99" at bounding box center [372, 325] width 48 height 23
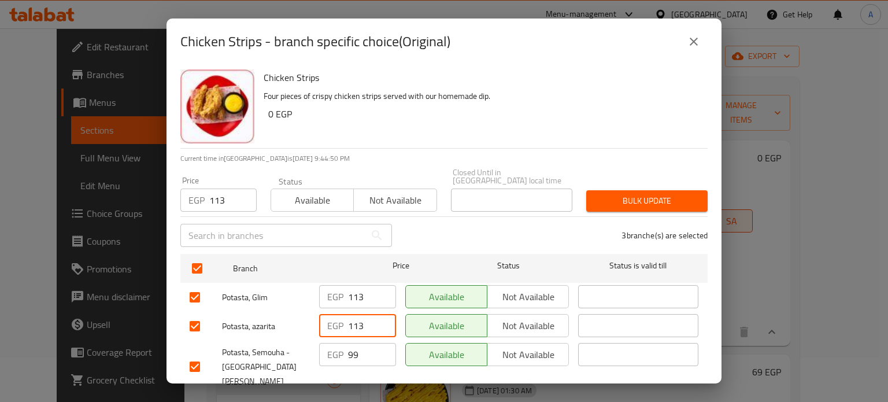
type input "113"
click at [350, 355] on input "99" at bounding box center [372, 354] width 48 height 23
type input "113"
click at [711, 261] on div "Chicken Strips Four pieces of crispy chicken strips served with our homemade di…" at bounding box center [444, 224] width 555 height 319
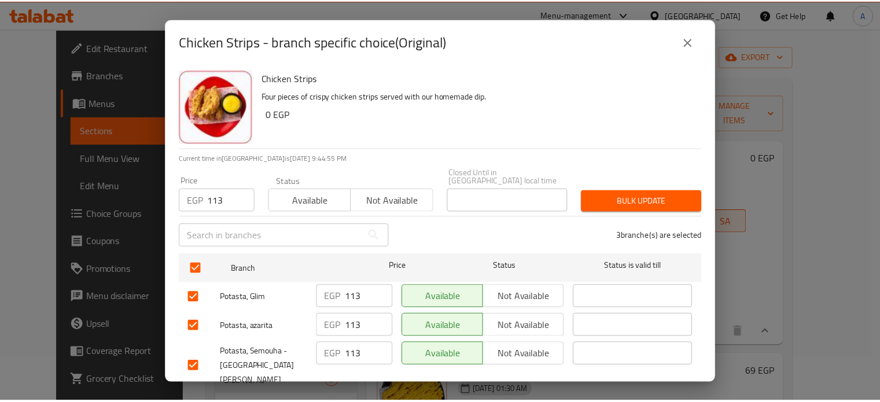
scroll to position [17, 0]
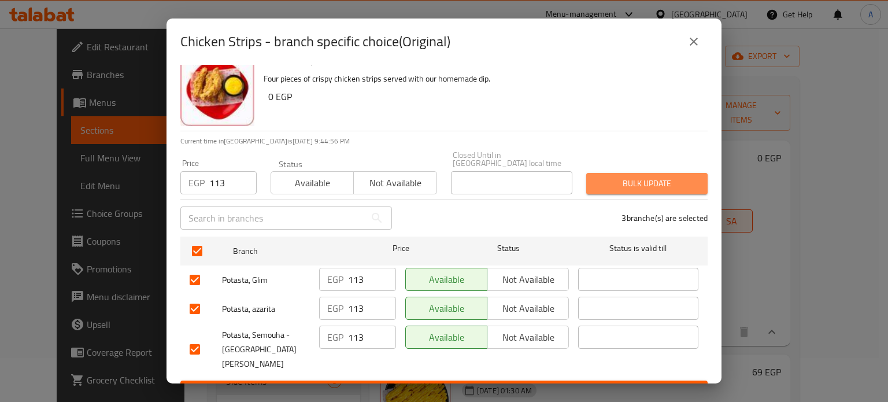
click at [650, 173] on button "Bulk update" at bounding box center [647, 183] width 121 height 21
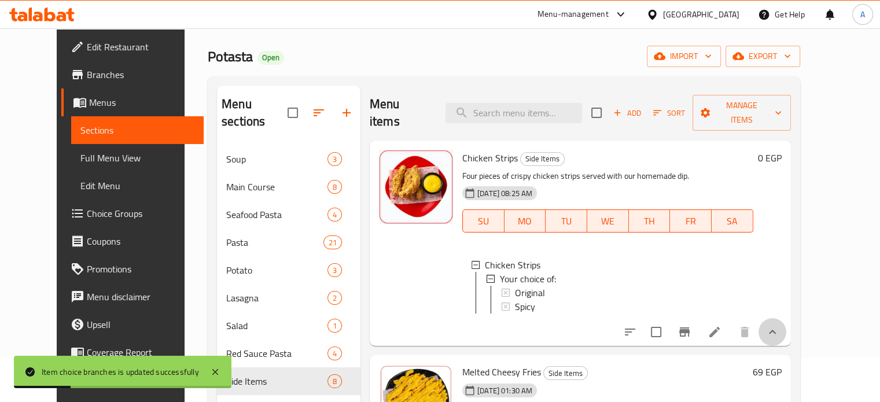
click at [776, 330] on icon "show more" at bounding box center [772, 332] width 7 height 4
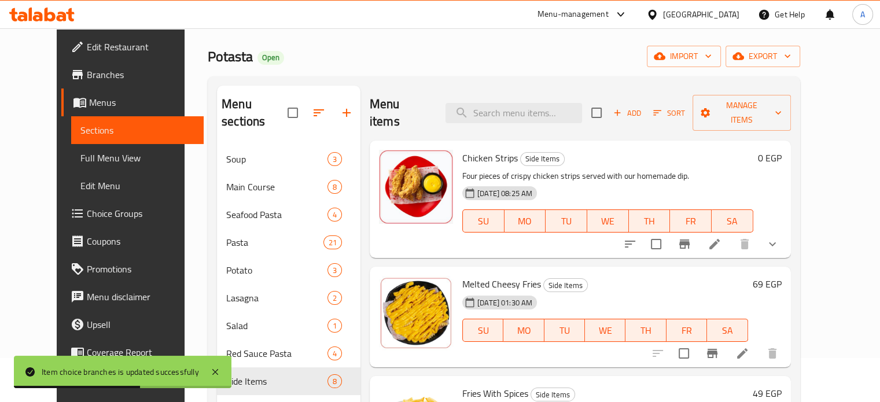
drag, startPoint x: 838, startPoint y: 192, endPoint x: 841, endPoint y: 222, distance: 29.7
click at [791, 222] on div "Menu items Add Sort Manage items Chicken Strips Side Items Four pieces of crisp…" at bounding box center [575, 287] width 430 height 402
click at [781, 276] on h6 "69 EGP" at bounding box center [767, 284] width 29 height 16
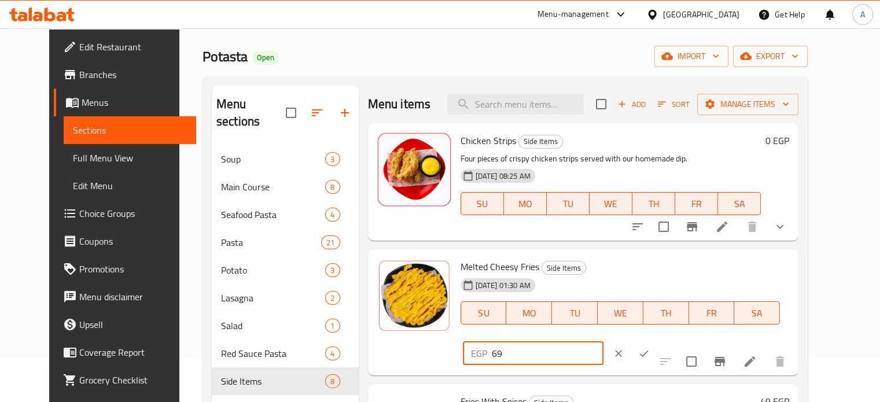
click at [603, 342] on input "69" at bounding box center [548, 353] width 112 height 23
drag, startPoint x: 674, startPoint y: 271, endPoint x: 651, endPoint y: 276, distance: 23.6
click at [603, 342] on div "EGP 69 ​" at bounding box center [533, 353] width 141 height 23
type input "79"
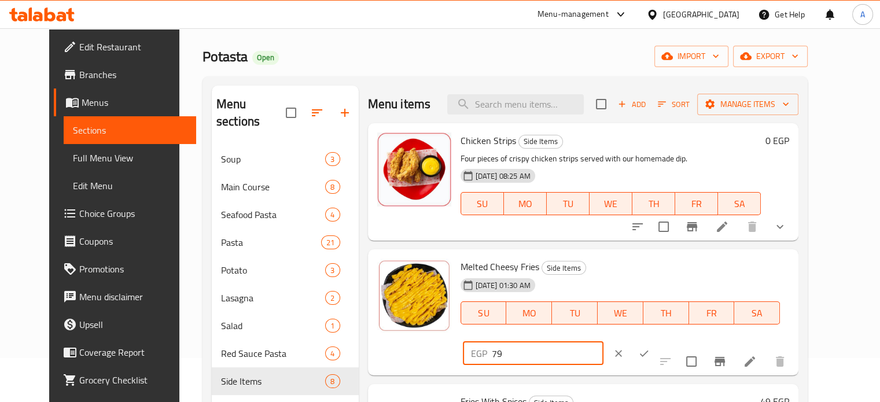
click at [657, 341] on button "ok" at bounding box center [643, 353] width 25 height 25
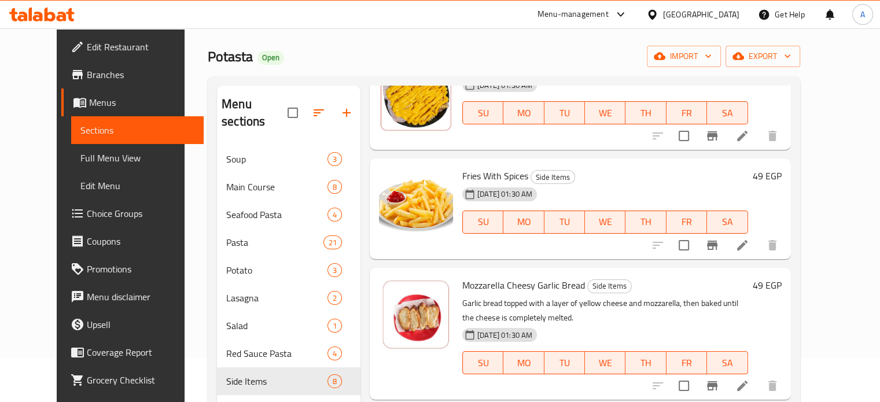
scroll to position [231, 0]
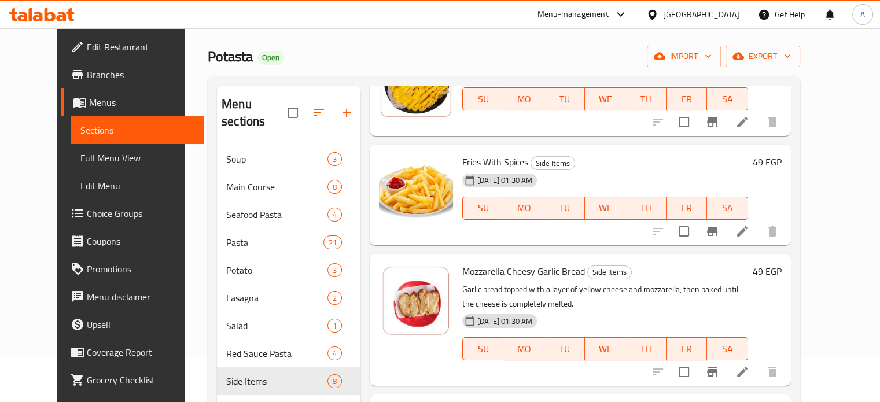
click at [781, 154] on h6 "49 EGP" at bounding box center [767, 162] width 29 height 16
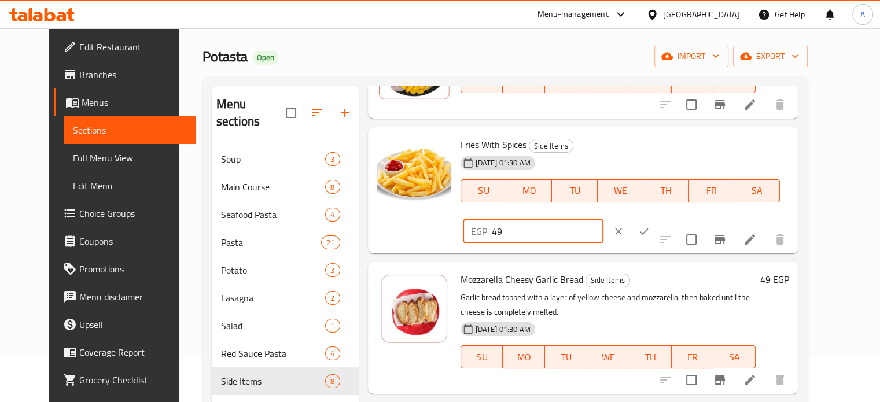
click at [603, 220] on input "49" at bounding box center [548, 231] width 112 height 23
type input "55"
click at [657, 219] on button "ok" at bounding box center [643, 231] width 25 height 25
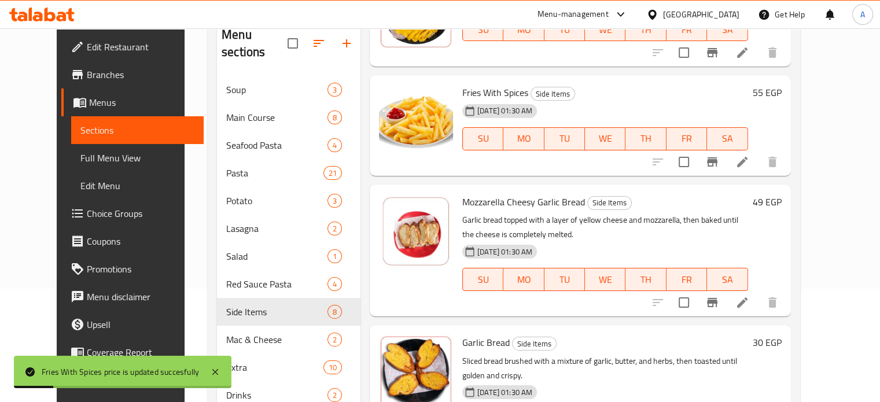
scroll to position [116, 0]
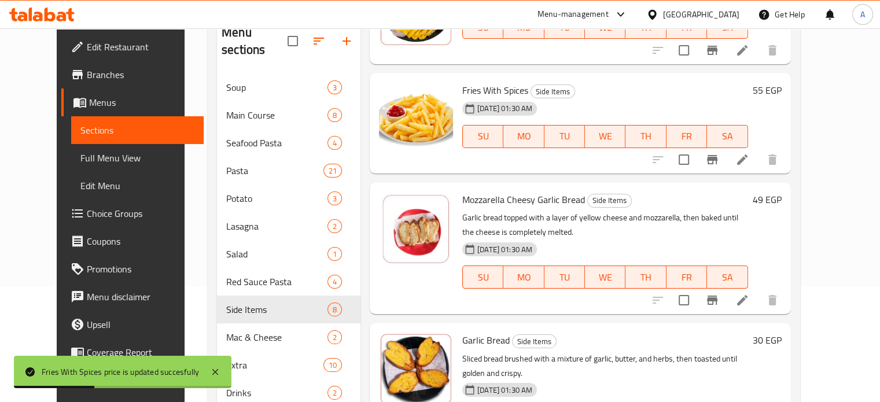
click at [781, 194] on div "49 EGP" at bounding box center [765, 247] width 34 height 113
click at [781, 191] on h6 "49 EGP" at bounding box center [767, 199] width 29 height 16
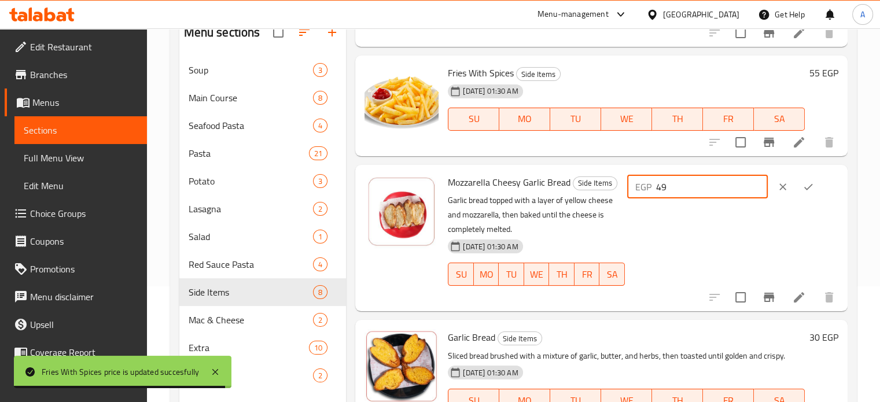
click at [684, 180] on input "49" at bounding box center [712, 186] width 112 height 23
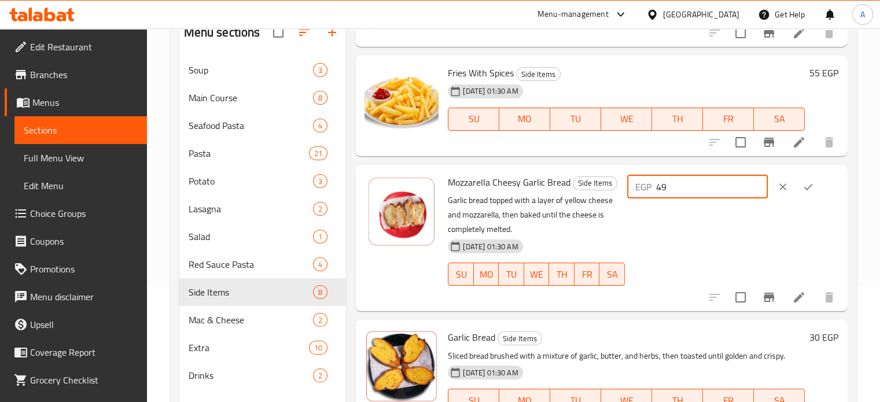
click at [684, 180] on input "49" at bounding box center [712, 186] width 112 height 23
type input "55"
click at [803, 189] on icon "ok" at bounding box center [808, 187] width 12 height 12
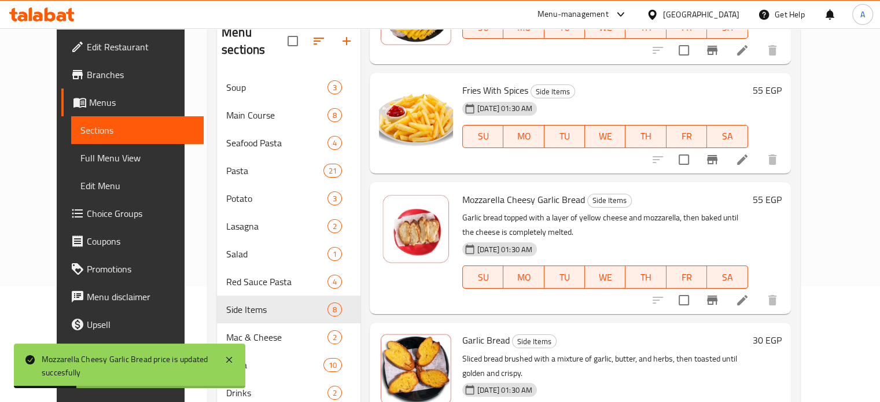
click at [781, 191] on h6 "55 EGP" at bounding box center [767, 199] width 29 height 16
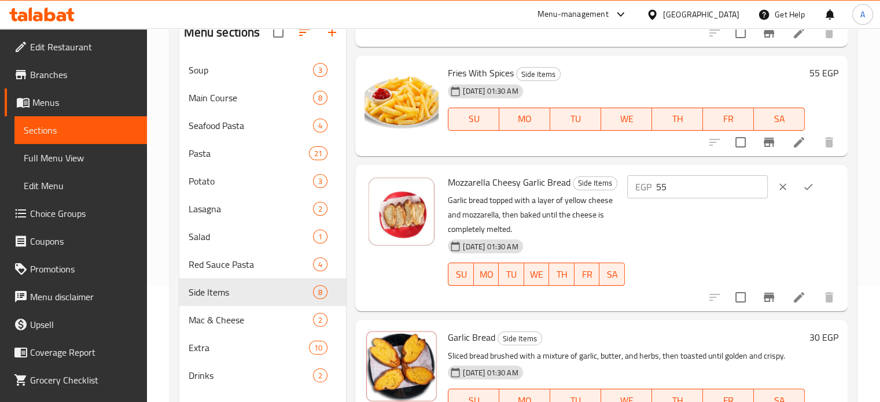
click at [805, 183] on icon "ok" at bounding box center [808, 187] width 12 height 12
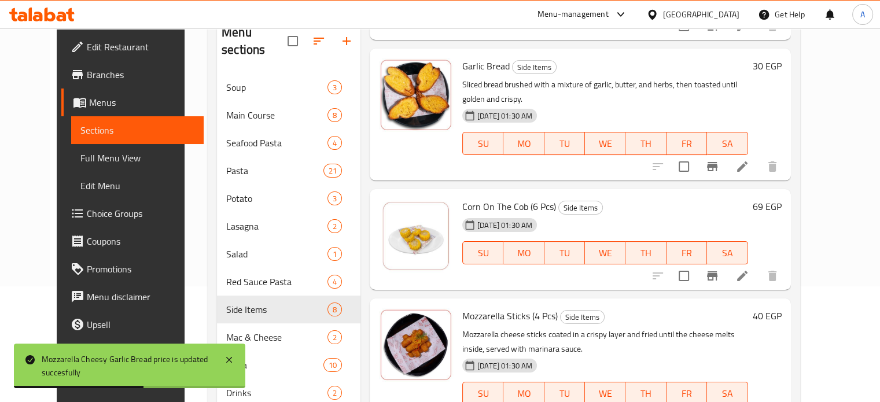
scroll to position [514, 0]
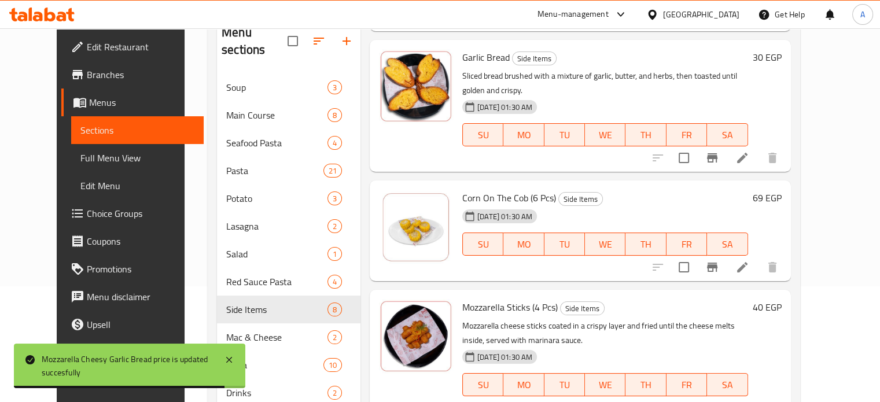
click at [781, 49] on h6 "30 EGP" at bounding box center [767, 57] width 29 height 16
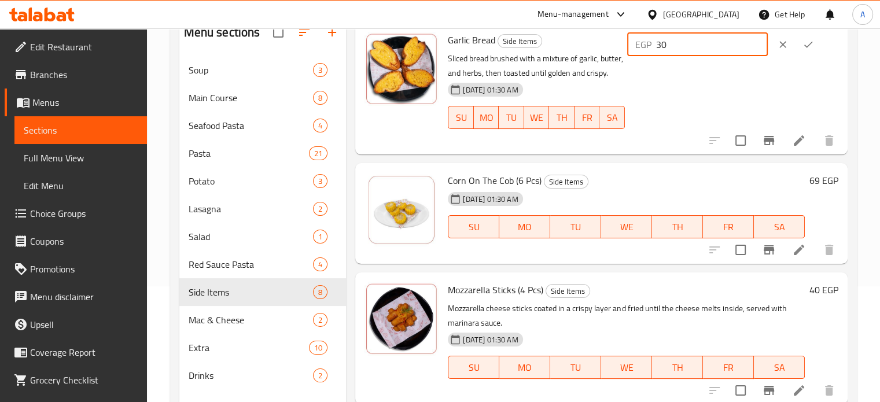
drag, startPoint x: 679, startPoint y: 45, endPoint x: 729, endPoint y: 40, distance: 50.5
click at [729, 40] on input "30" at bounding box center [712, 44] width 112 height 23
type input "34"
click at [806, 41] on icon "ok" at bounding box center [808, 45] width 12 height 12
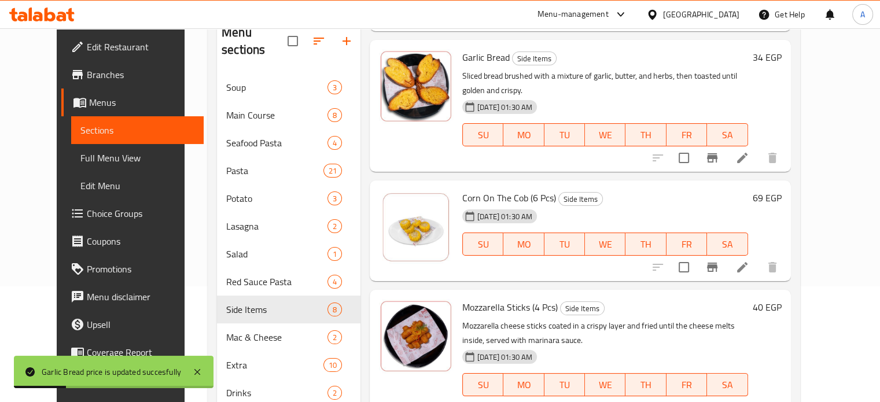
click at [781, 190] on h6 "69 EGP" at bounding box center [767, 198] width 29 height 16
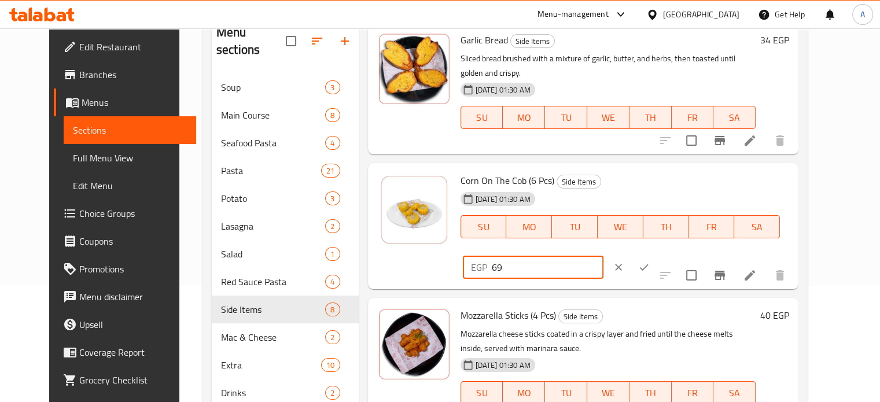
click at [603, 256] on input "69" at bounding box center [548, 267] width 112 height 23
type input "79"
click at [657, 255] on button "ok" at bounding box center [643, 267] width 25 height 25
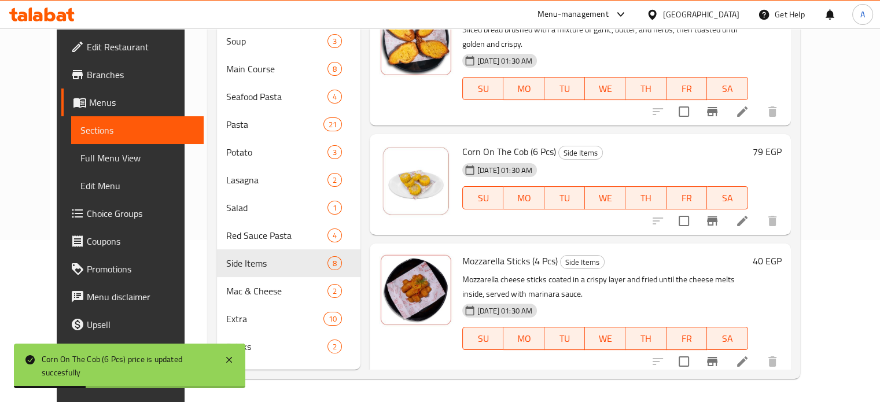
scroll to position [615, 0]
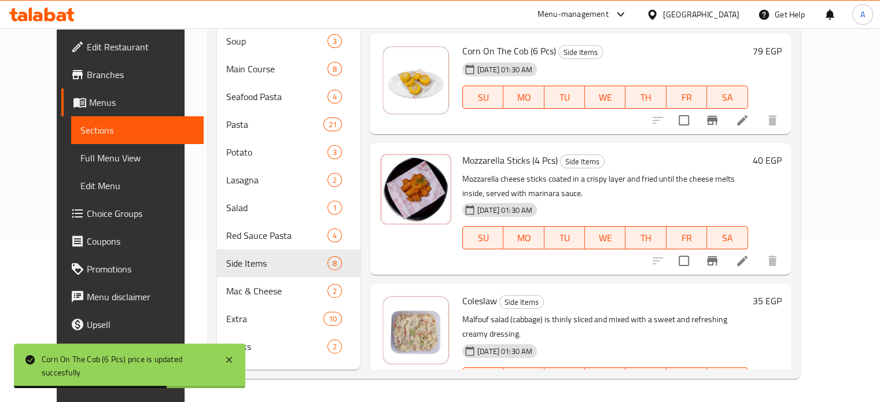
click at [781, 152] on h6 "40 EGP" at bounding box center [767, 160] width 29 height 16
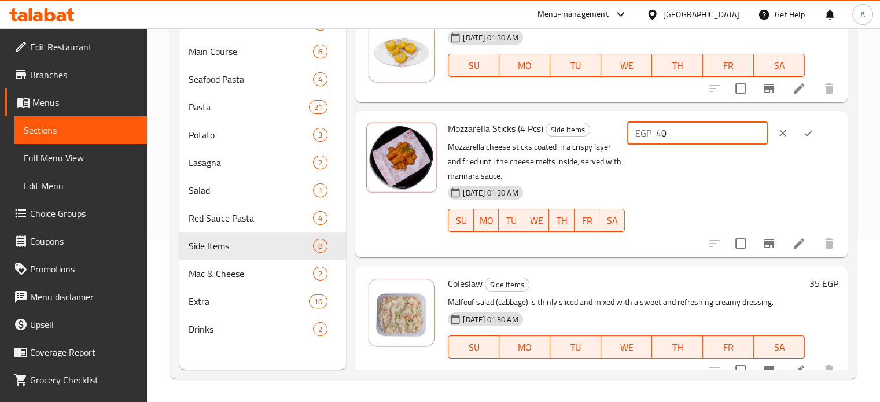
click at [679, 130] on input "40" at bounding box center [712, 132] width 112 height 23
type input "55"
click at [803, 139] on button "ok" at bounding box center [807, 132] width 25 height 25
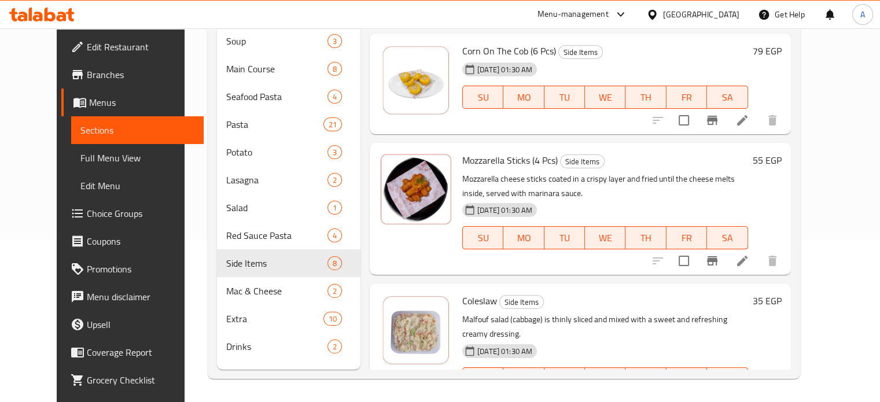
click at [786, 288] on div "Coleslaw Side Items Malfouf salad (cabbage) is thinly sliced and mixed with a s…" at bounding box center [622, 349] width 329 height 123
click at [781, 293] on h6 "35 EGP" at bounding box center [767, 301] width 29 height 16
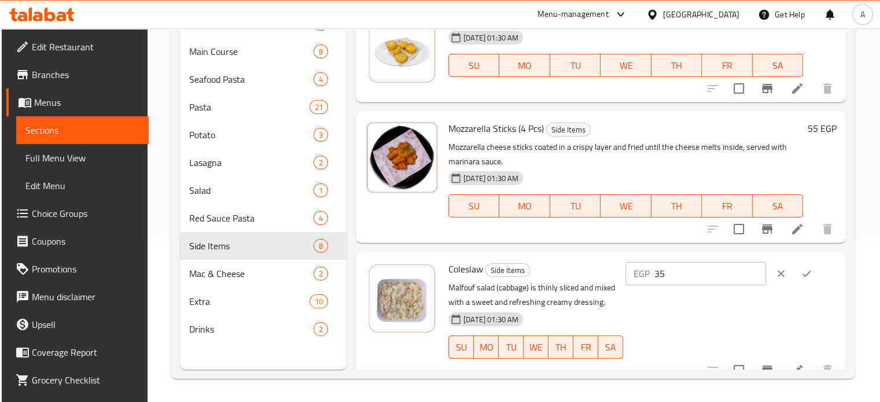
click at [650, 274] on p "EGP" at bounding box center [641, 274] width 16 height 14
click at [677, 282] on input "35" at bounding box center [710, 273] width 112 height 23
type input "45"
click at [810, 274] on icon "ok" at bounding box center [807, 274] width 12 height 12
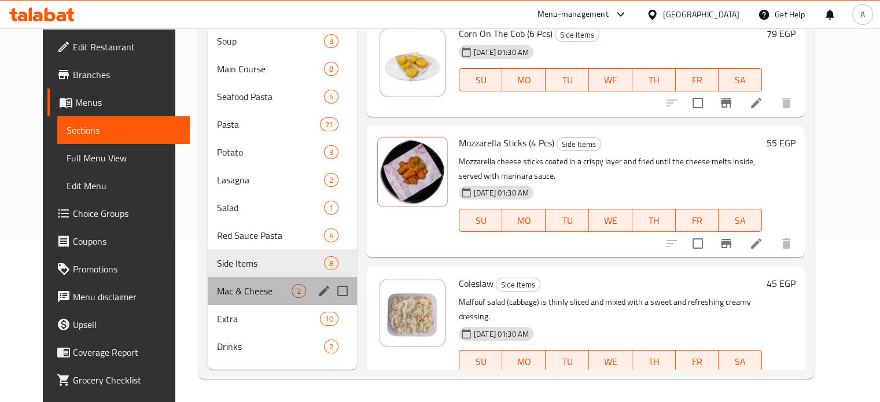
click at [222, 282] on div "Mac & Cheese 2" at bounding box center [282, 291] width 149 height 28
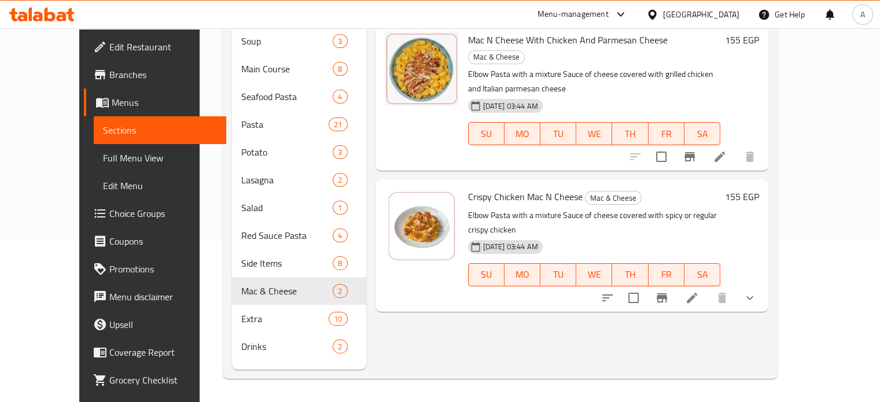
click at [759, 189] on h6 "155 EGP" at bounding box center [742, 197] width 34 height 16
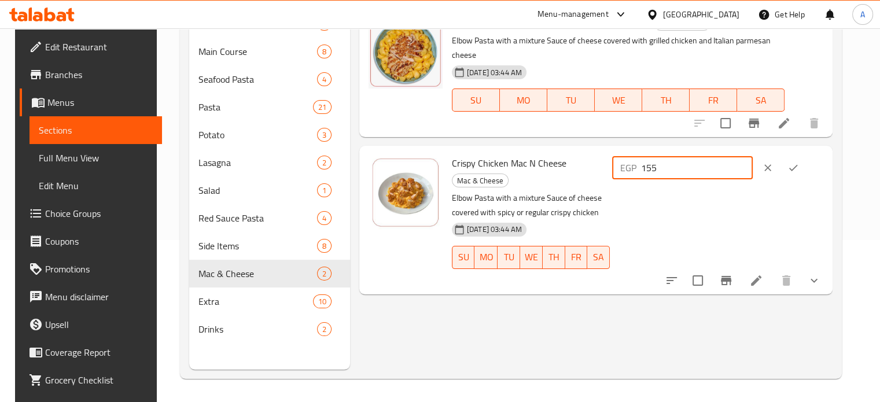
drag, startPoint x: 683, startPoint y: 154, endPoint x: 708, endPoint y: 154, distance: 24.9
click at [708, 156] on input "155" at bounding box center [697, 167] width 112 height 23
type input "177"
click at [799, 162] on icon "ok" at bounding box center [793, 168] width 12 height 12
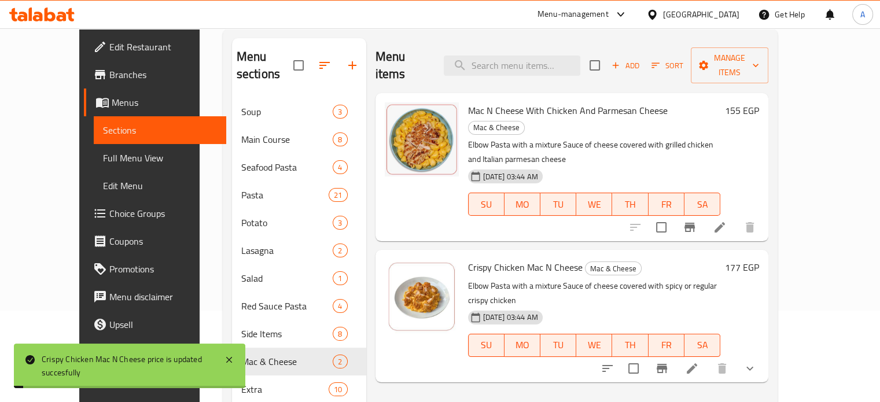
scroll to position [86, 0]
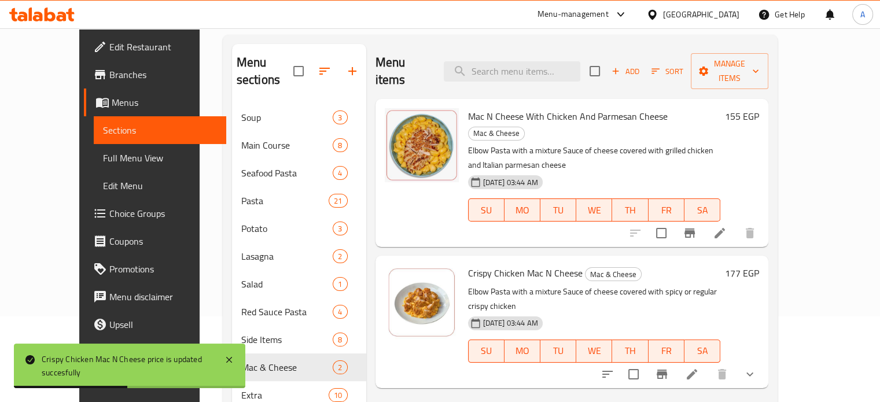
click at [759, 108] on h6 "155 EGP" at bounding box center [742, 116] width 34 height 16
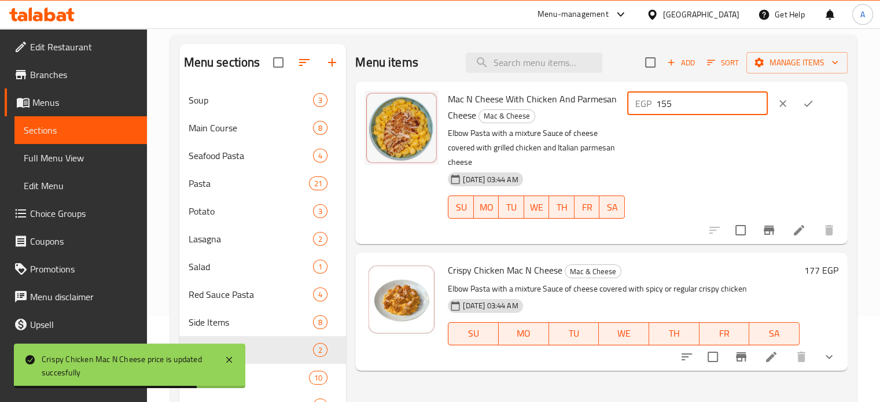
drag, startPoint x: 687, startPoint y: 104, endPoint x: 737, endPoint y: 104, distance: 49.7
click at [737, 104] on input "155" at bounding box center [712, 103] width 112 height 23
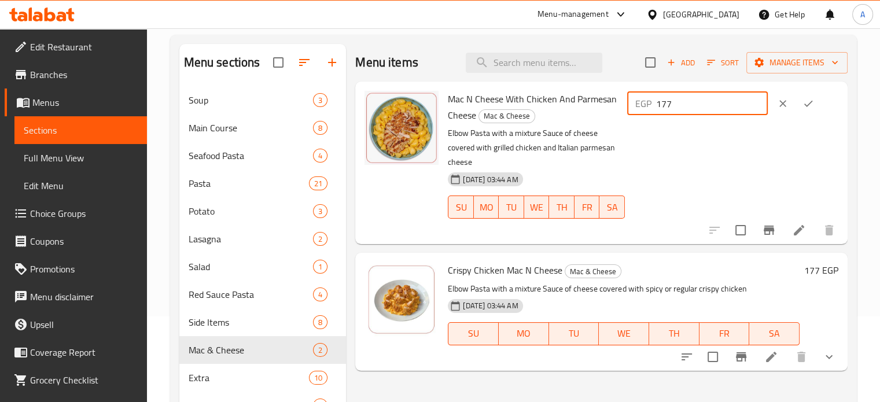
type input "177"
click at [814, 99] on icon "ok" at bounding box center [808, 104] width 12 height 12
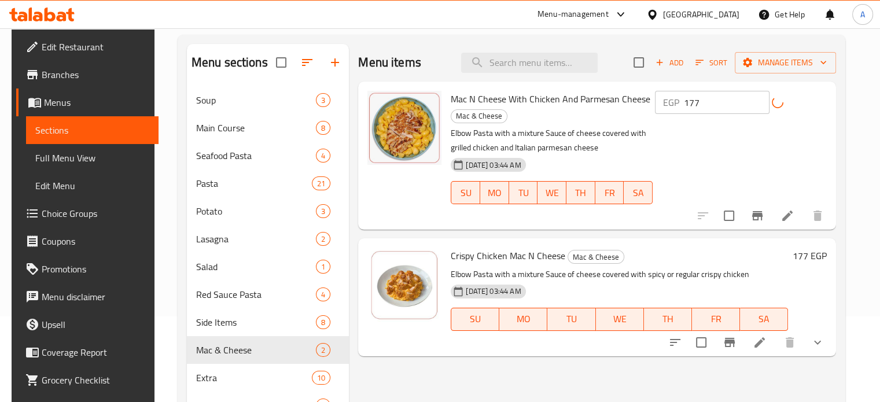
scroll to position [162, 0]
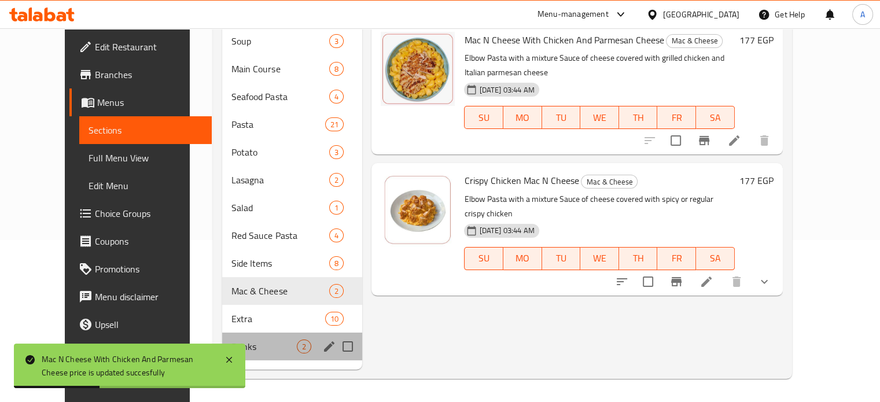
click at [222, 333] on div "Drinks 2" at bounding box center [292, 347] width 140 height 28
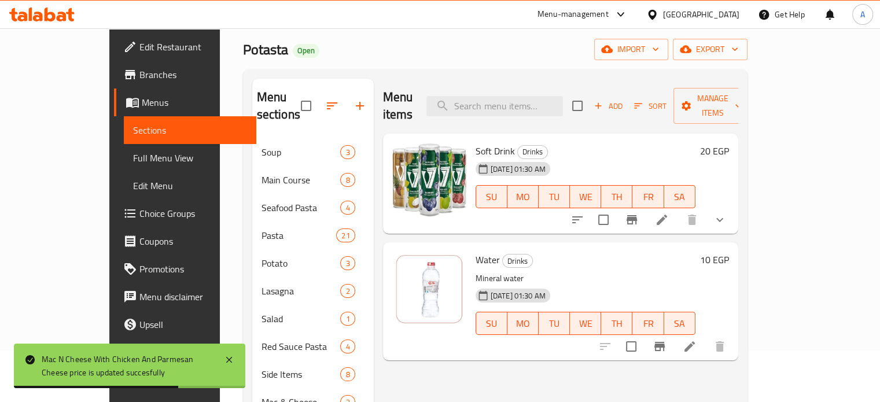
scroll to position [48, 0]
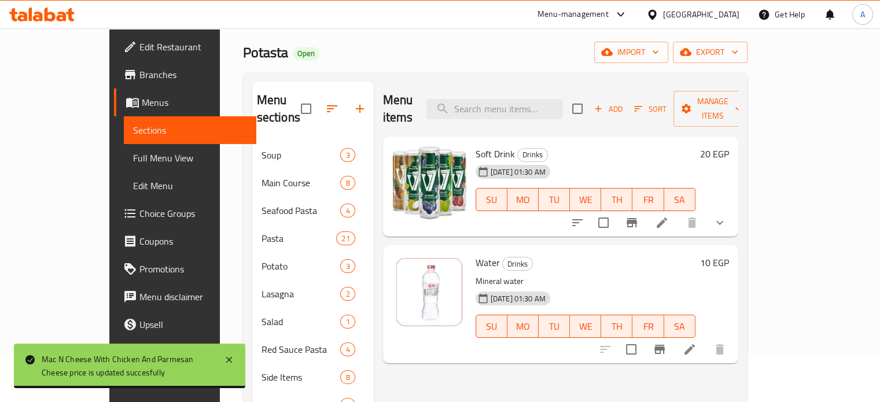
click at [729, 146] on h6 "20 EGP" at bounding box center [714, 154] width 29 height 16
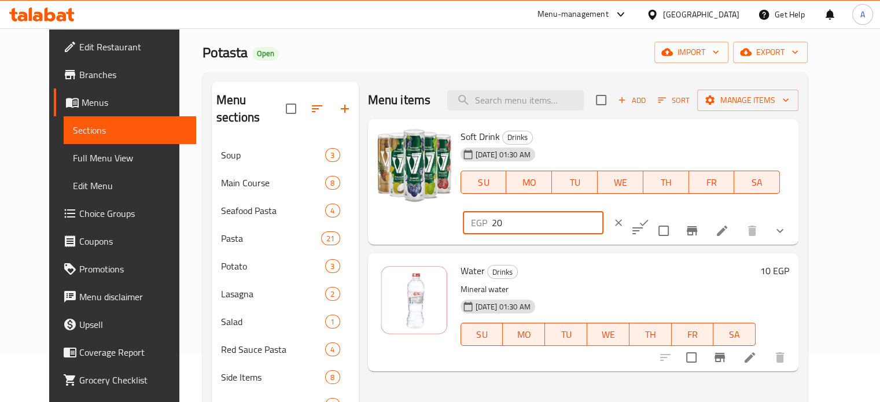
drag, startPoint x: 684, startPoint y: 145, endPoint x: 693, endPoint y: 144, distance: 9.3
click at [603, 211] on input "20" at bounding box center [548, 222] width 112 height 23
type input "25"
drag, startPoint x: 685, startPoint y: 143, endPoint x: 694, endPoint y: 143, distance: 8.7
click at [603, 211] on input "25" at bounding box center [548, 222] width 112 height 23
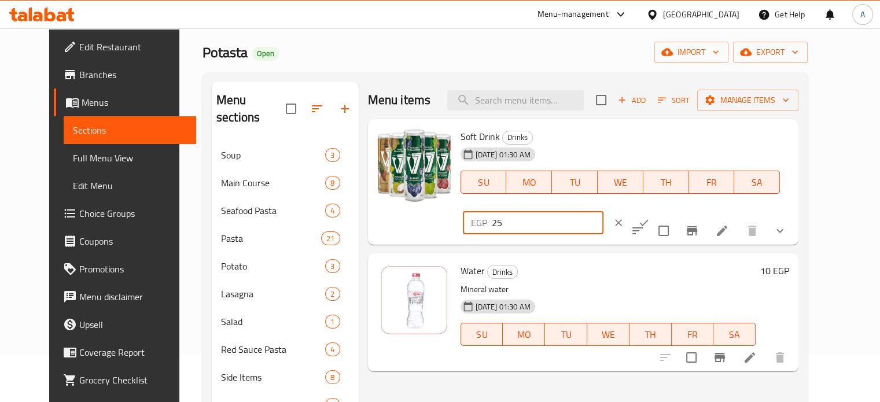
click at [650, 217] on icon "ok" at bounding box center [644, 223] width 12 height 12
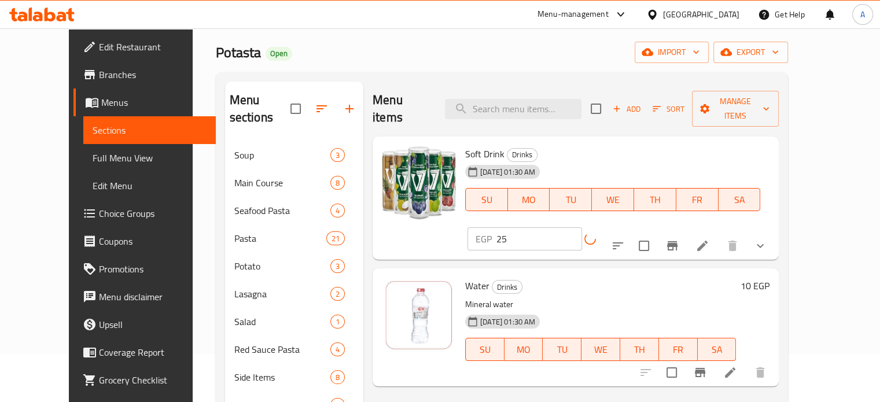
click at [769, 278] on h6 "10 EGP" at bounding box center [754, 286] width 29 height 16
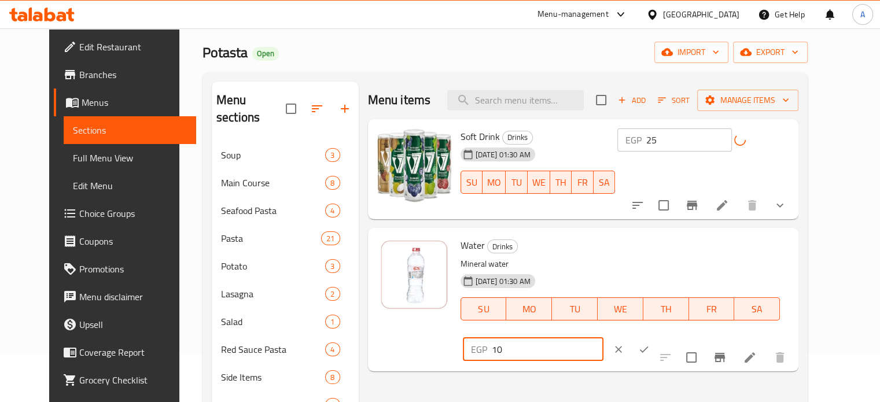
drag, startPoint x: 682, startPoint y: 253, endPoint x: 696, endPoint y: 253, distance: 13.9
click at [603, 338] on input "10" at bounding box center [548, 349] width 112 height 23
type input "15"
click at [650, 344] on icon "ok" at bounding box center [644, 350] width 12 height 12
